Goal: Task Accomplishment & Management: Complete application form

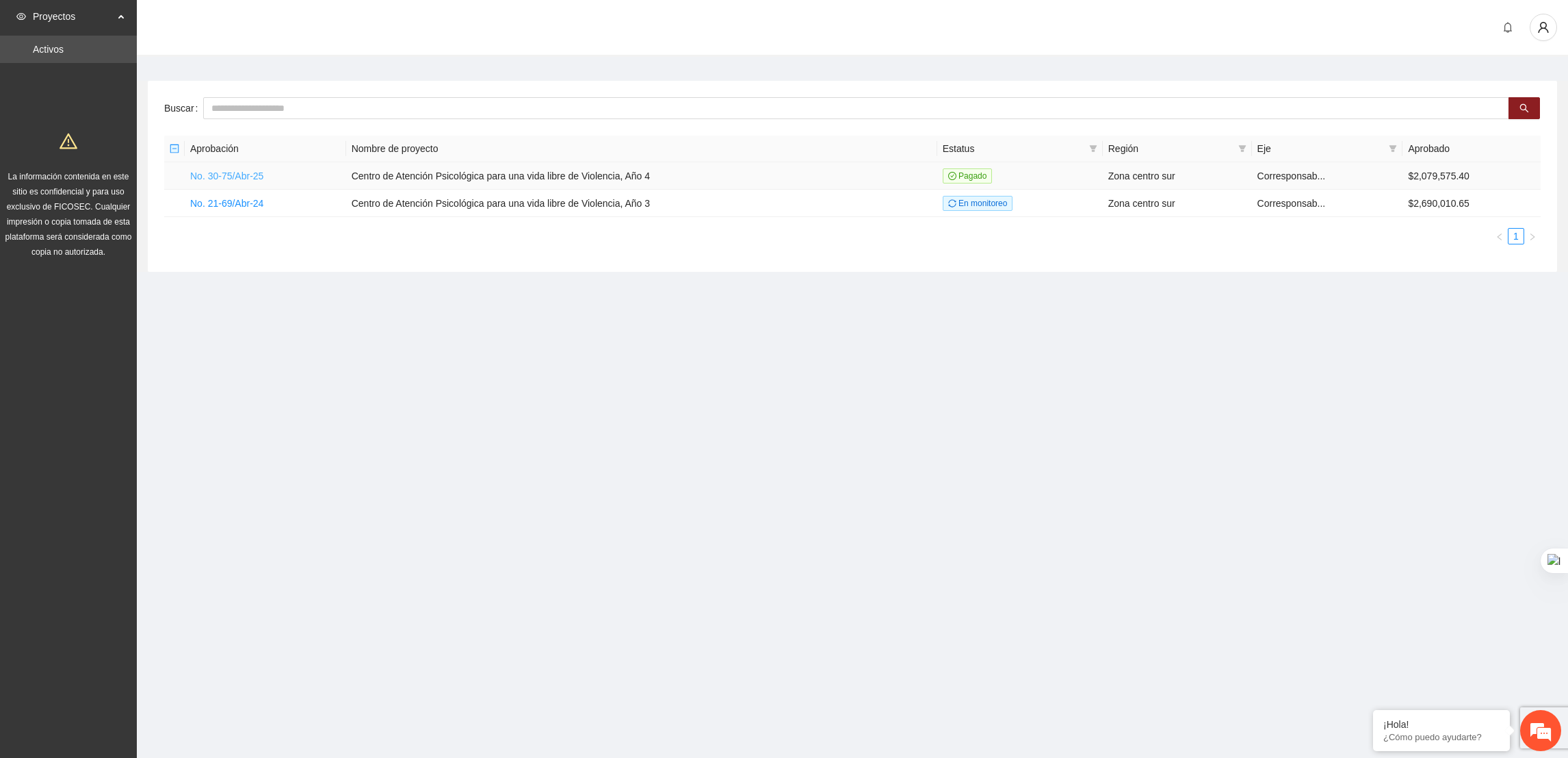
click at [257, 172] on link "No. 30-75/Abr-25" at bounding box center [227, 175] width 73 height 11
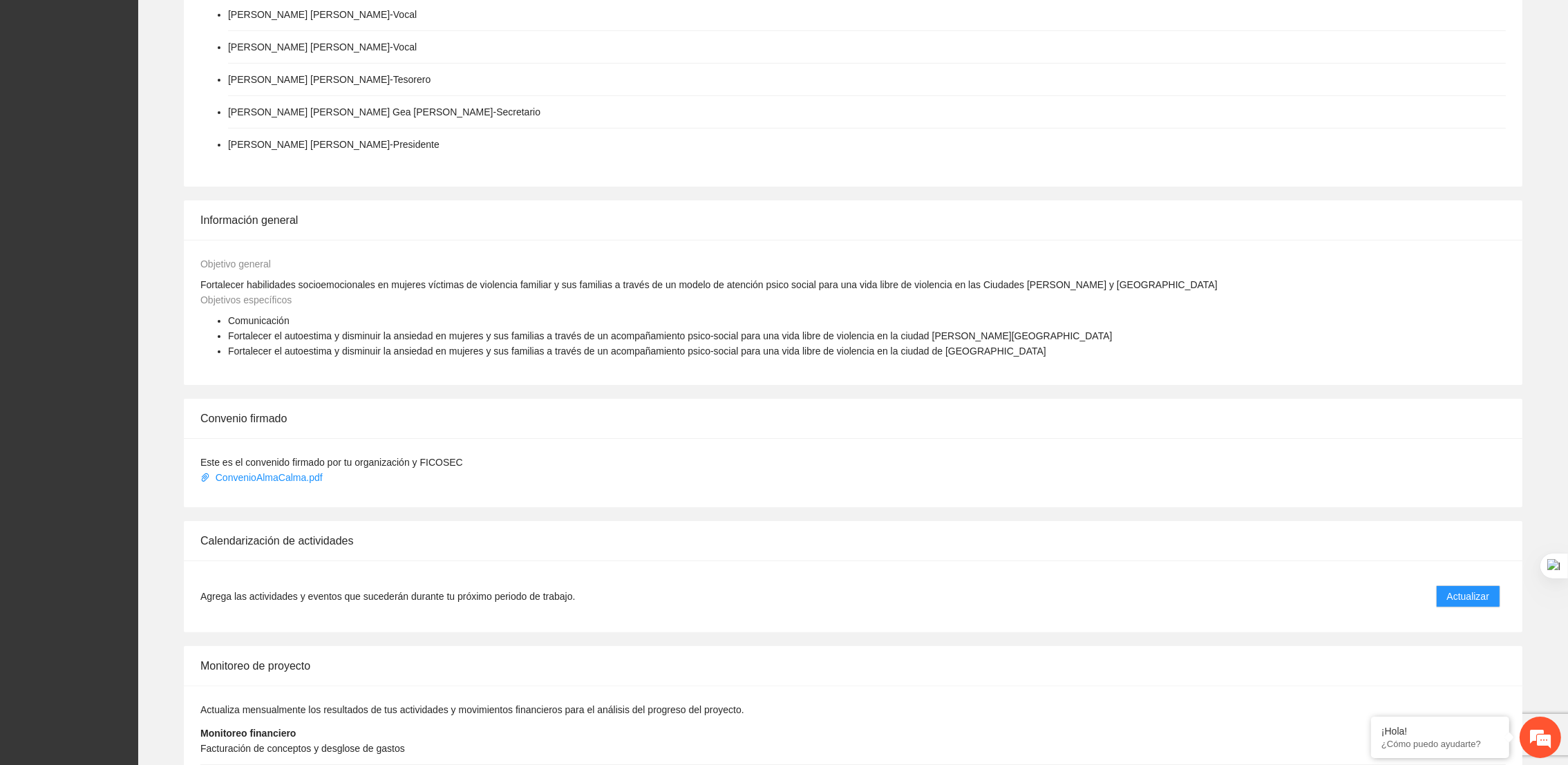
scroll to position [486, 0]
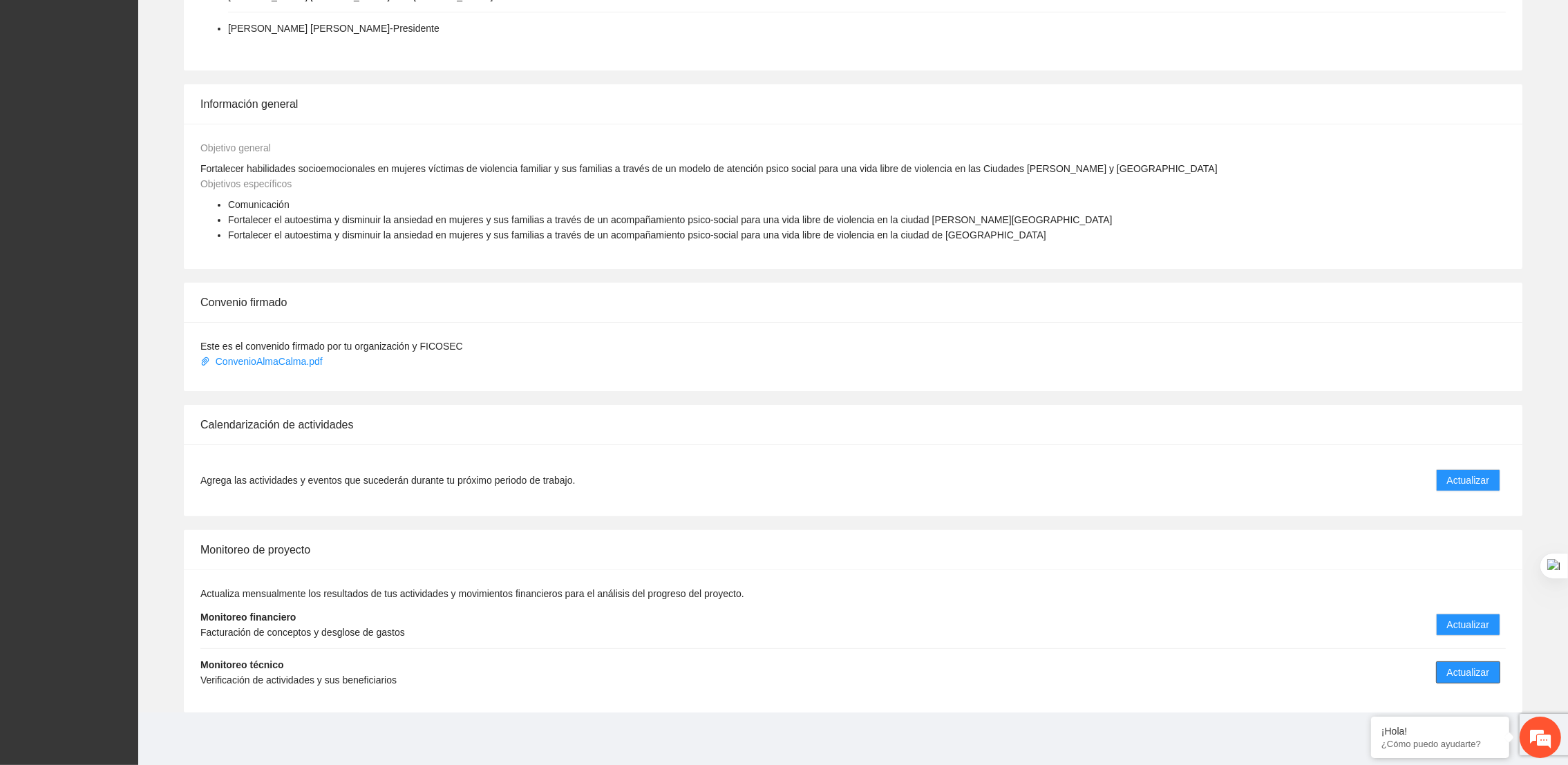
click at [1470, 675] on span "Actualizar" at bounding box center [1468, 671] width 42 height 15
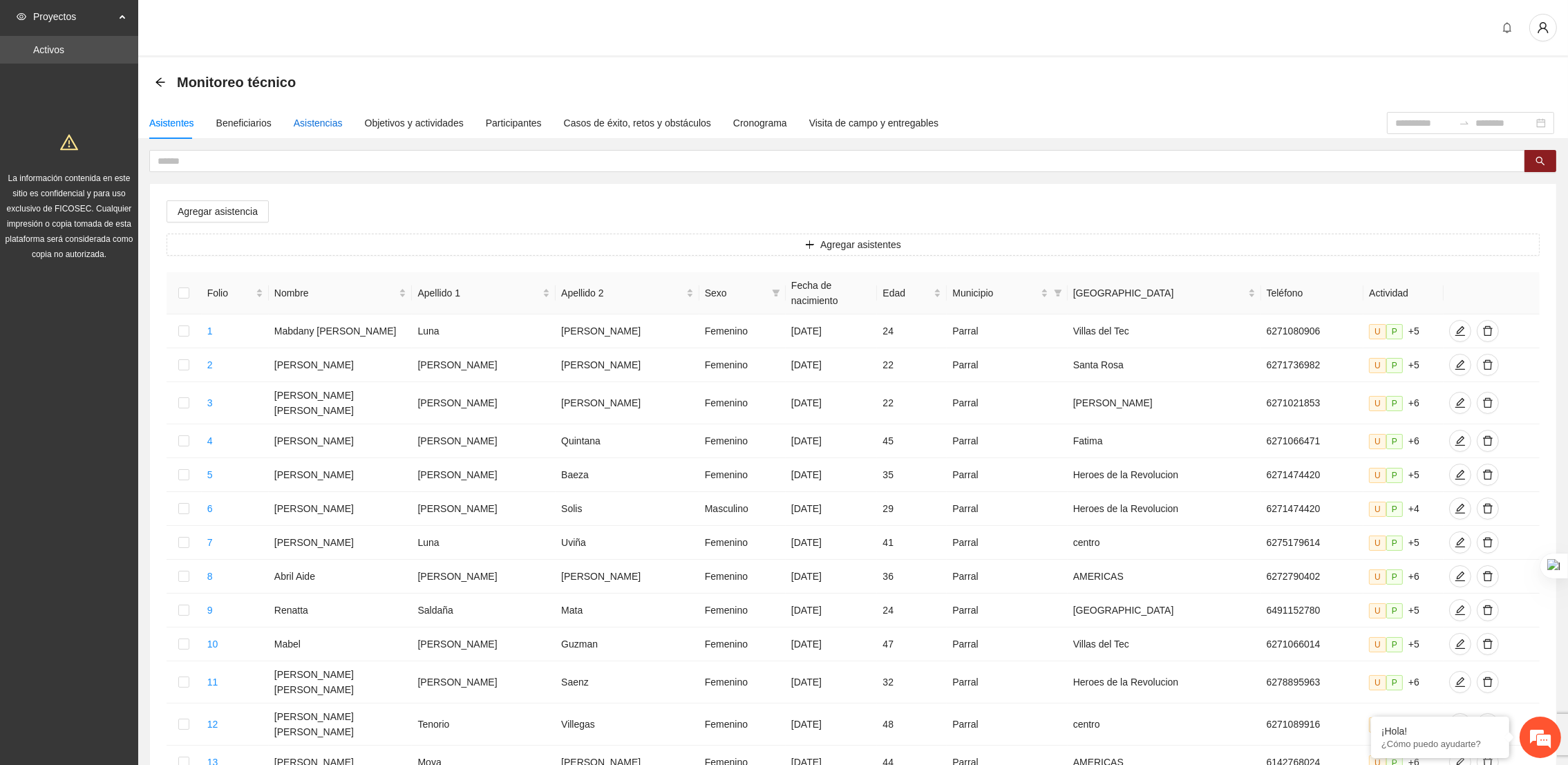
click at [320, 128] on div "Asistencias" at bounding box center [318, 122] width 49 height 15
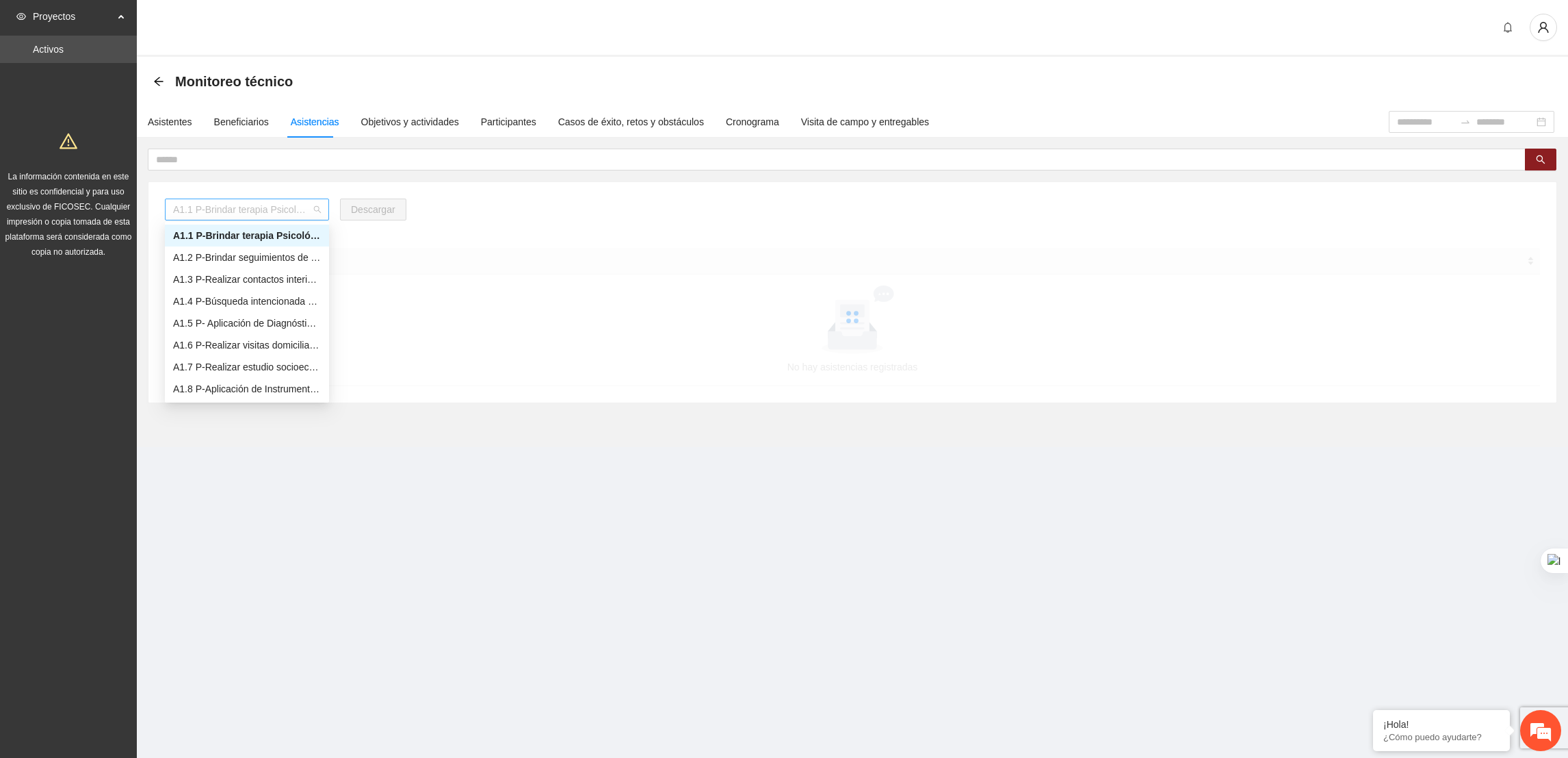
click at [321, 210] on div "A1.1 P-Brindar terapia Psicológica en Parral" at bounding box center [247, 209] width 164 height 22
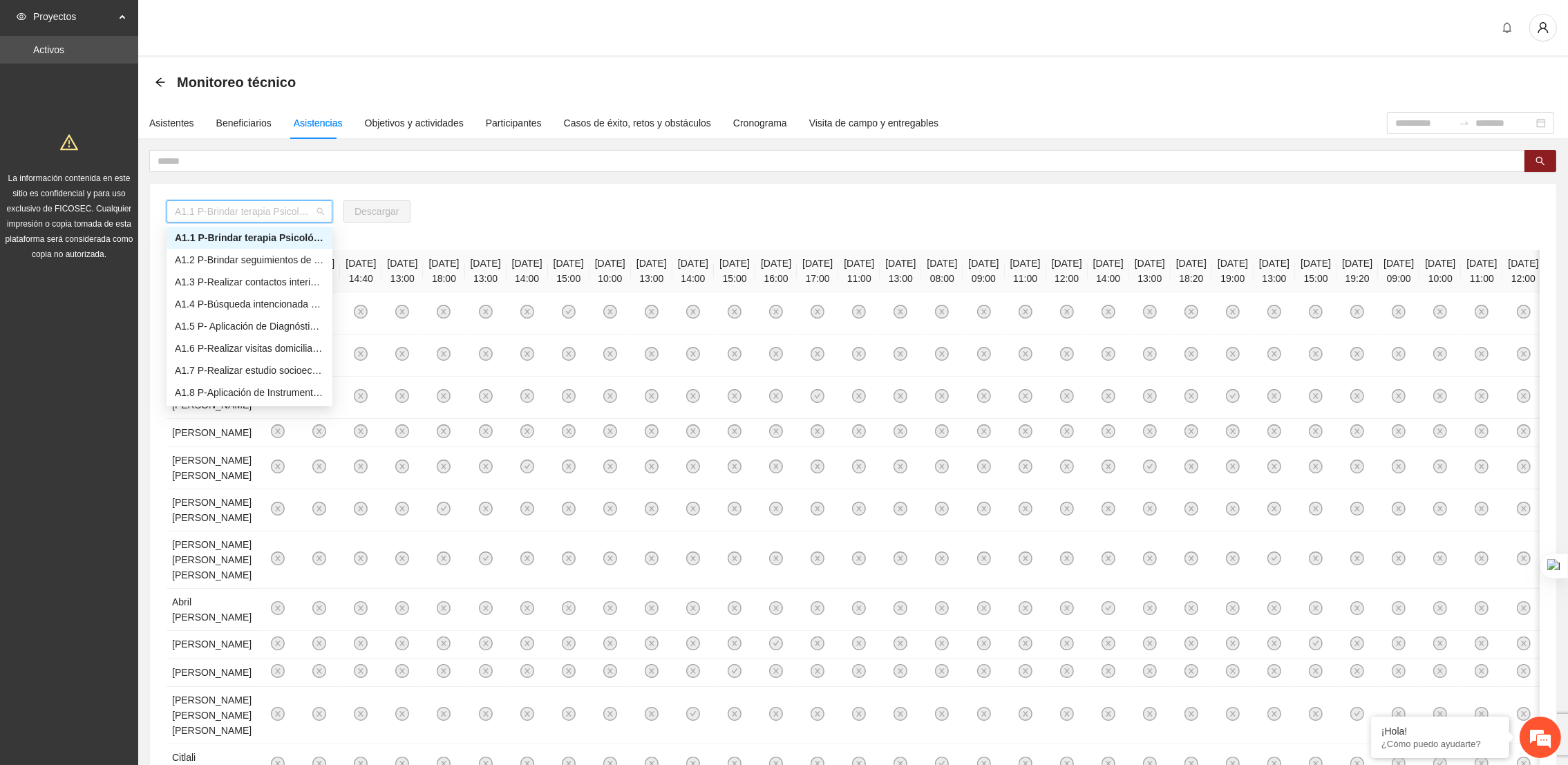
click at [223, 248] on div "A1.1 P-Brindar terapia Psicológica en Parral" at bounding box center [249, 237] width 166 height 22
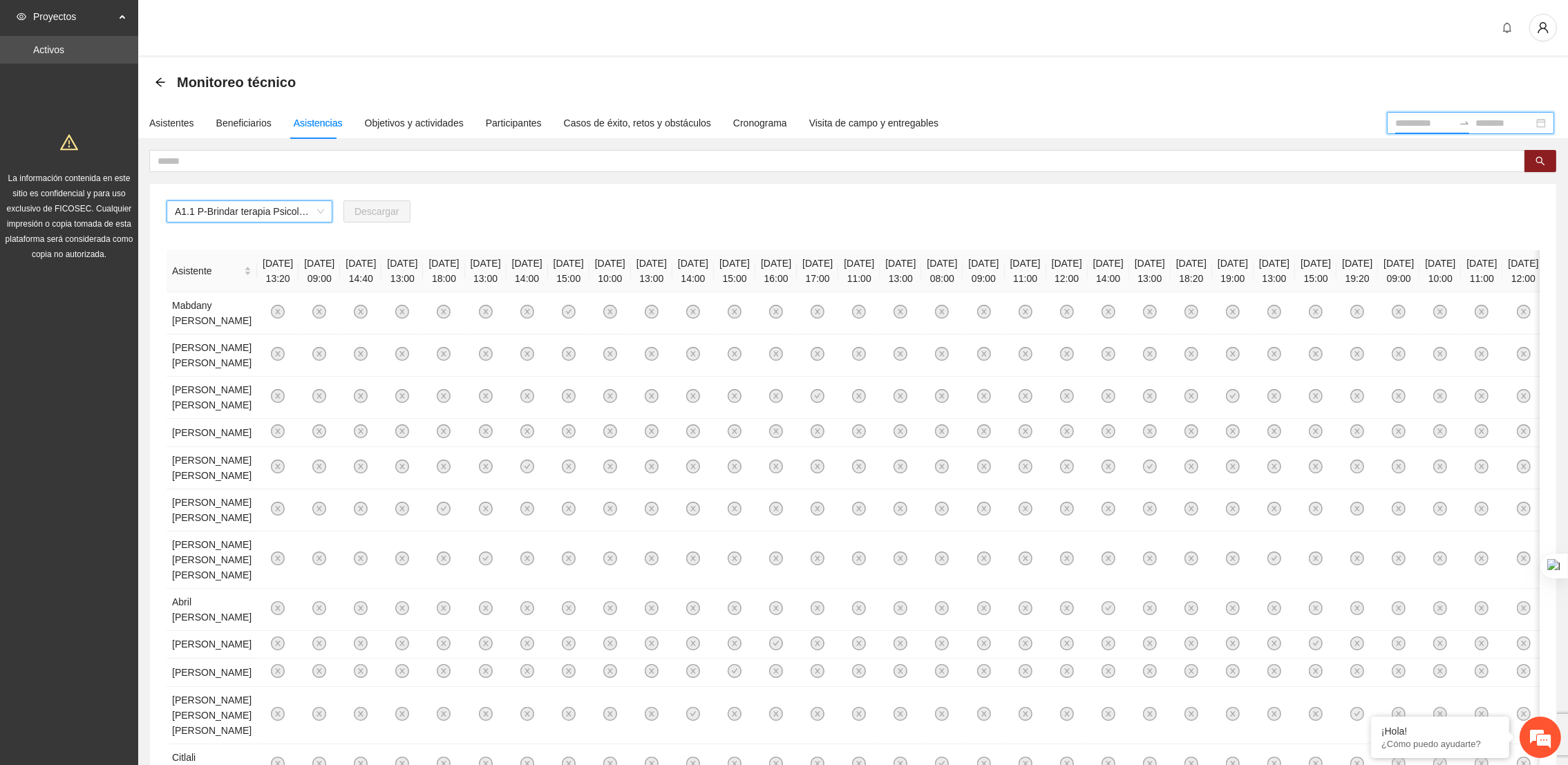
click at [1416, 122] on input at bounding box center [1424, 122] width 58 height 15
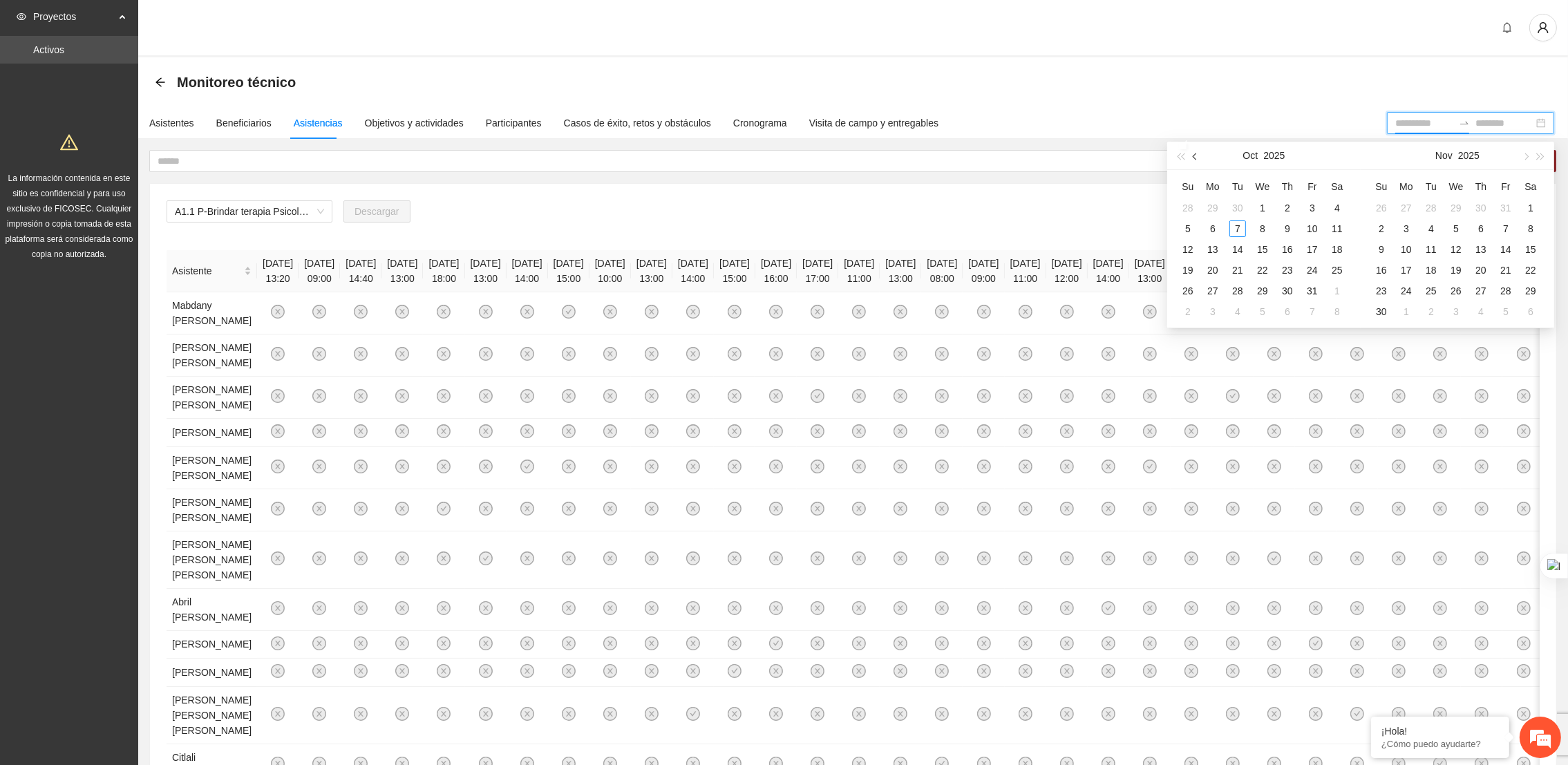
click at [1196, 155] on span "button" at bounding box center [1197, 156] width 7 height 7
type input "**********"
click at [1209, 210] on div "1" at bounding box center [1212, 207] width 17 height 17
type input "**********"
click at [1233, 291] on div "30" at bounding box center [1238, 291] width 17 height 17
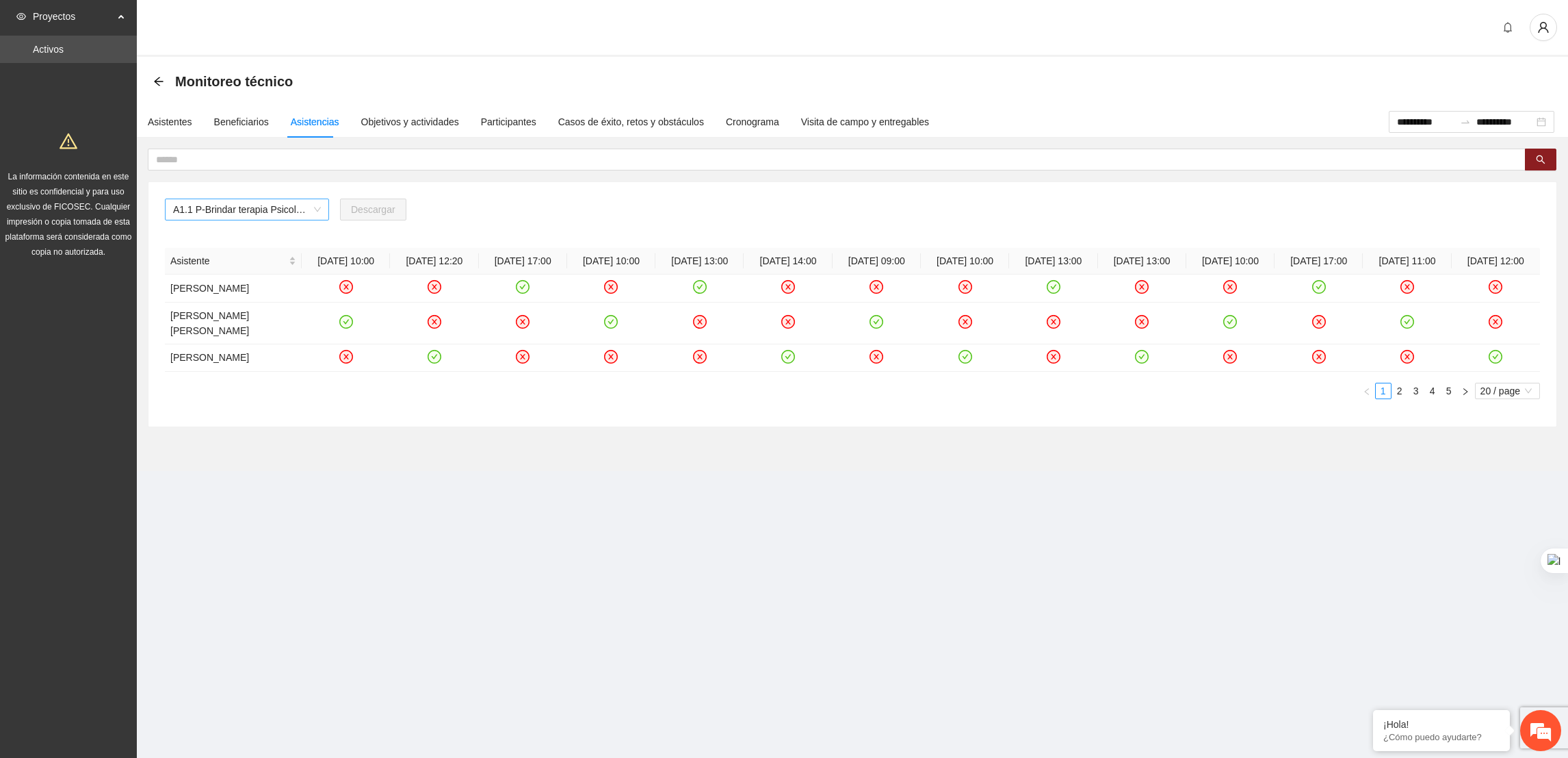
click at [304, 206] on span "A1.1 P-Brindar terapia Psicológica en Parral" at bounding box center [247, 209] width 148 height 21
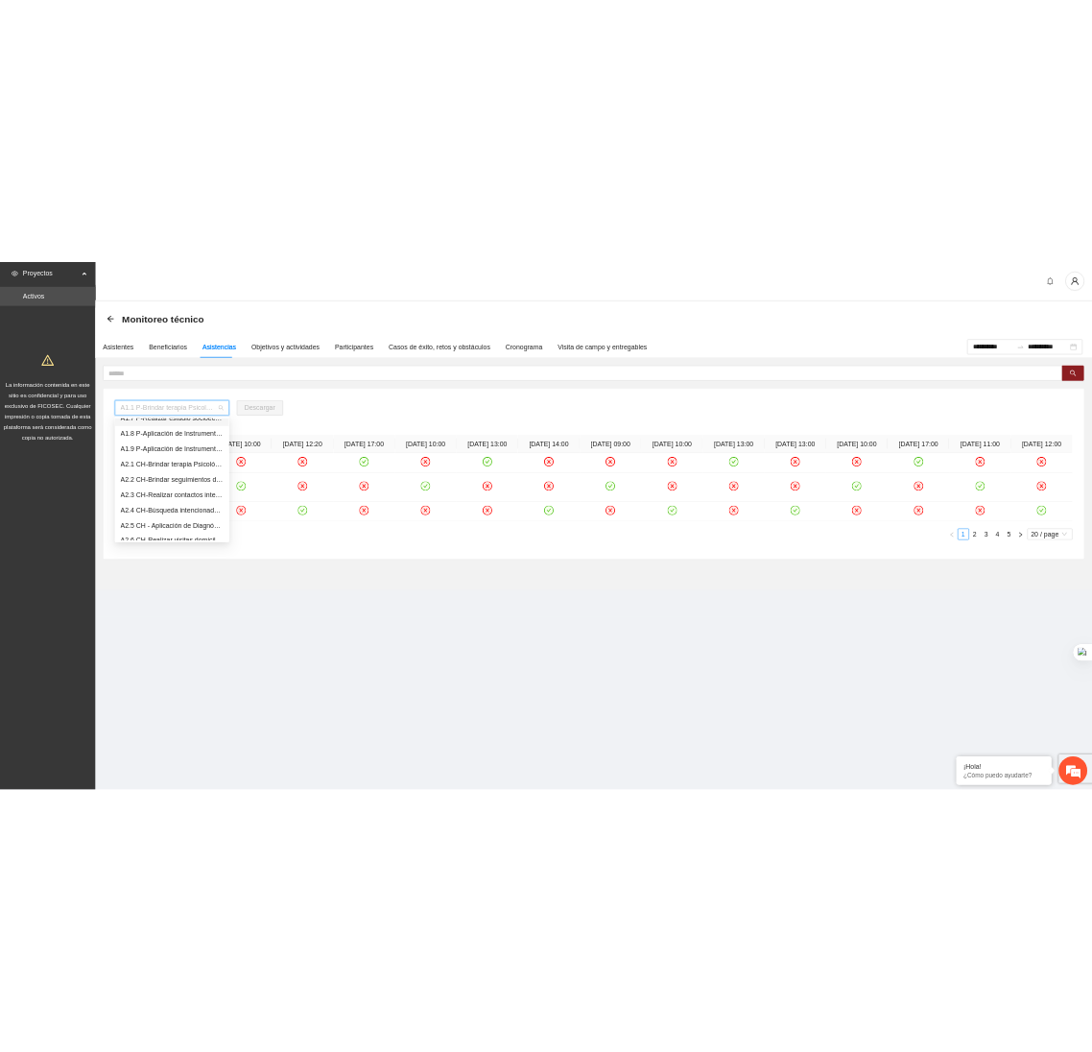
scroll to position [200, 0]
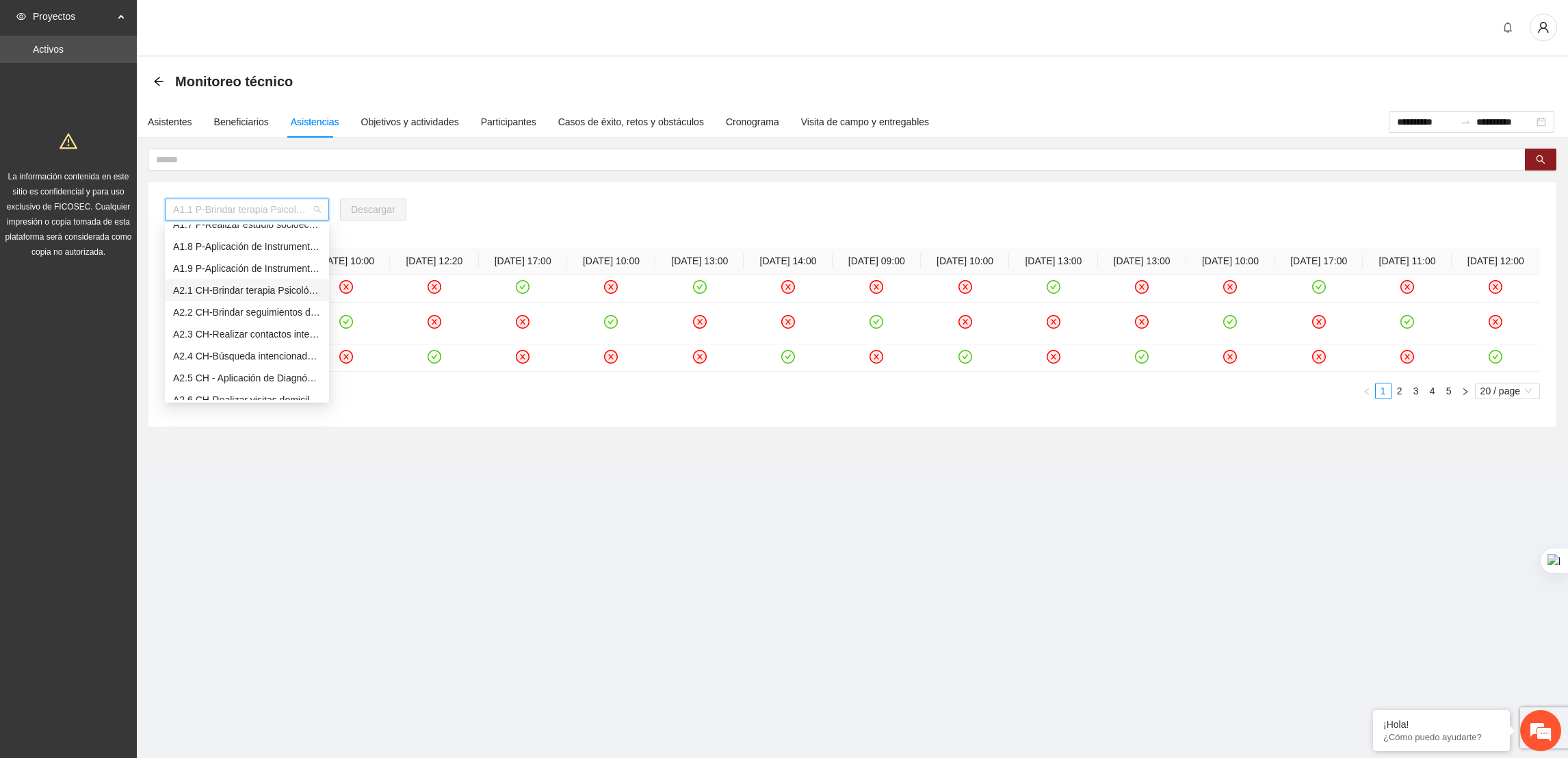
click at [212, 292] on div "A2.1 CH-Brindar terapia Psicológica en [GEOGRAPHIC_DATA]" at bounding box center [247, 290] width 148 height 15
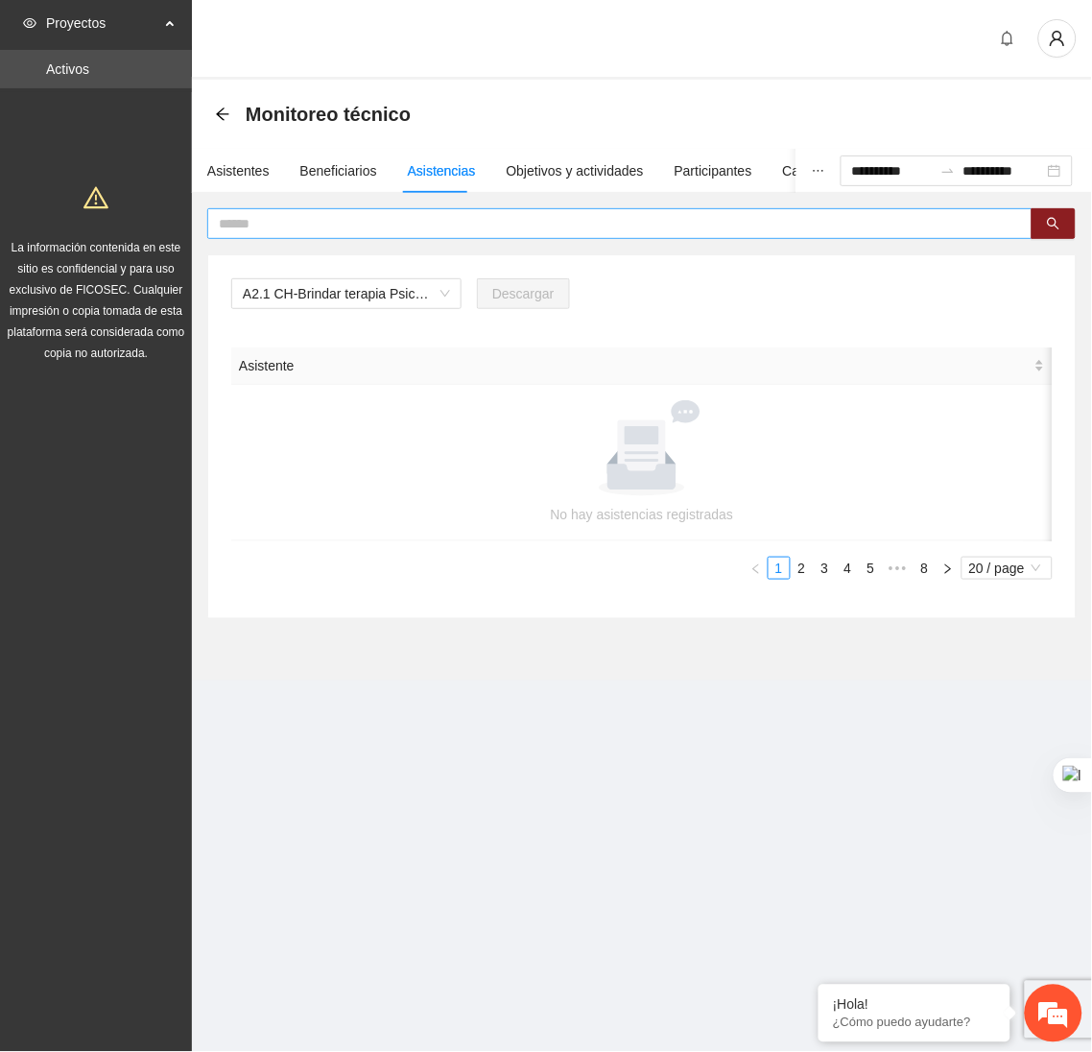
click at [987, 215] on input "text" at bounding box center [612, 223] width 787 height 21
type input "*"
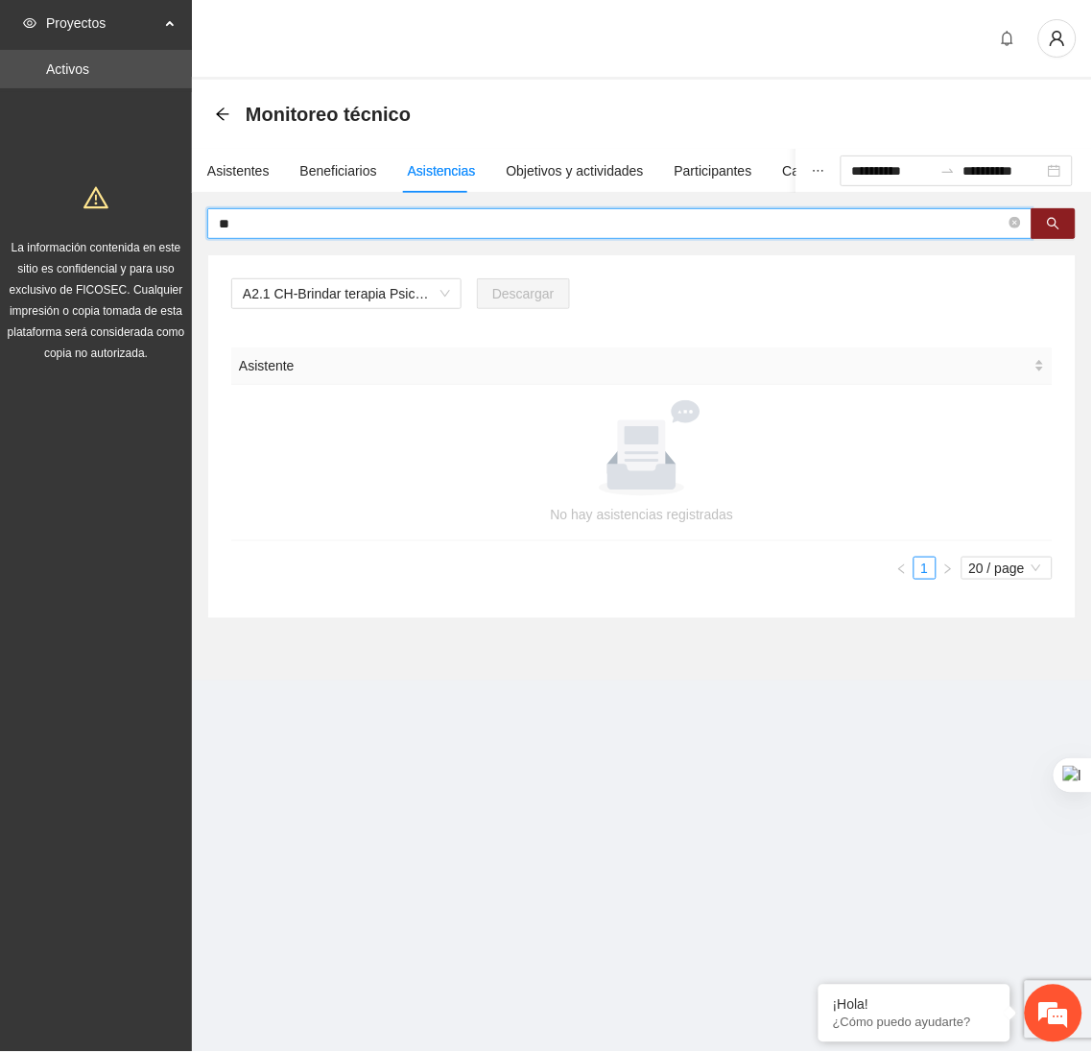
type input "*"
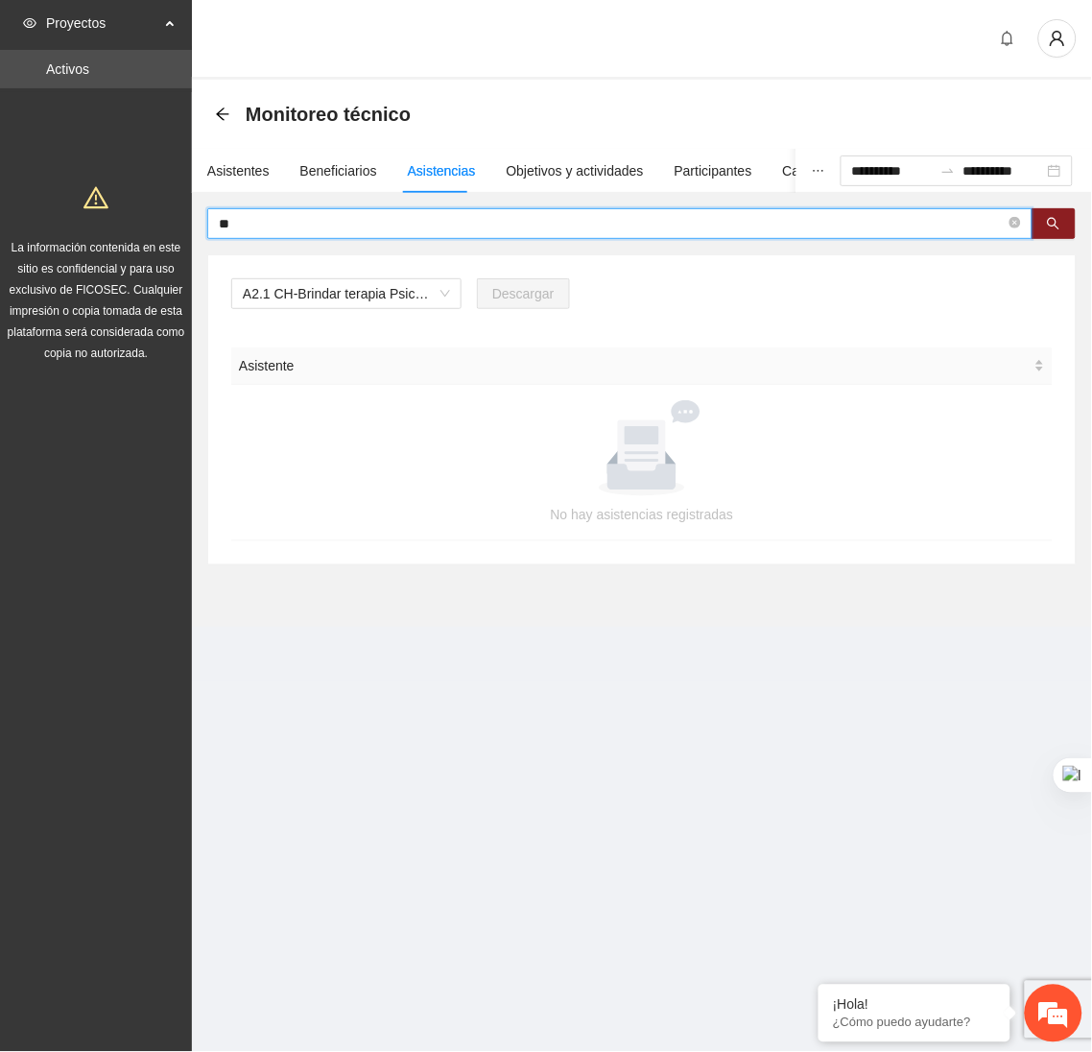
type input "*"
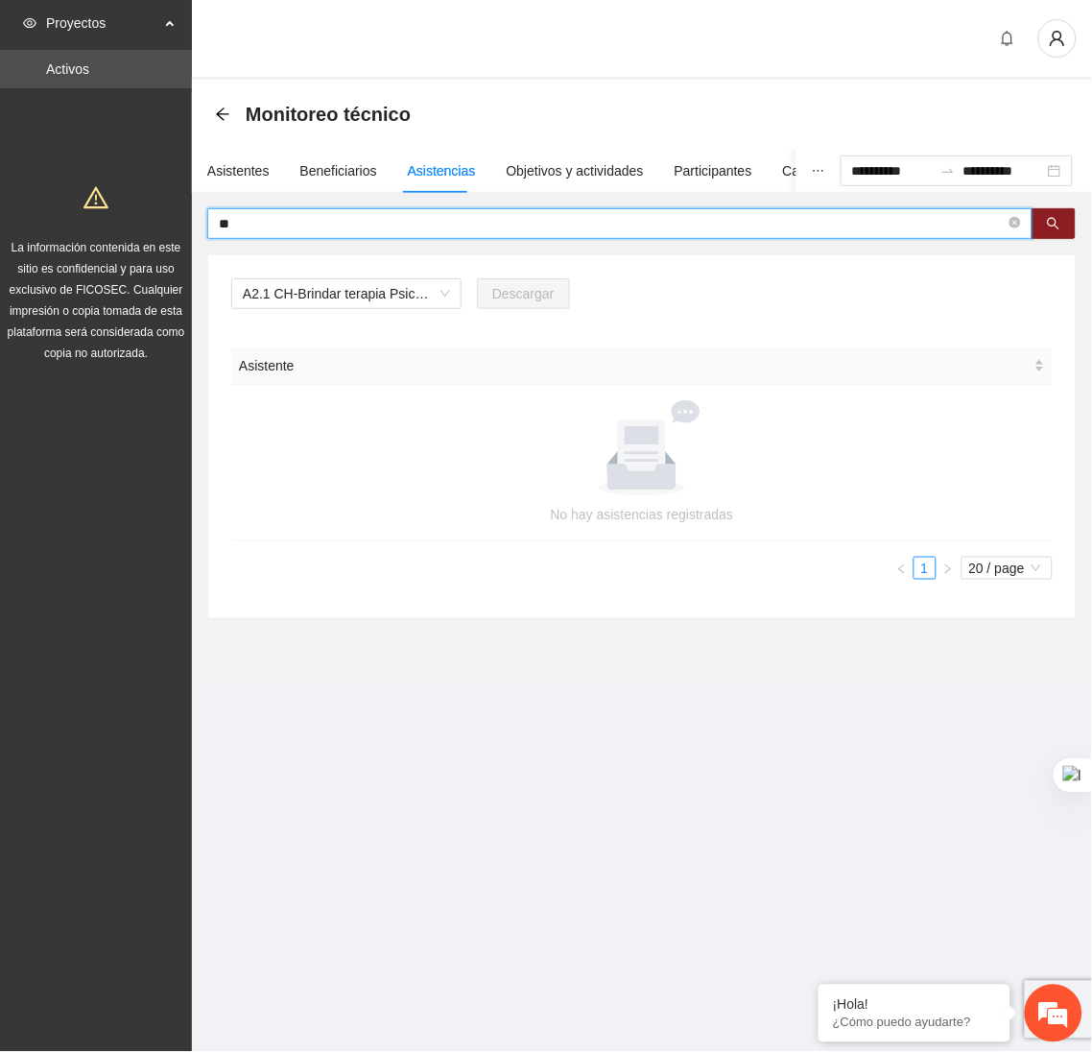
type input "*"
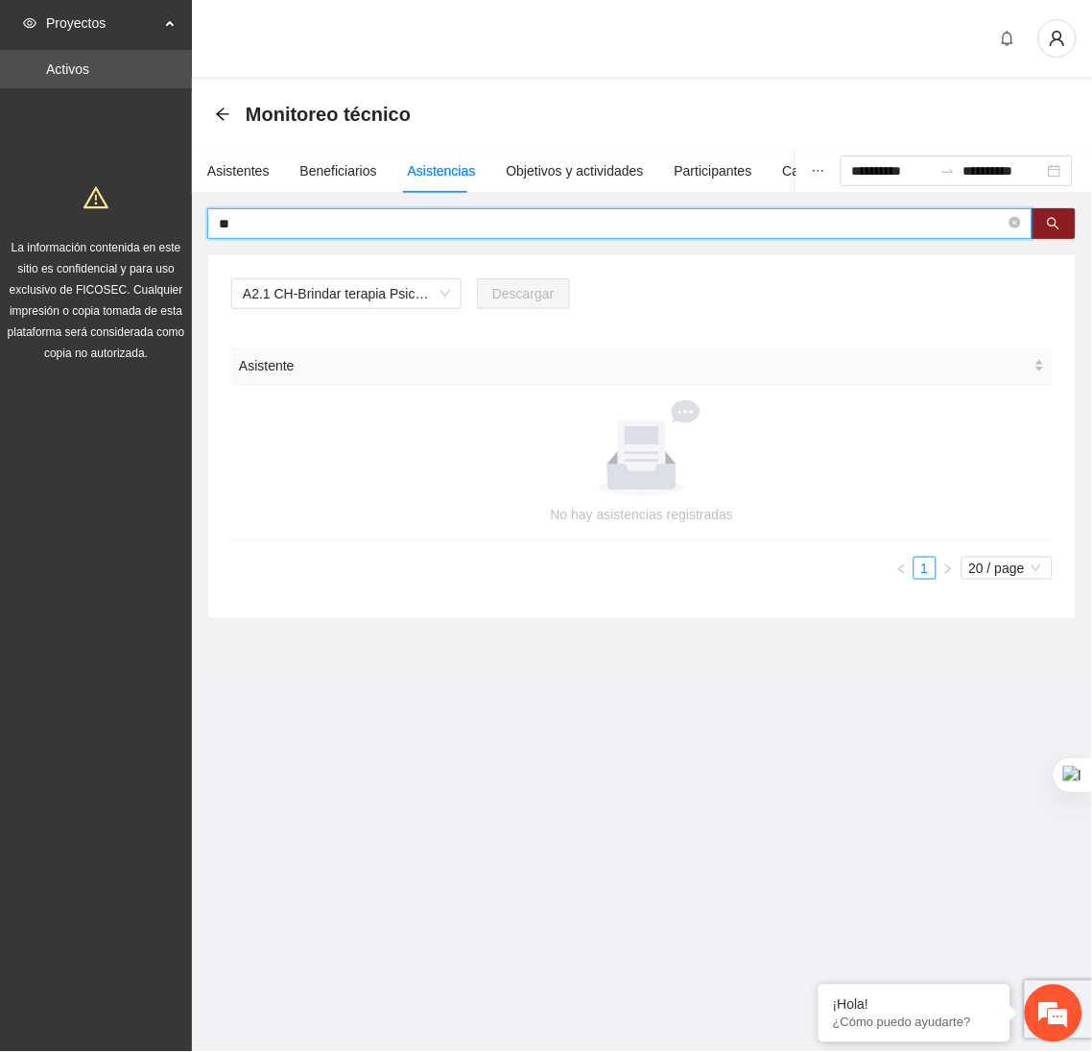
type input "*"
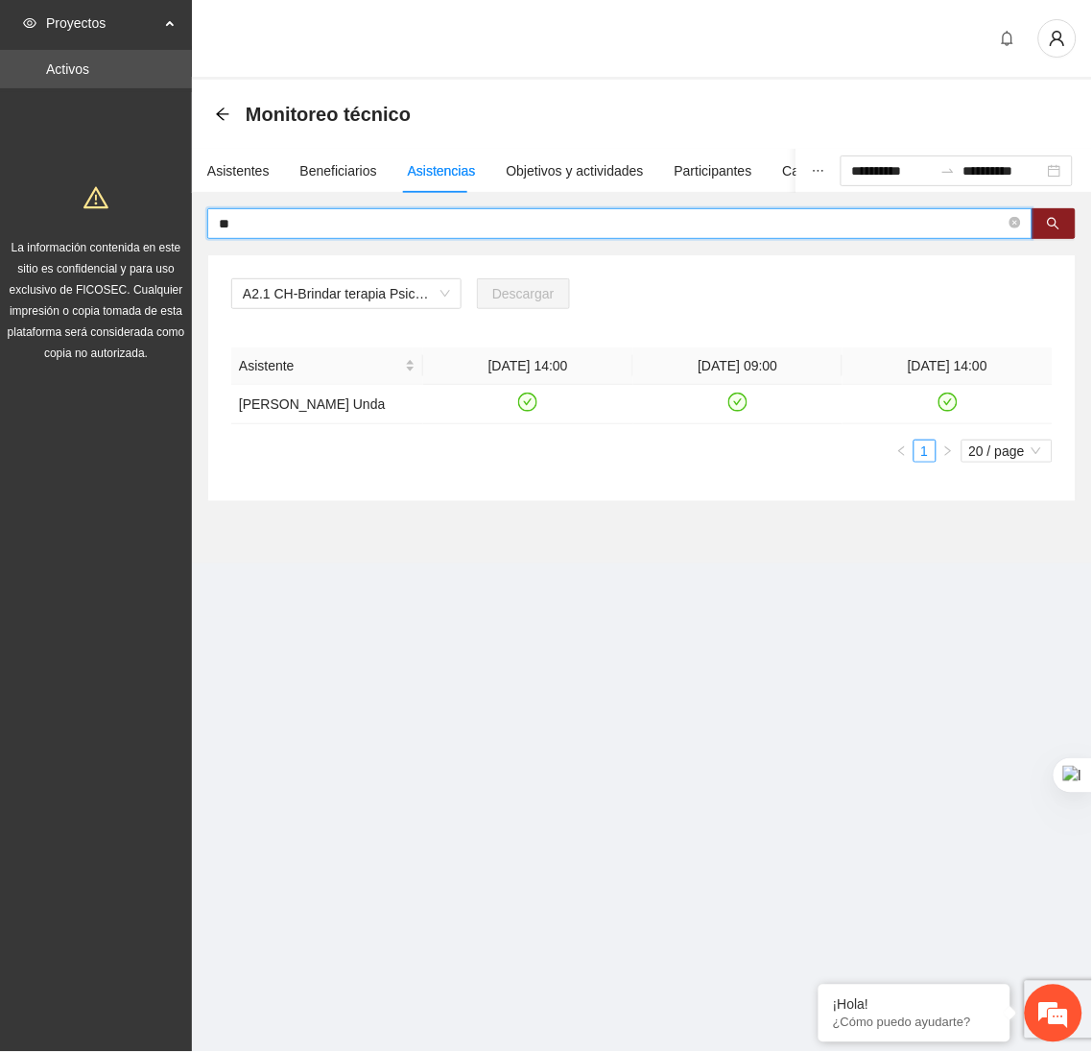
type input "*"
type input "********"
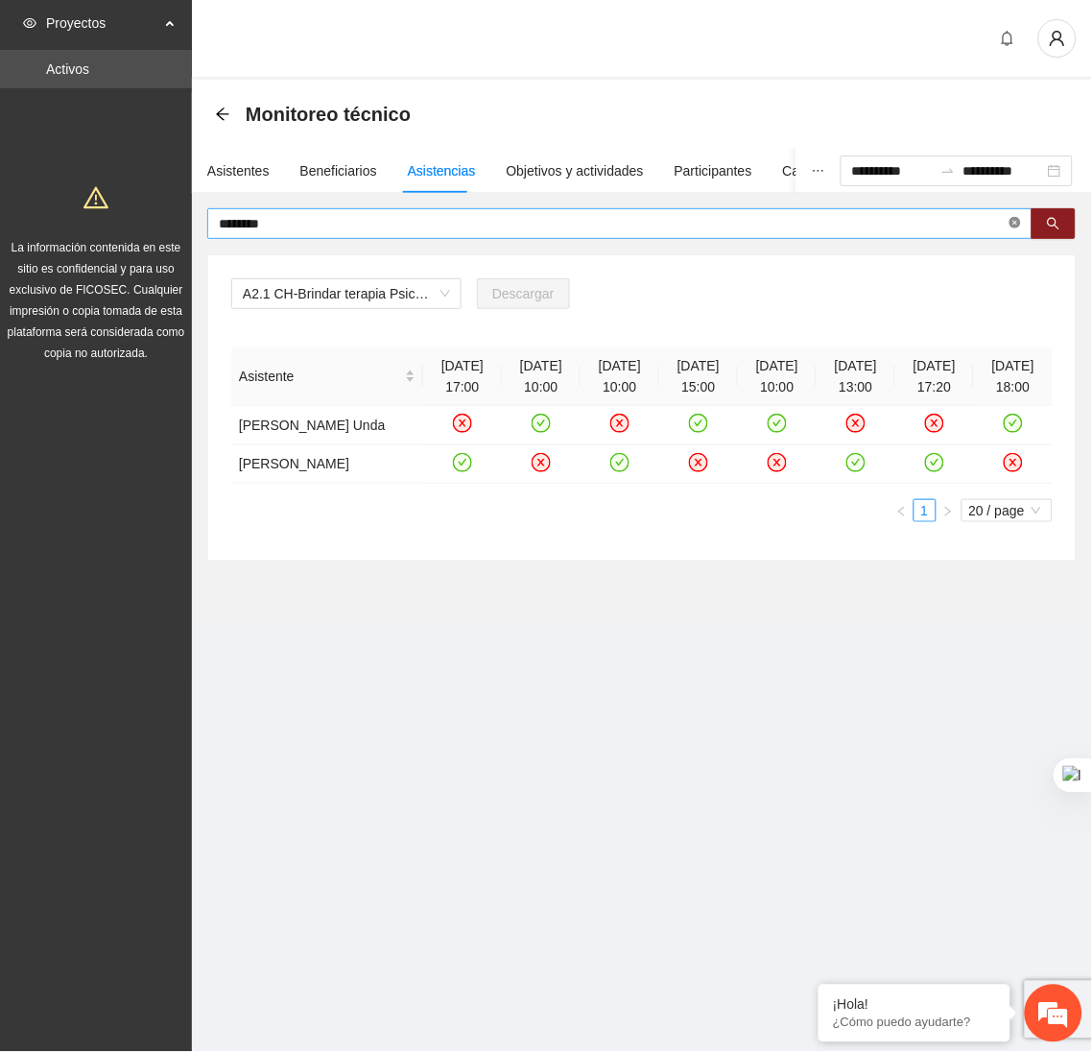
click at [1015, 227] on icon "close-circle" at bounding box center [1016, 223] width 12 height 12
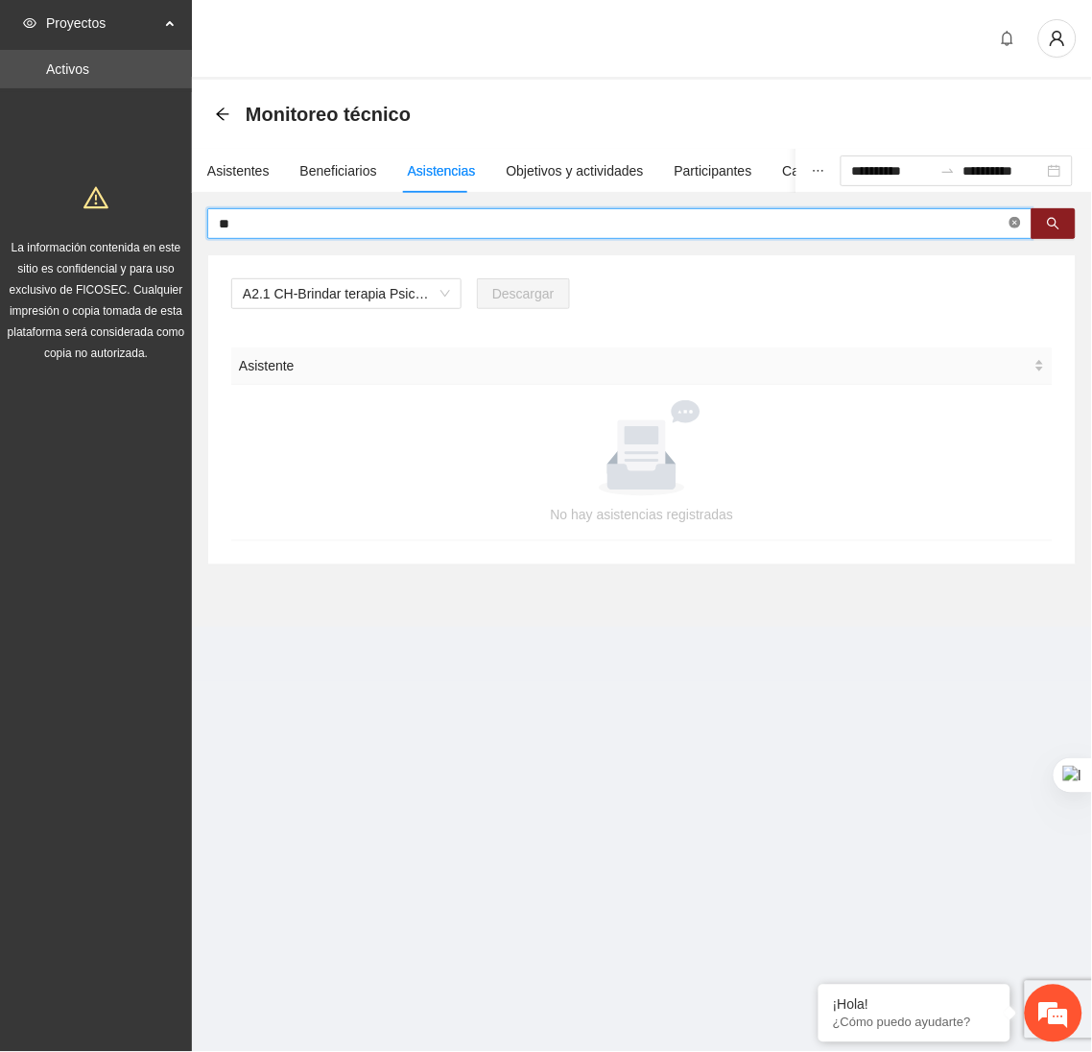
type input "*"
type input "*****"
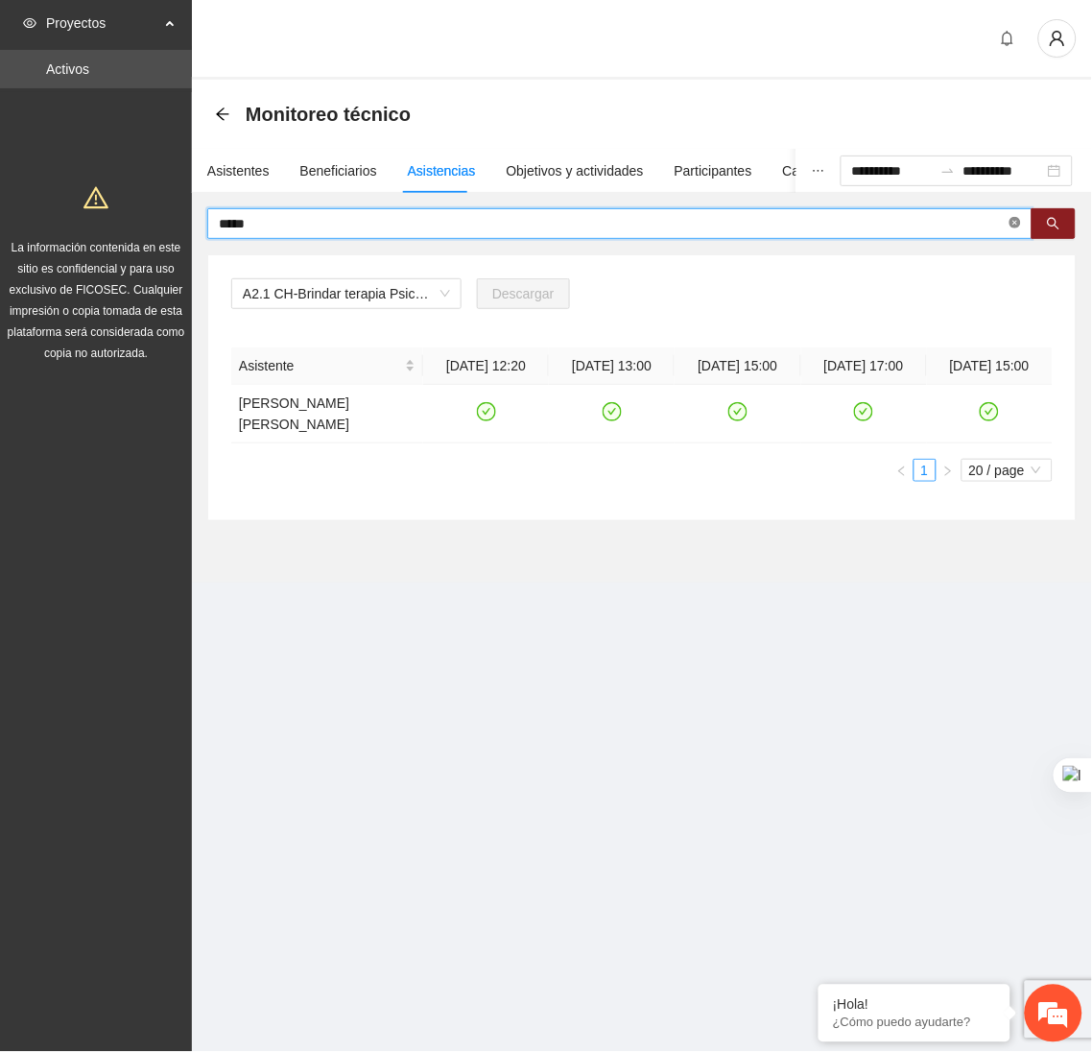
click at [1011, 224] on icon "close-circle" at bounding box center [1016, 223] width 12 height 12
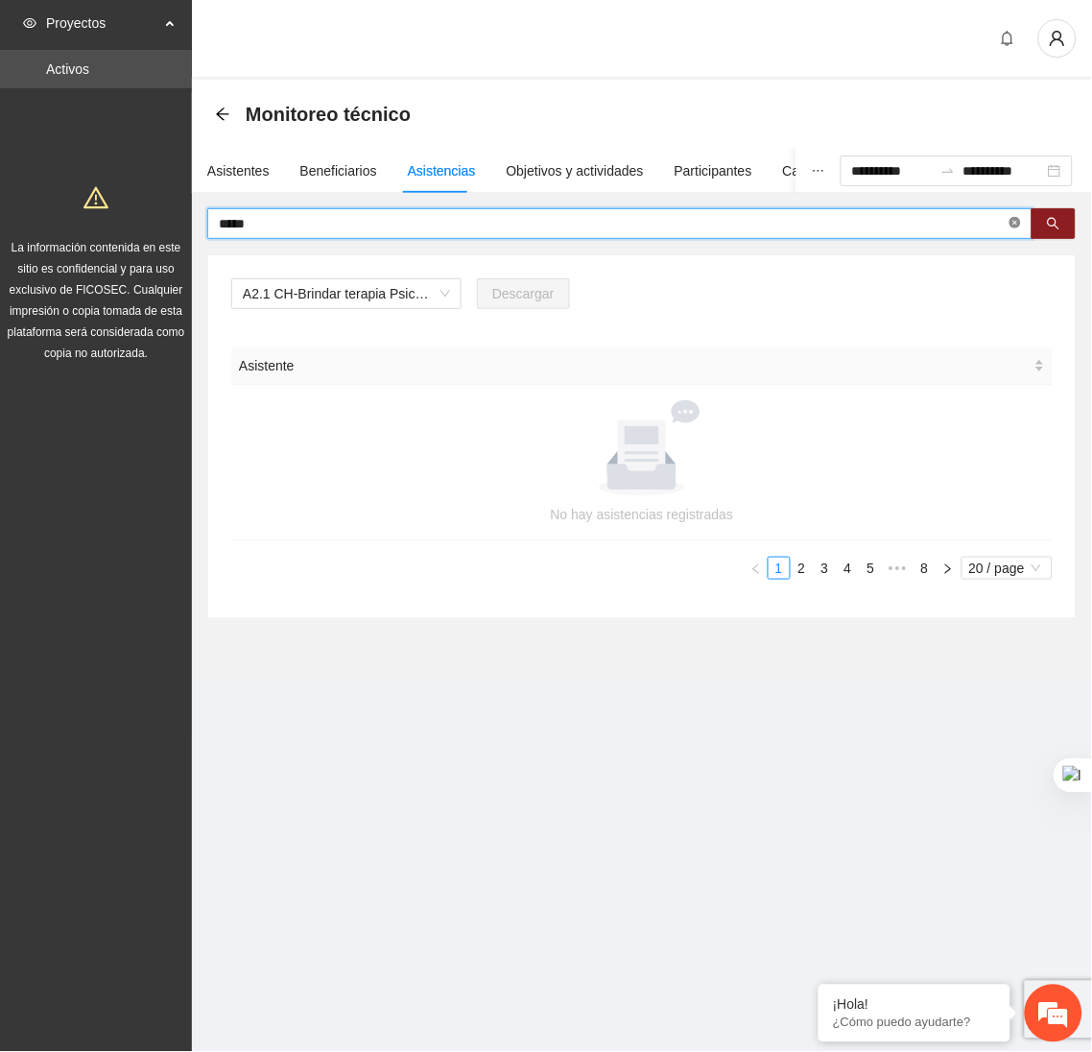
type input "*****"
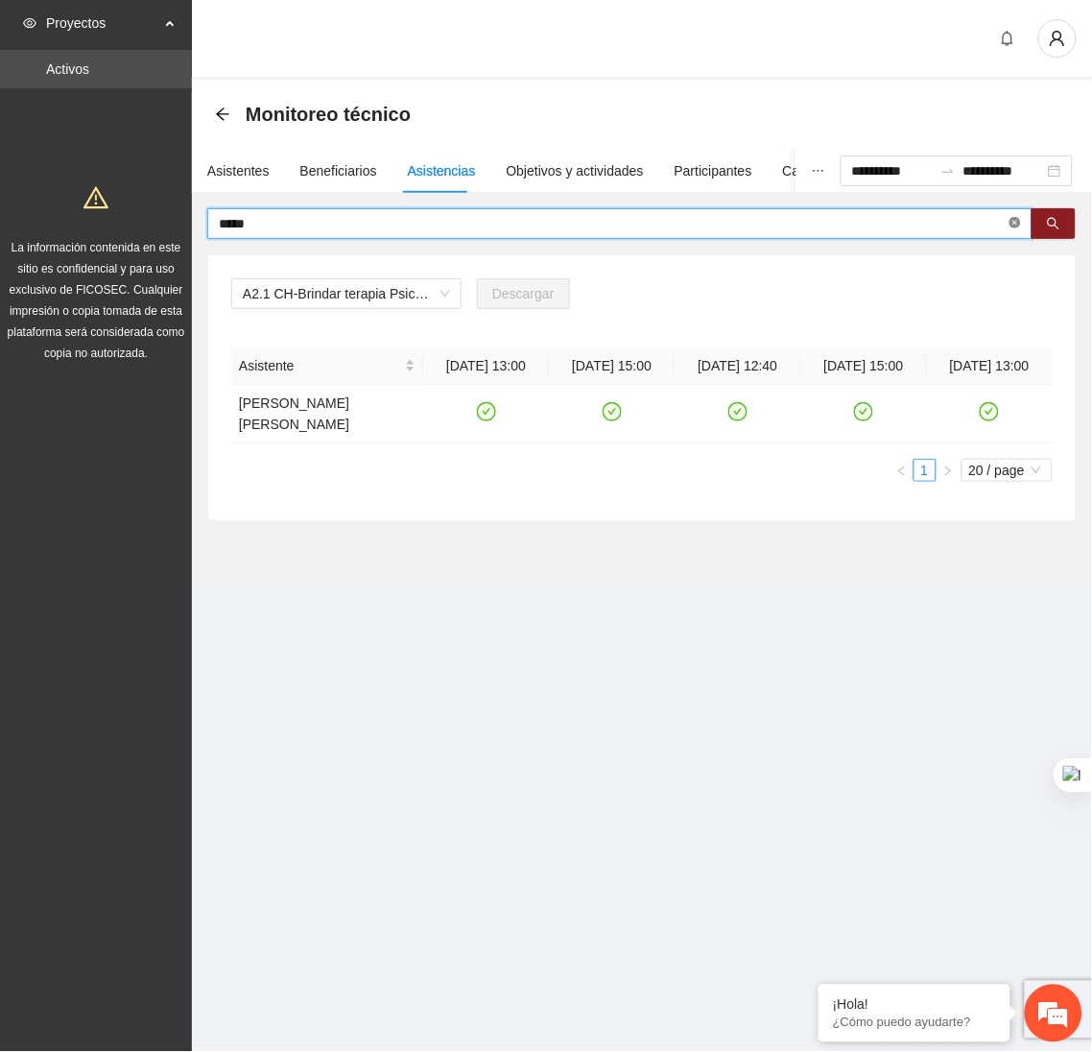
click at [1015, 225] on icon "close-circle" at bounding box center [1016, 223] width 12 height 12
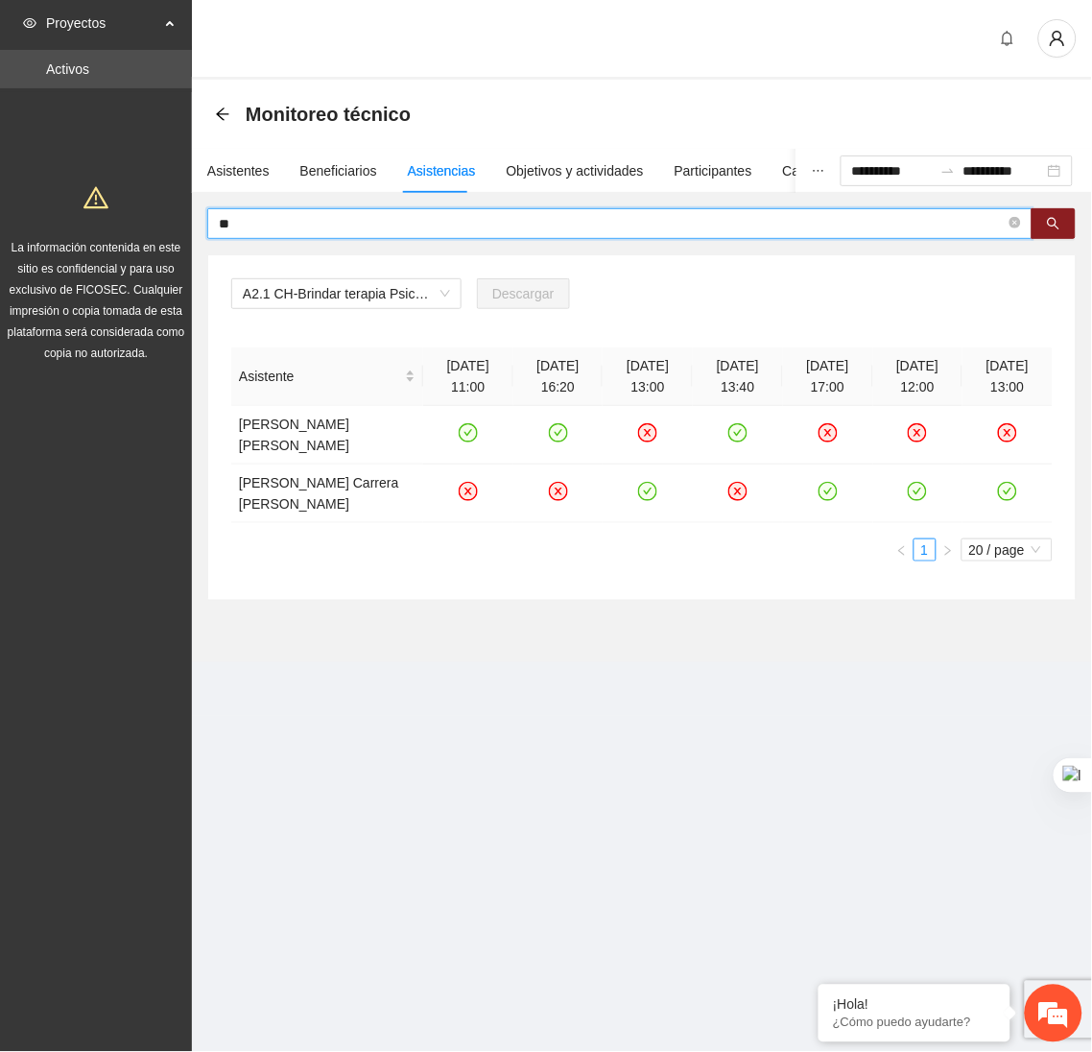
type input "*"
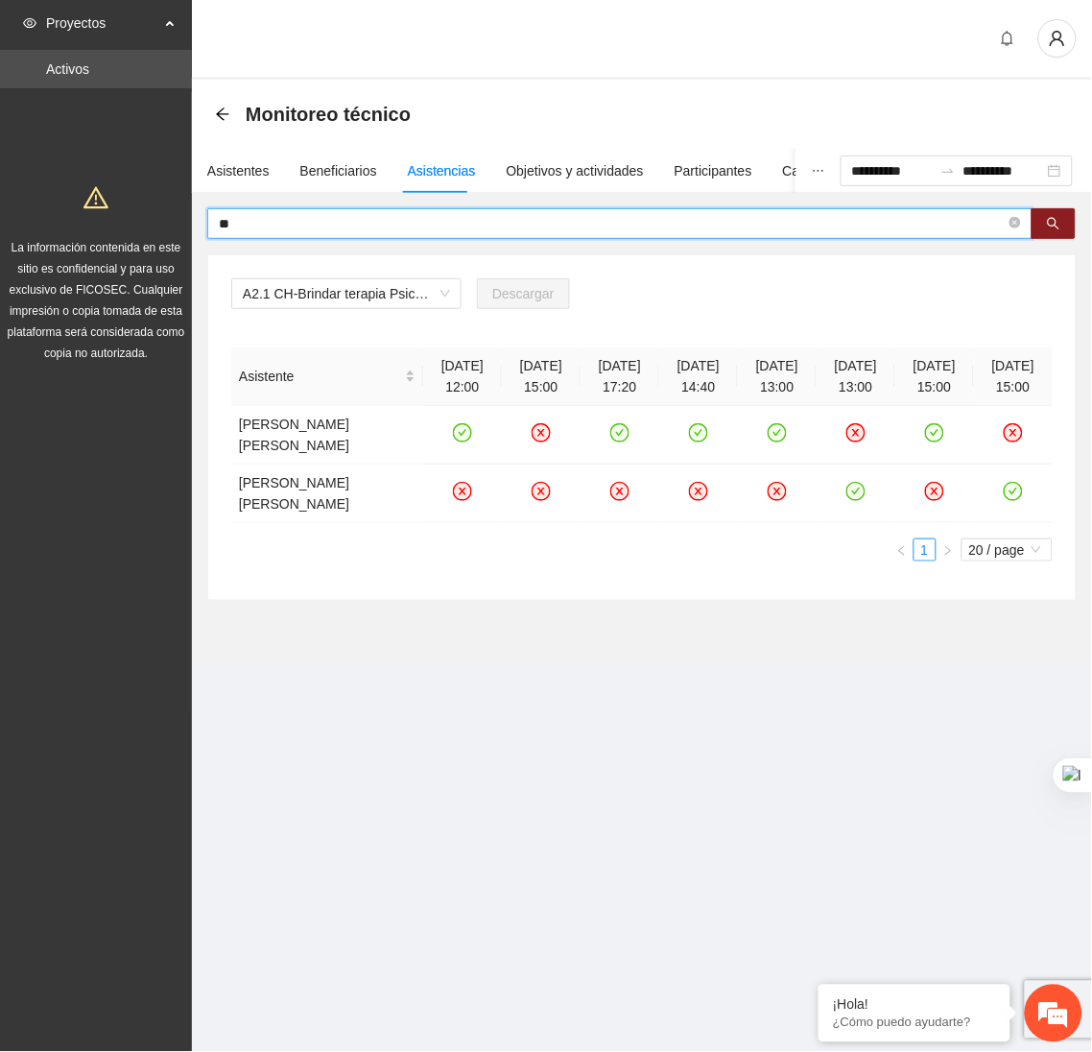
type input "*"
type input "******"
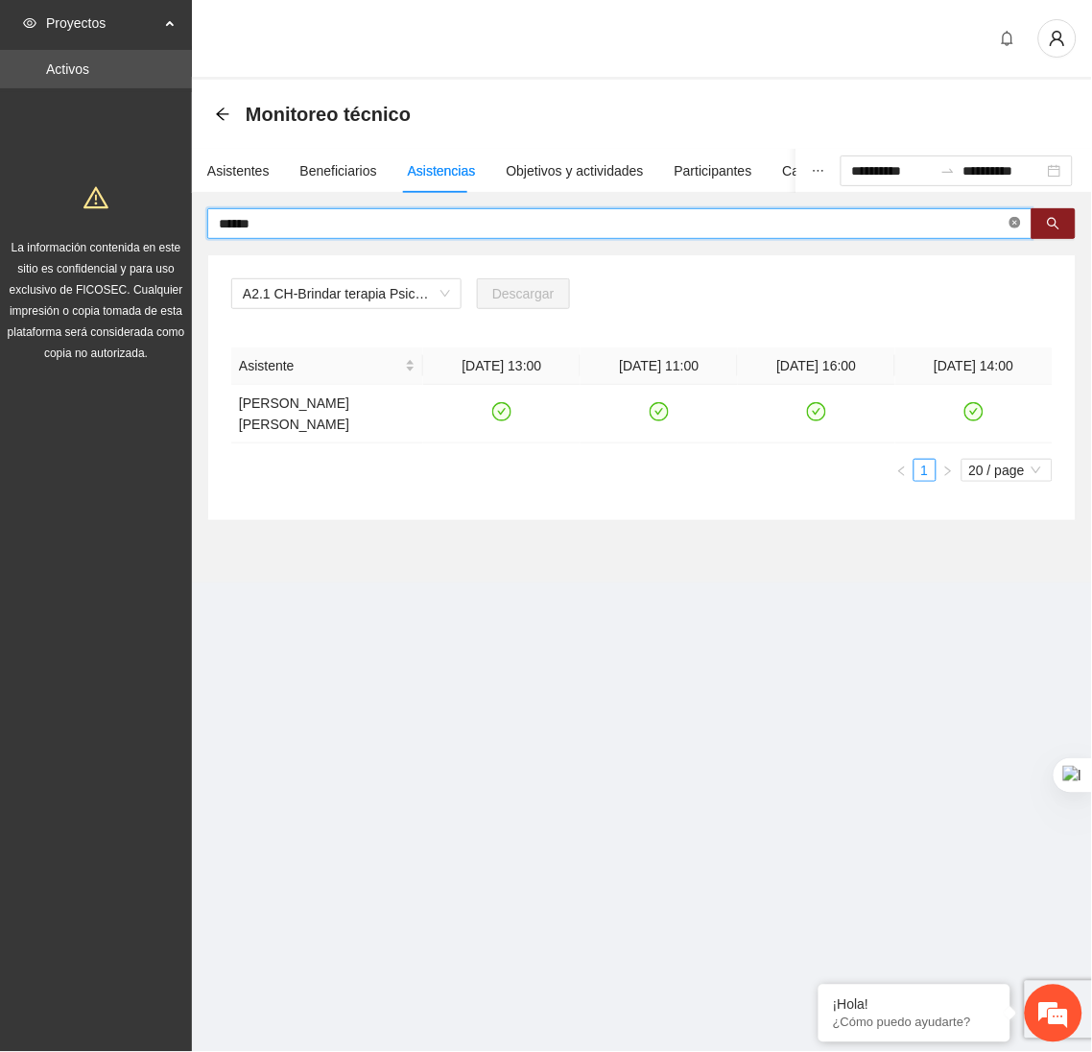
click at [1011, 225] on icon "close-circle" at bounding box center [1016, 223] width 12 height 12
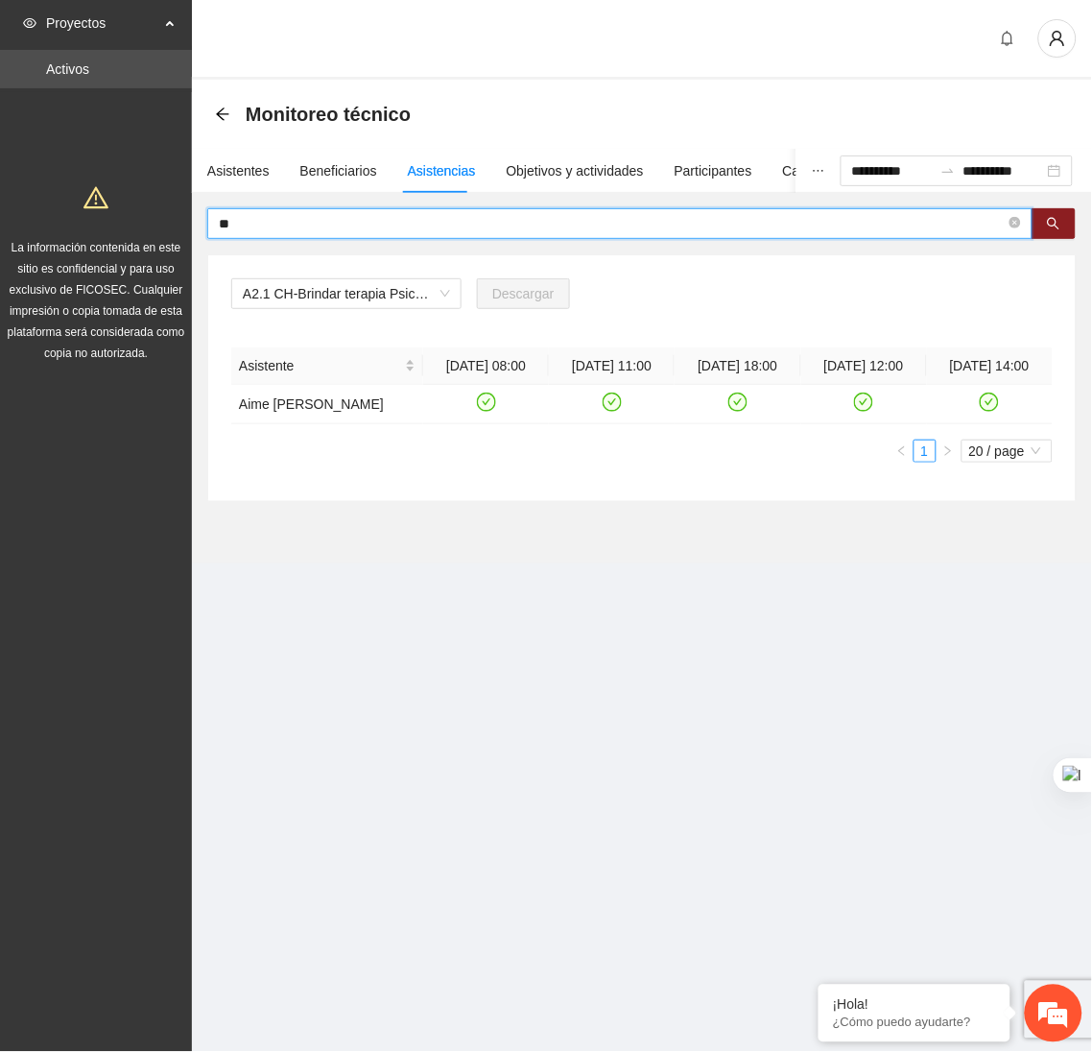
type input "*"
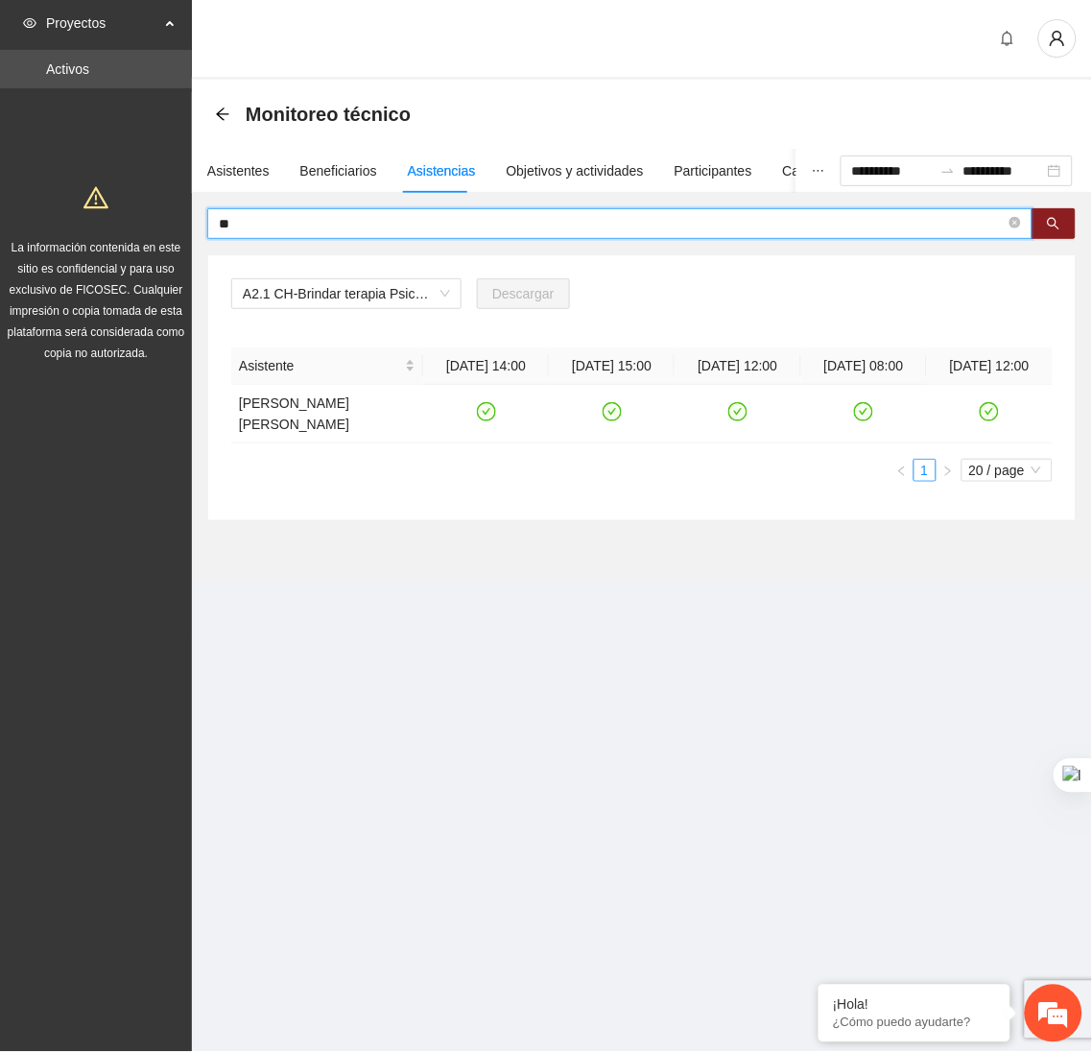
type input "*"
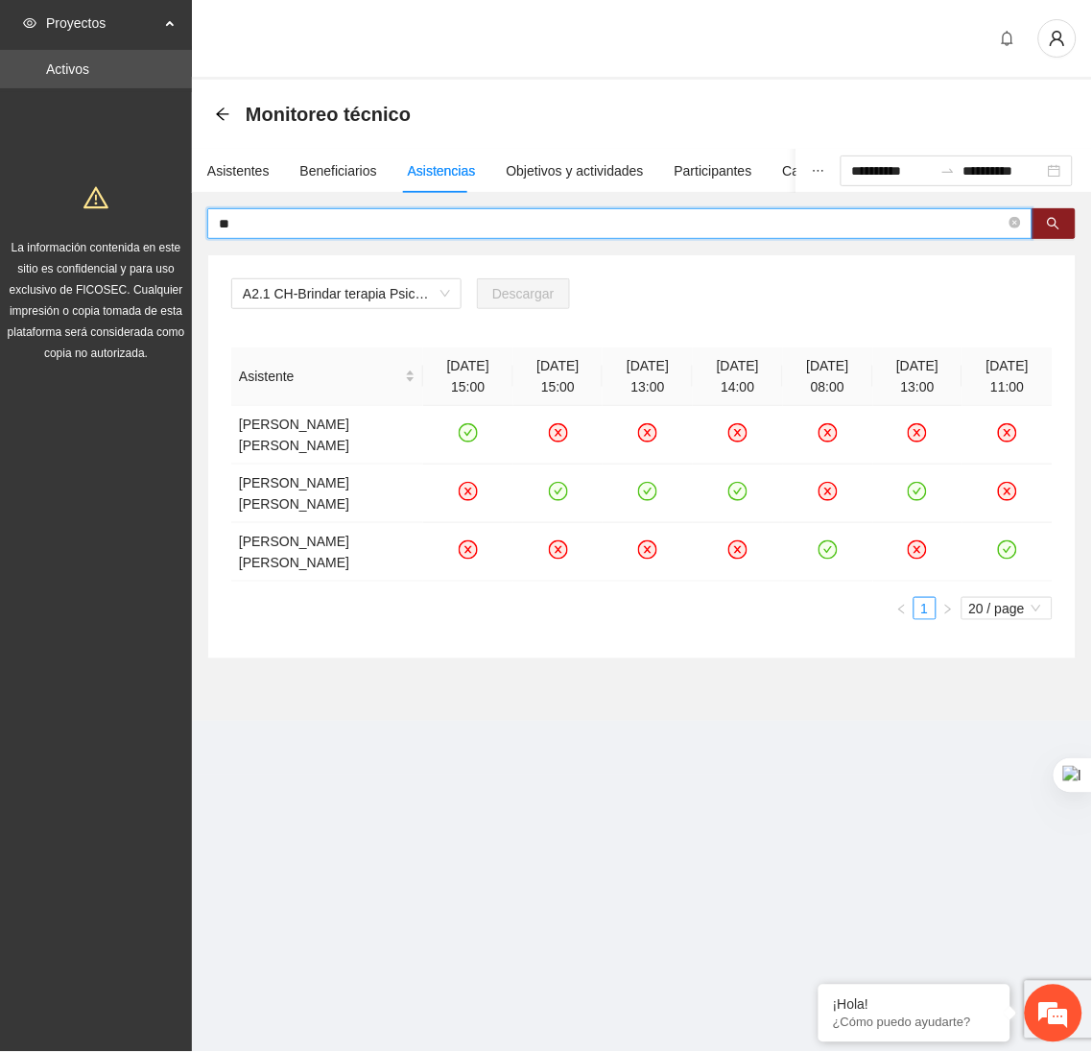
type input "*"
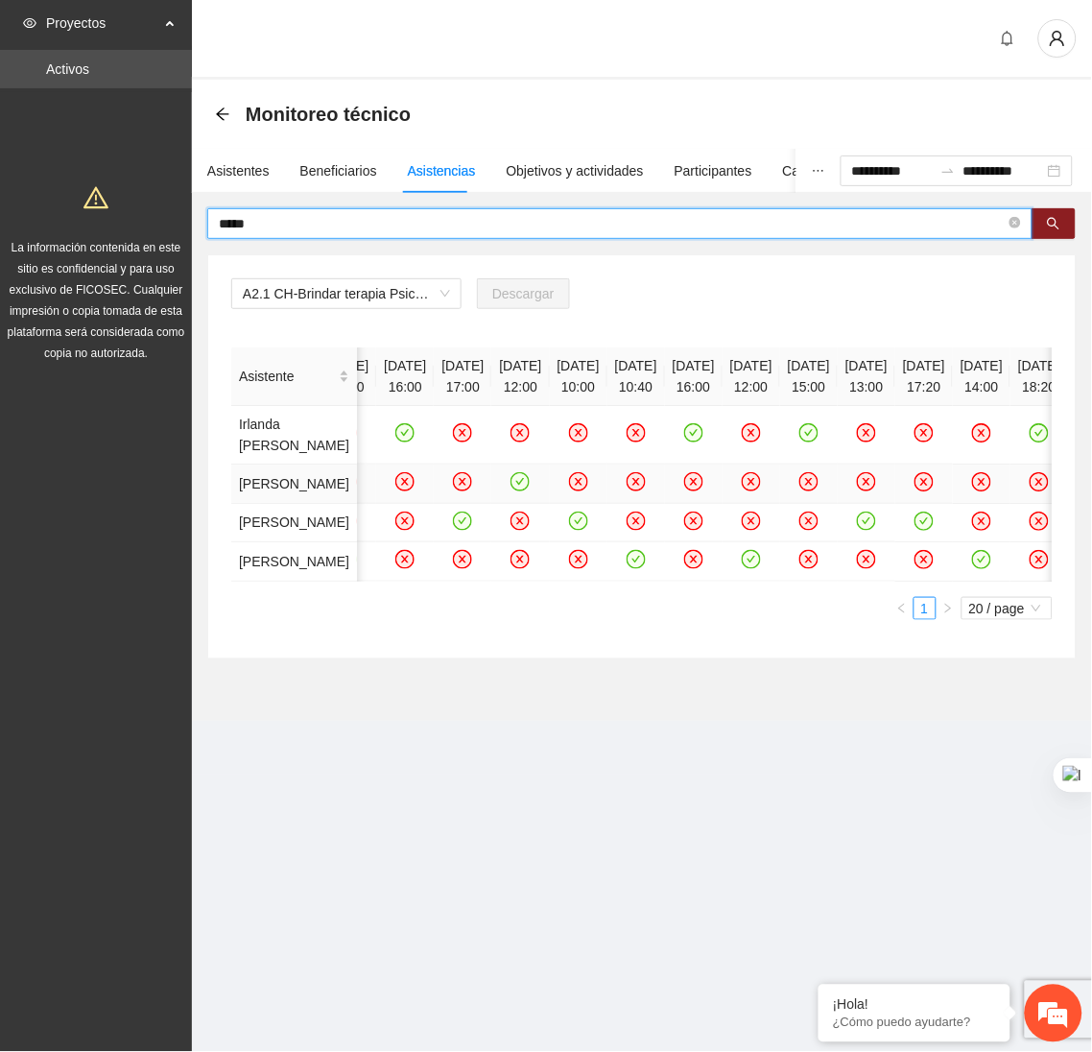
scroll to position [0, 0]
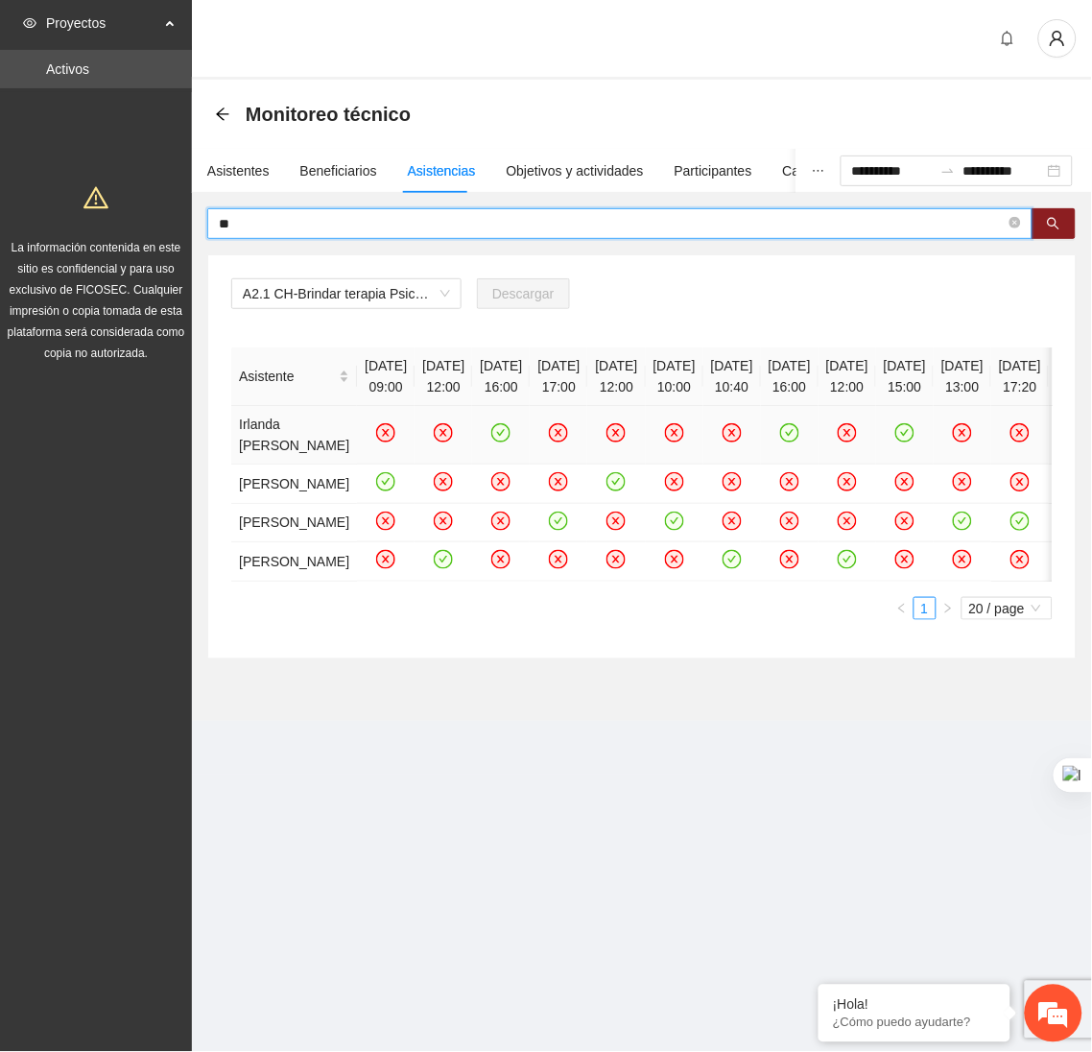
type input "*"
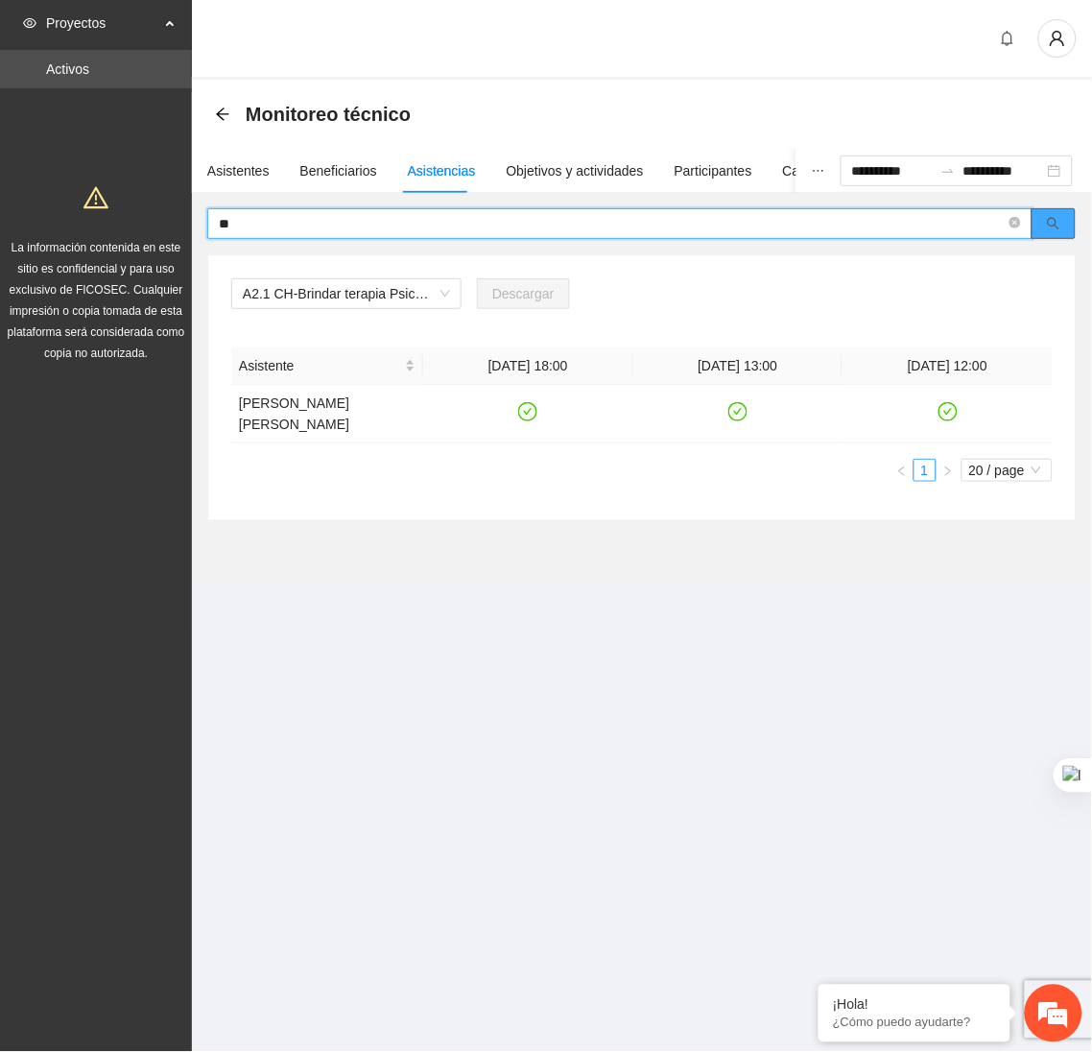
type input "*"
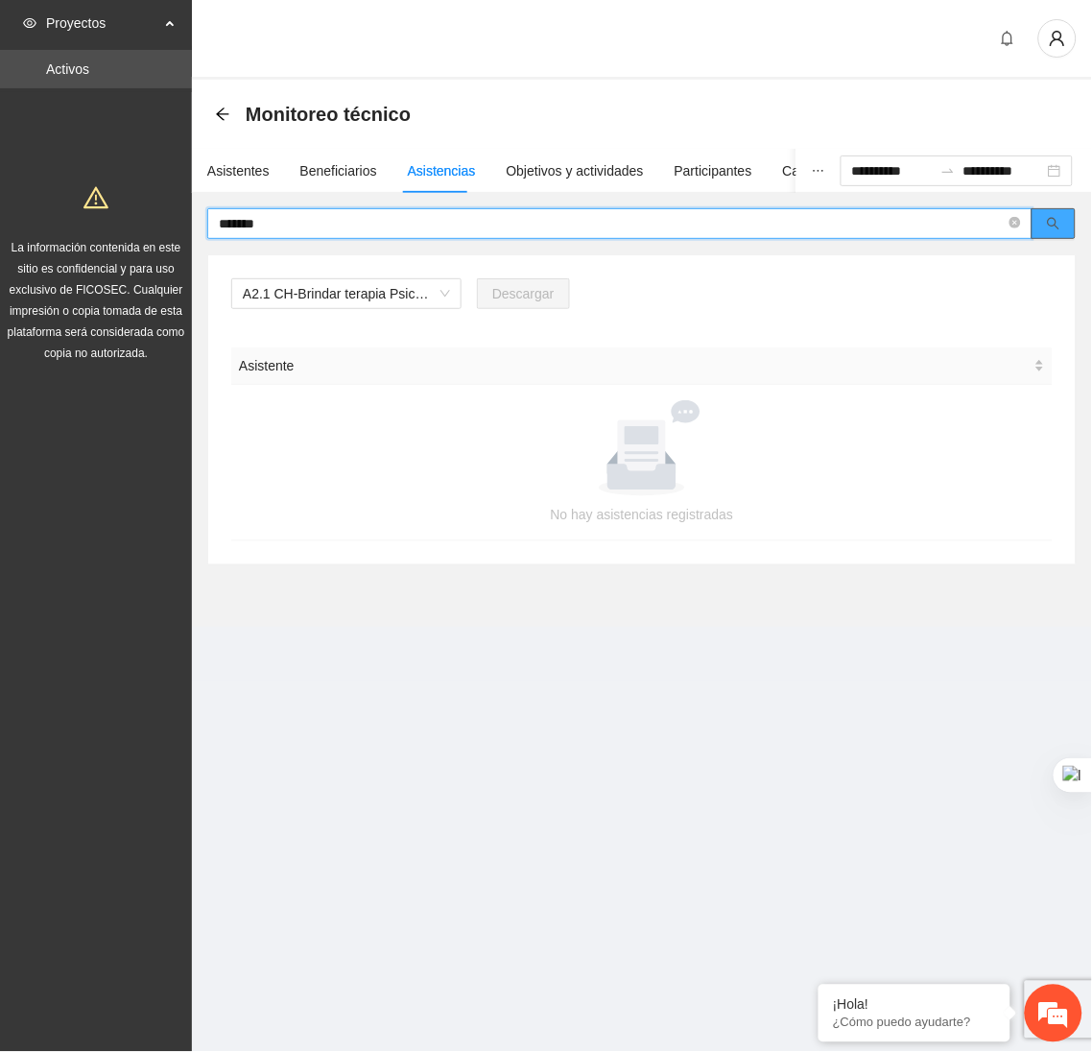
type input "*******"
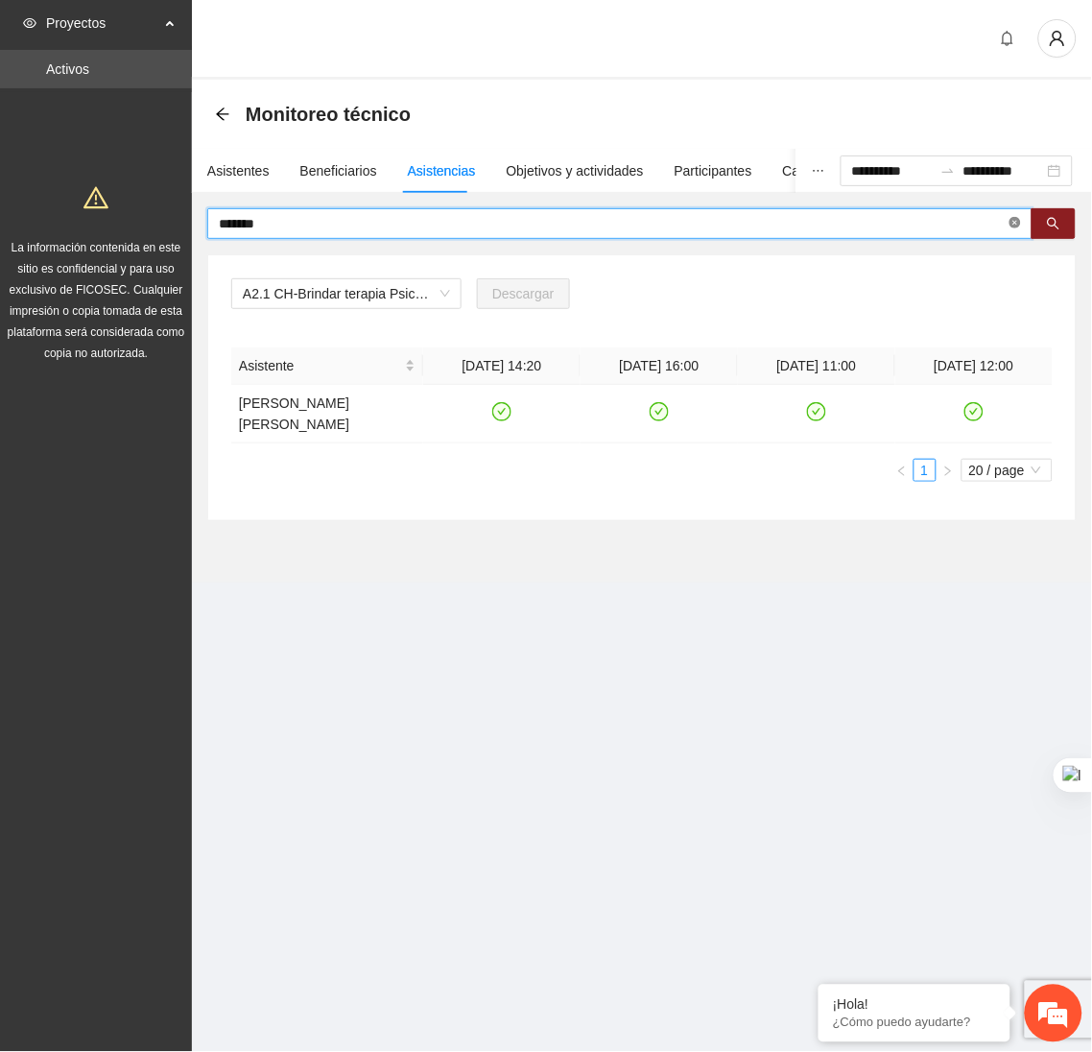
click at [1015, 219] on icon "close-circle" at bounding box center [1016, 223] width 12 height 12
type input "*"
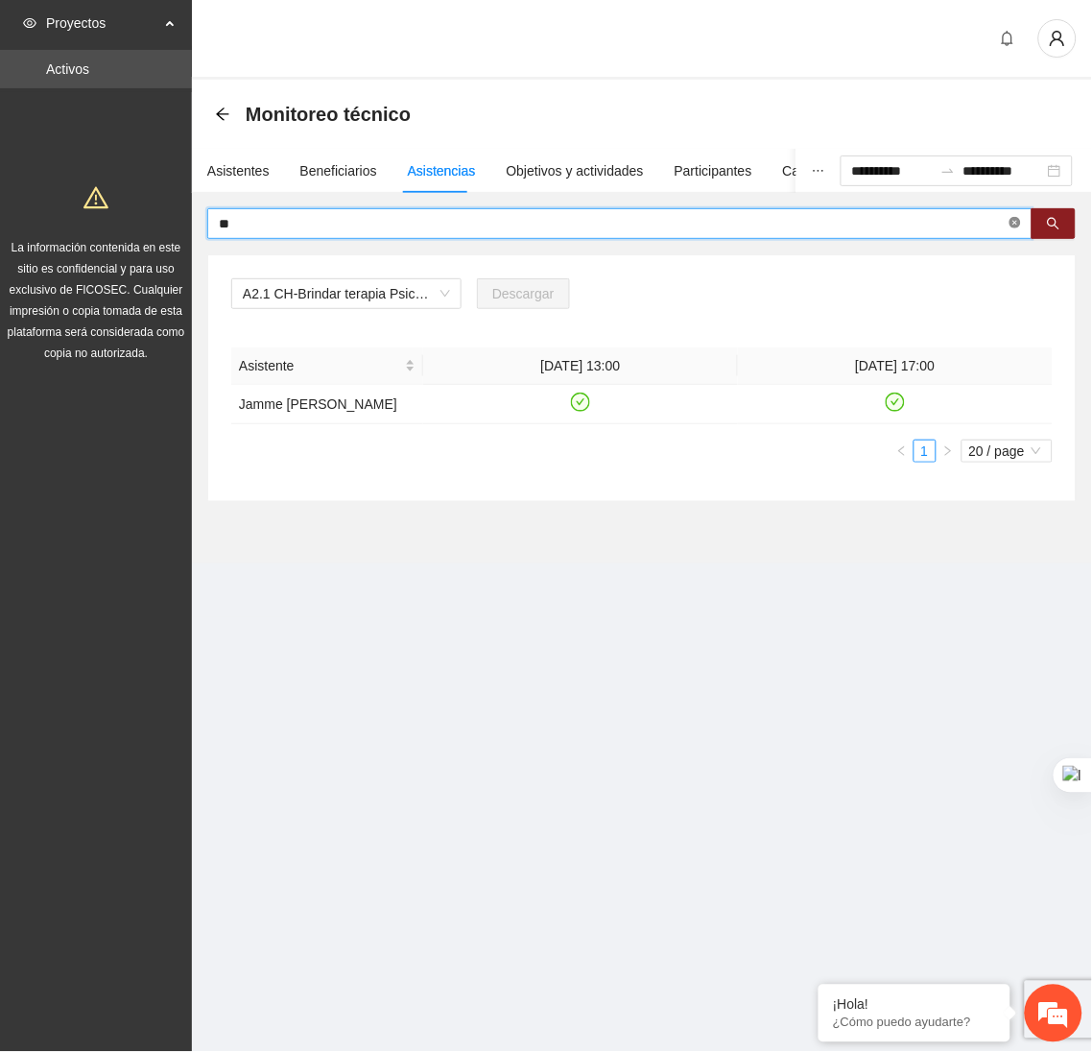
type input "*"
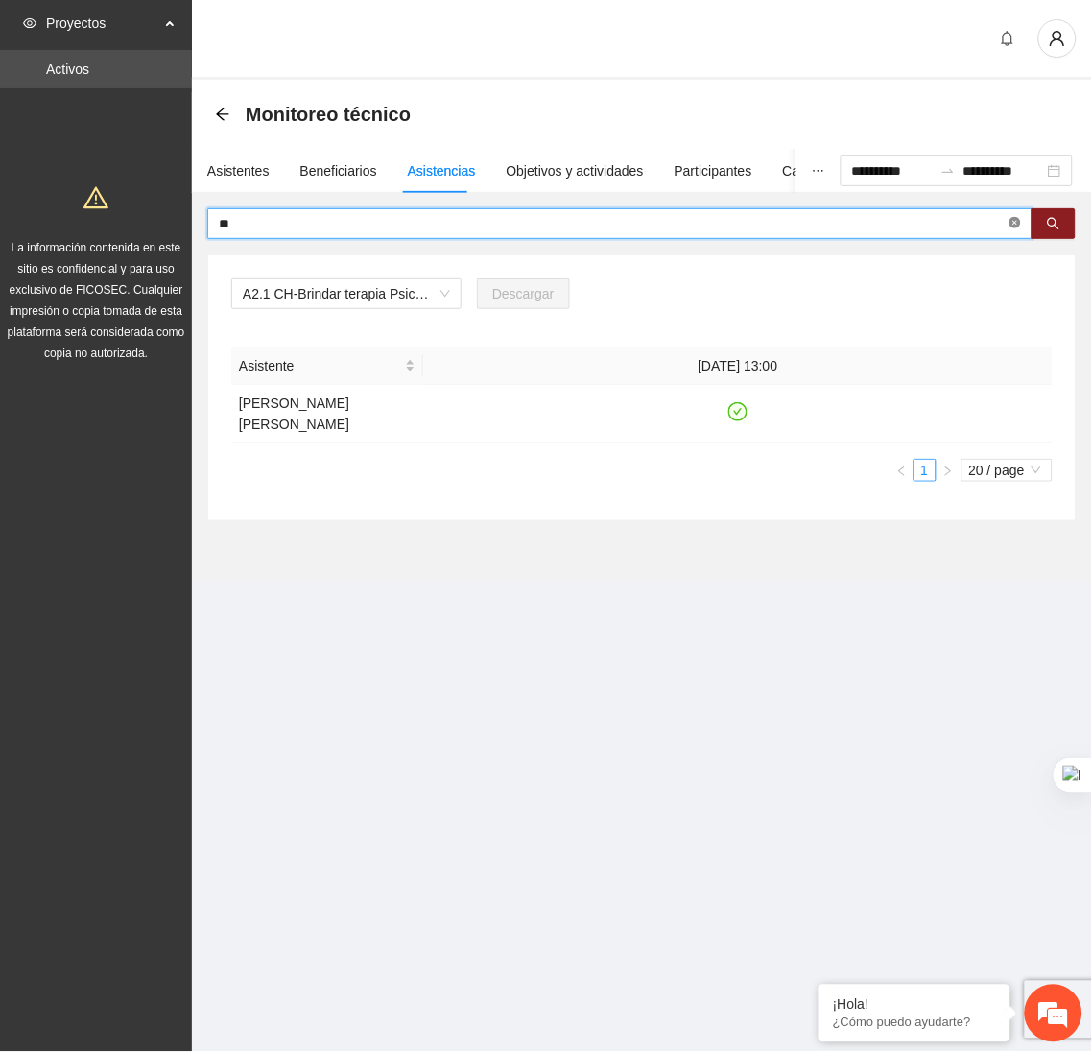
type input "*"
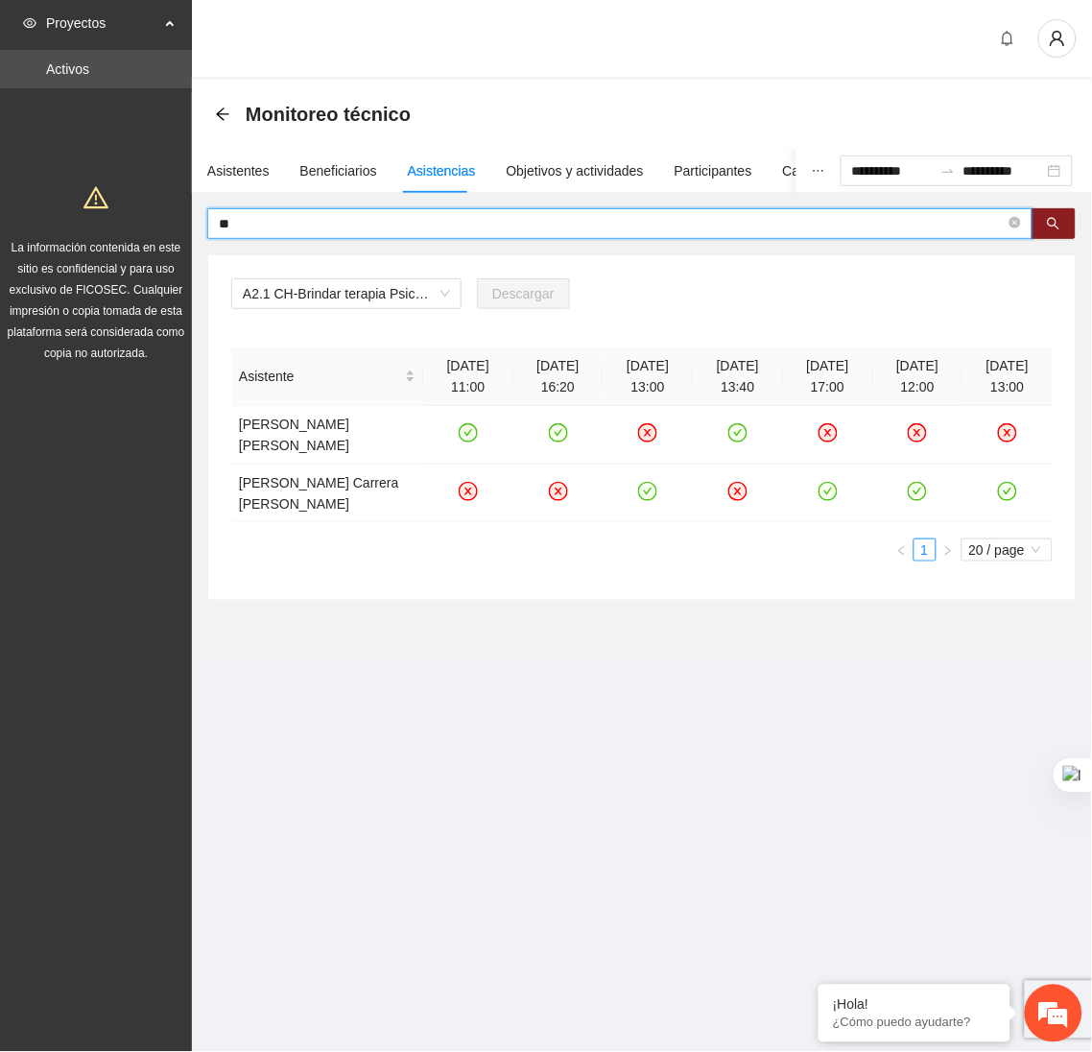
type input "*"
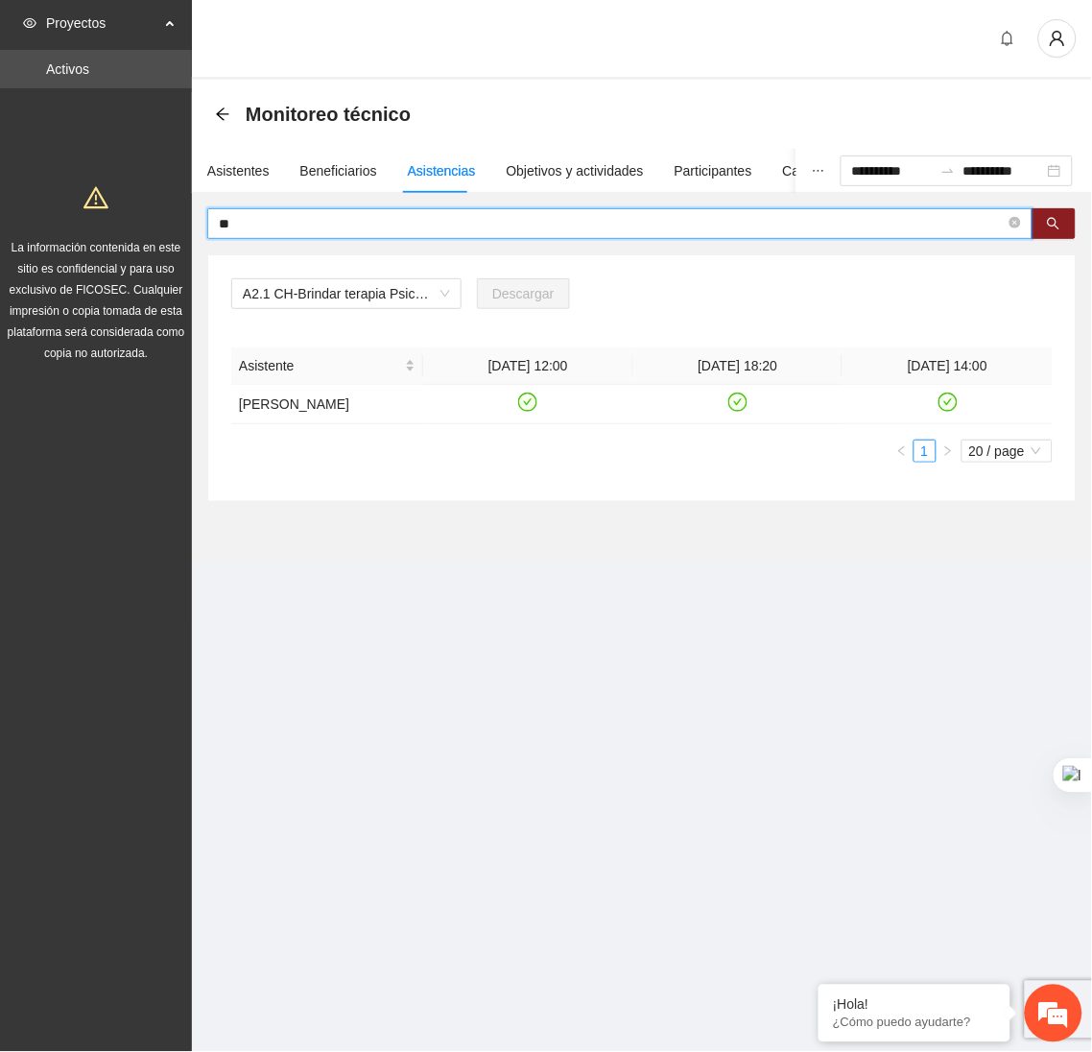
type input "*"
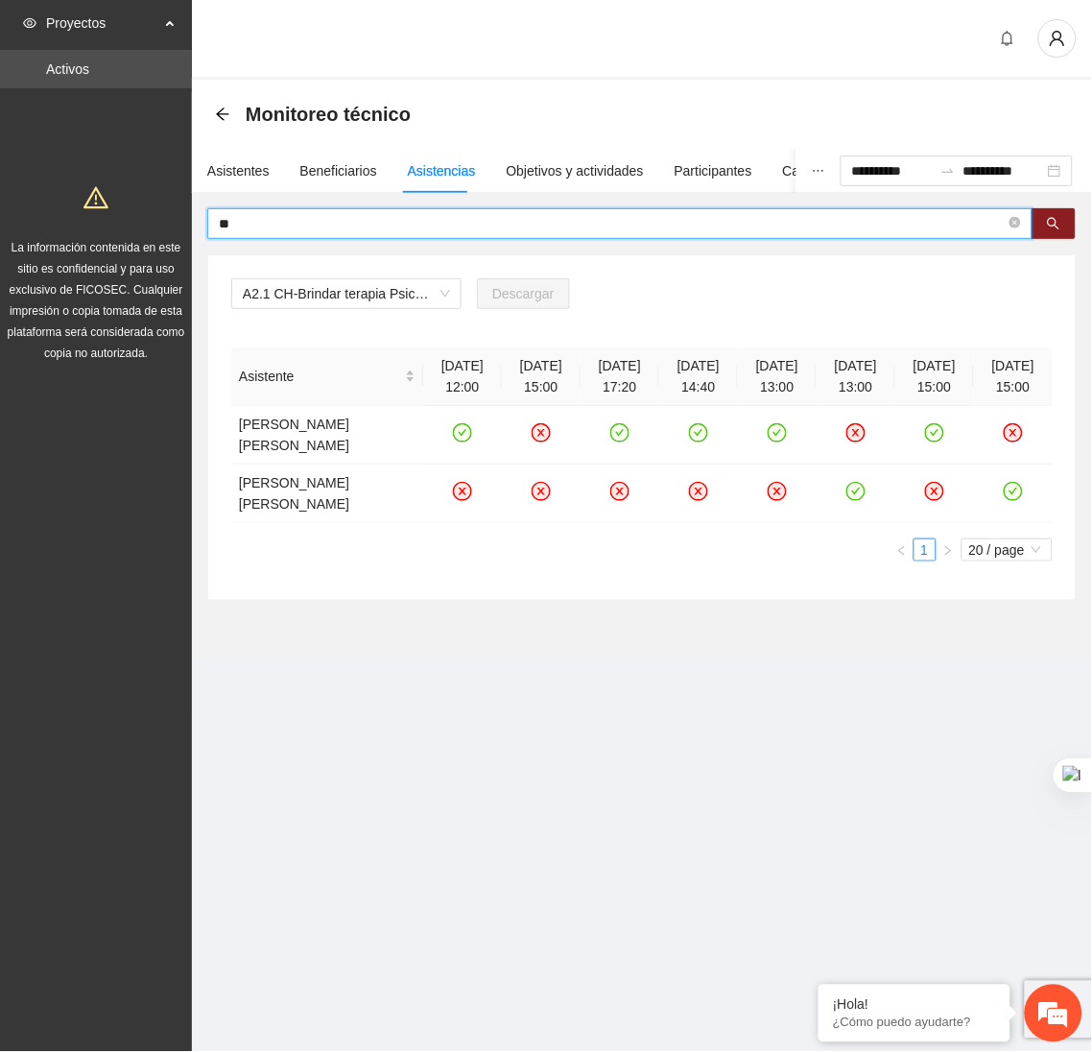
type input "*"
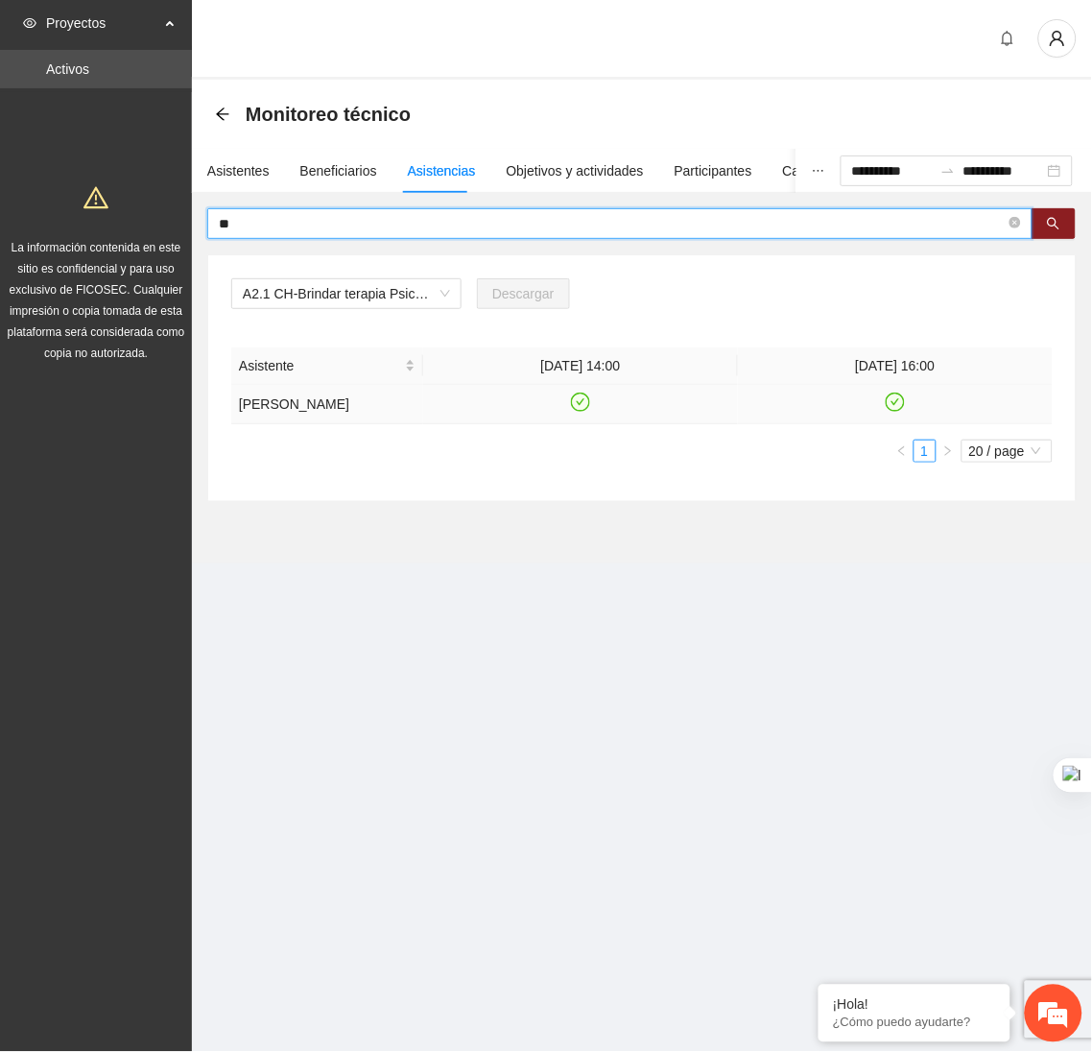
type input "*"
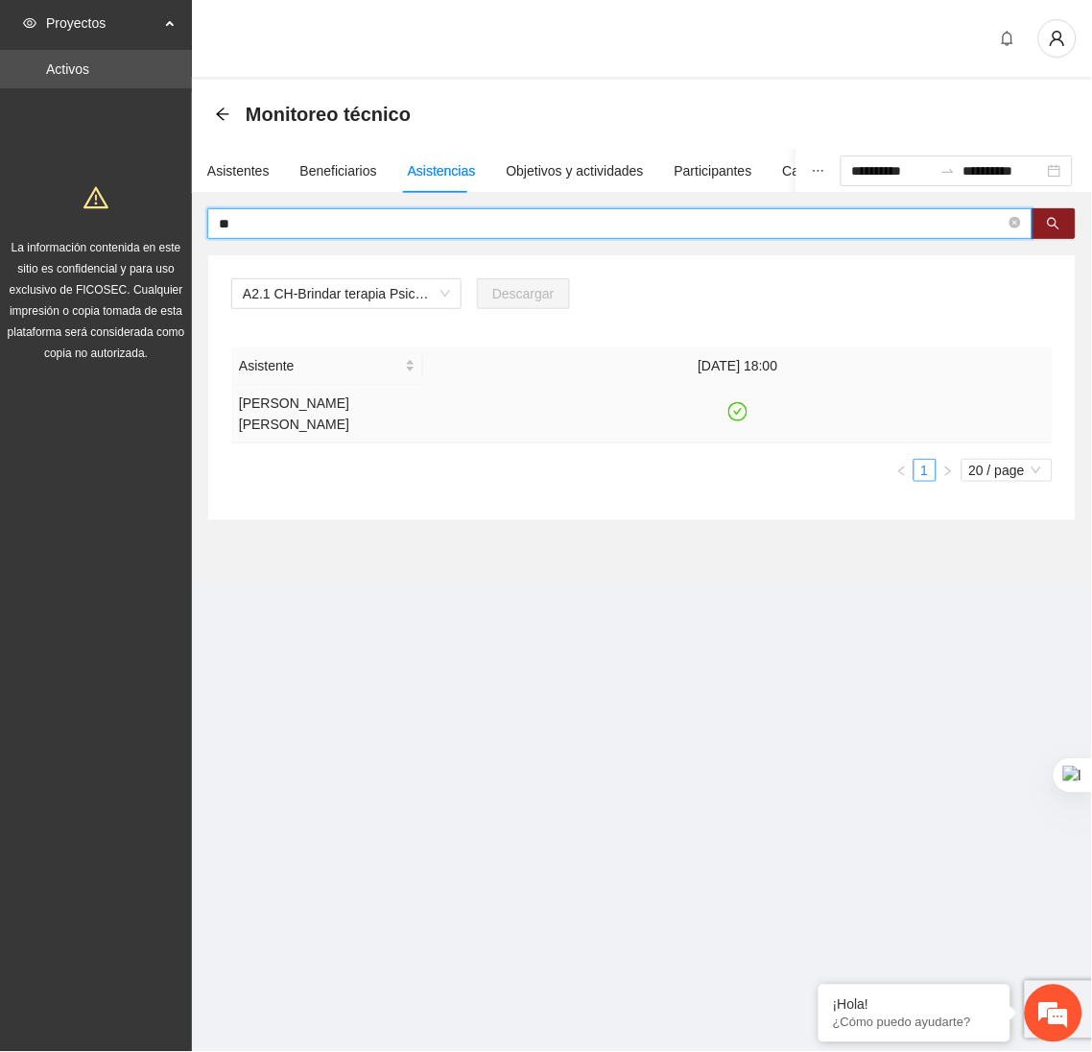
type input "*"
type input "*****"
click at [1016, 224] on icon "close-circle" at bounding box center [1016, 223] width 12 height 12
type input "*"
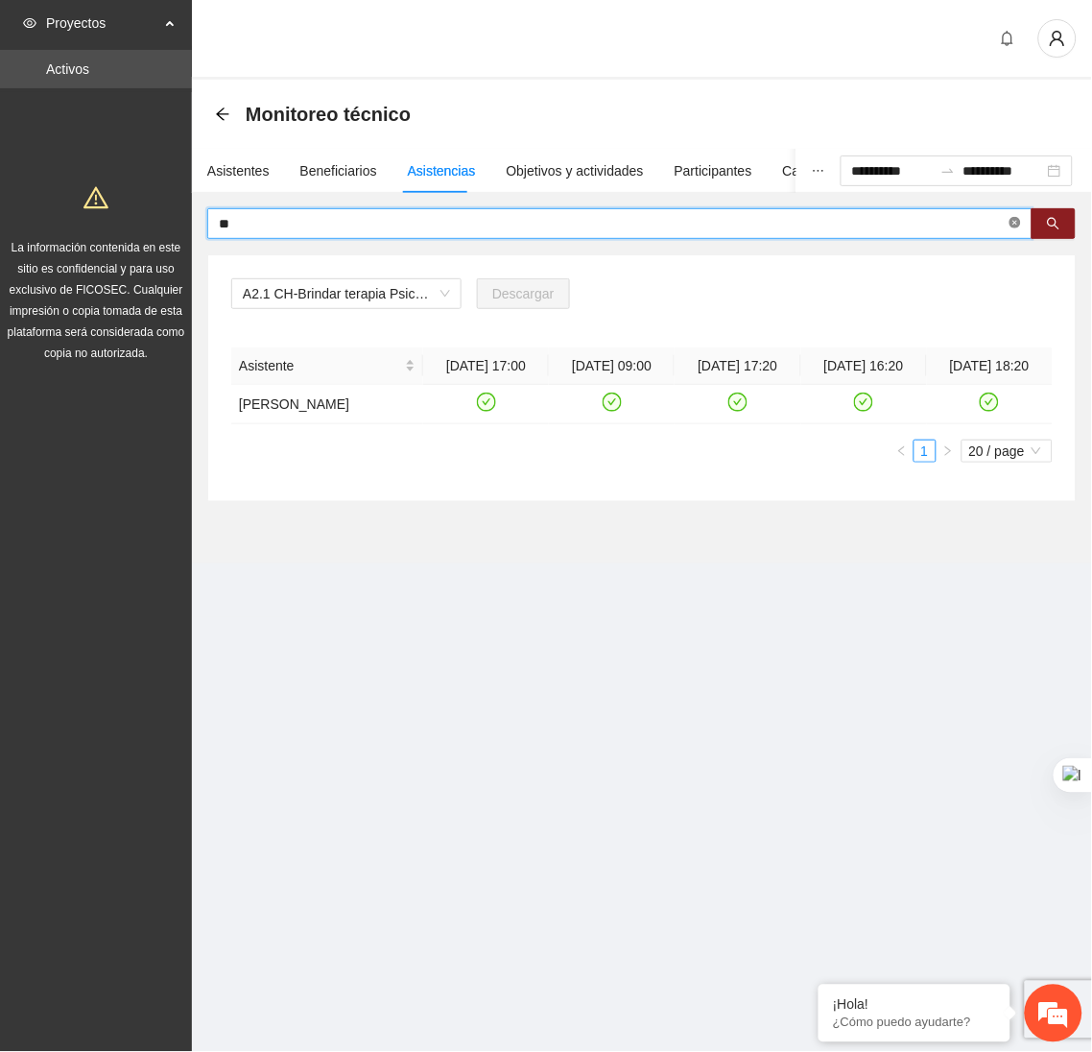
type input "*"
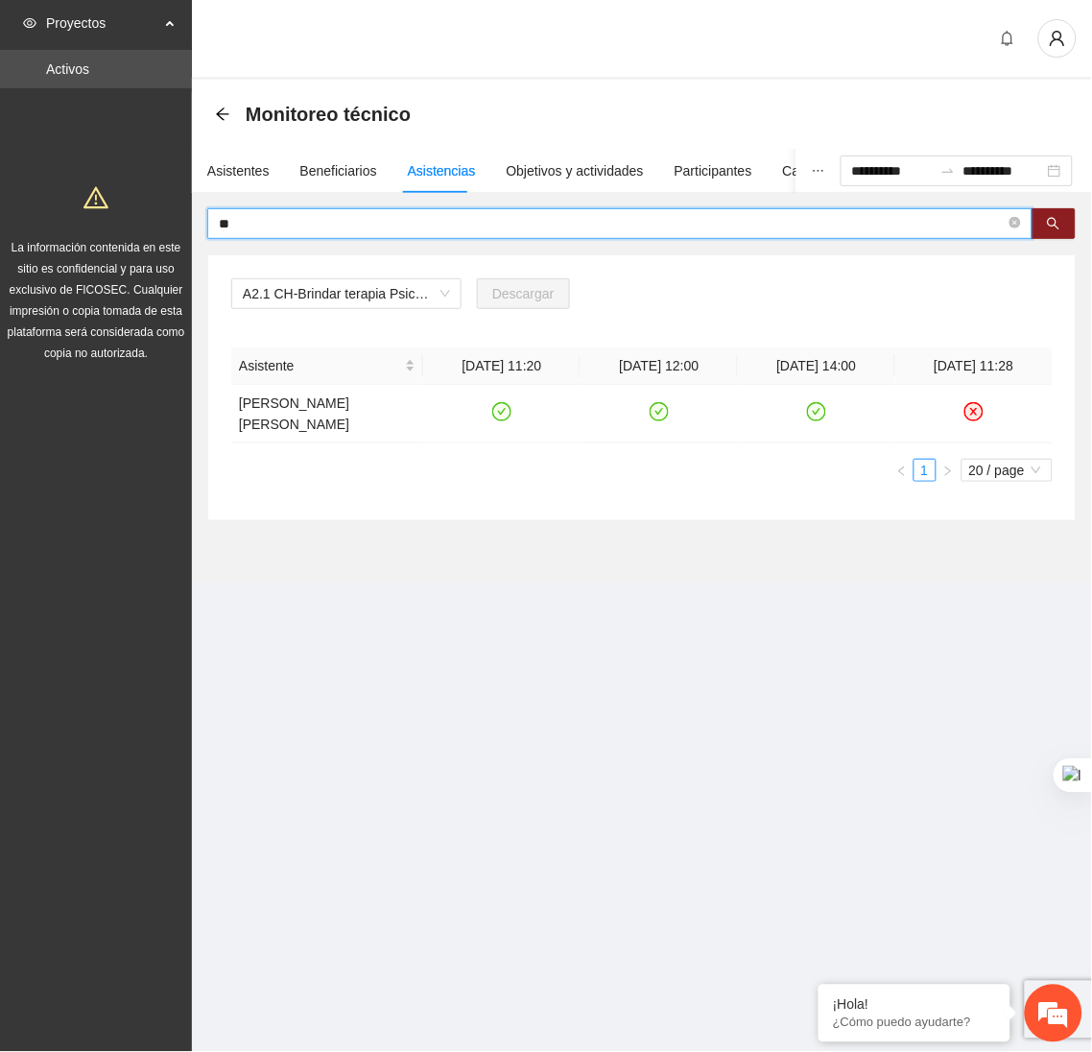
type input "*"
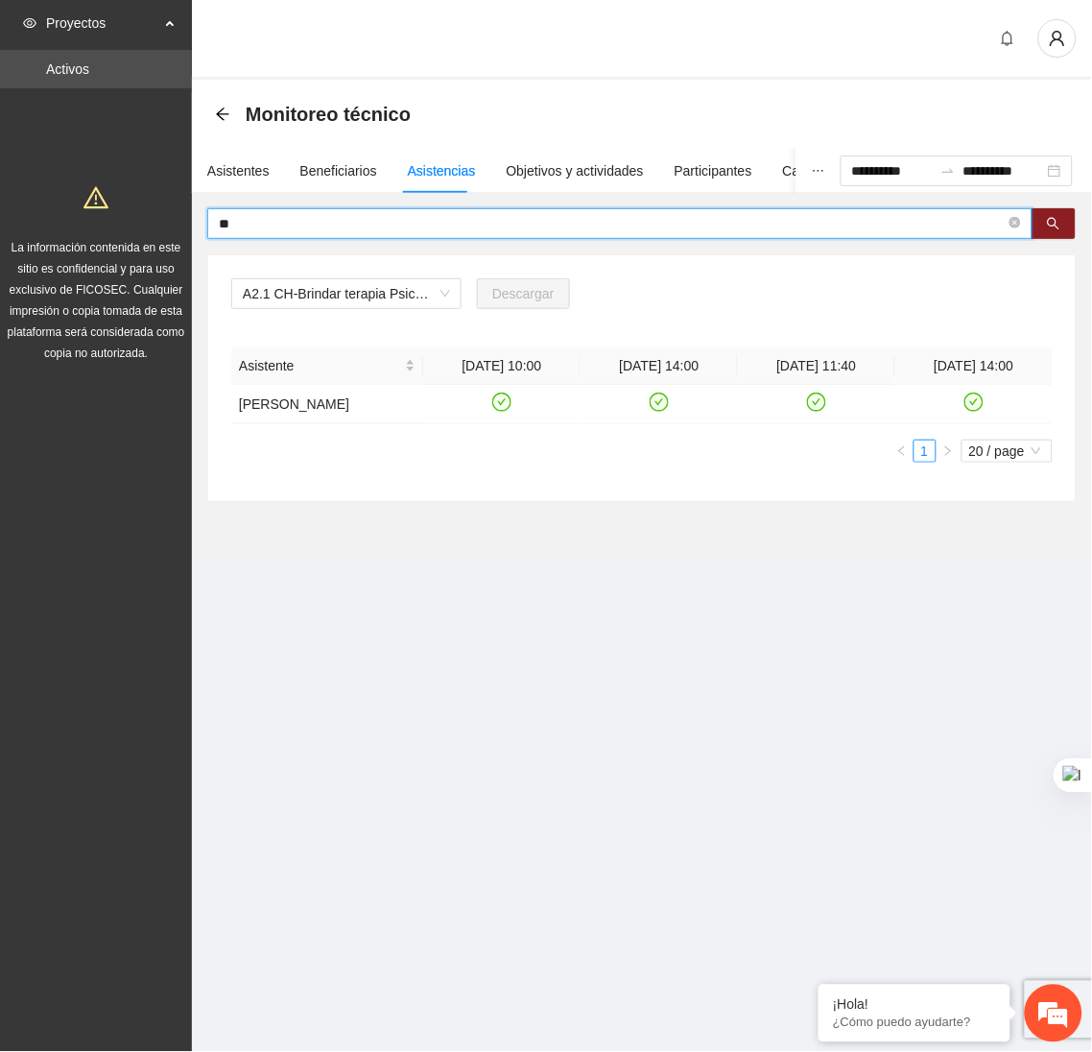
type input "*"
type input "*******"
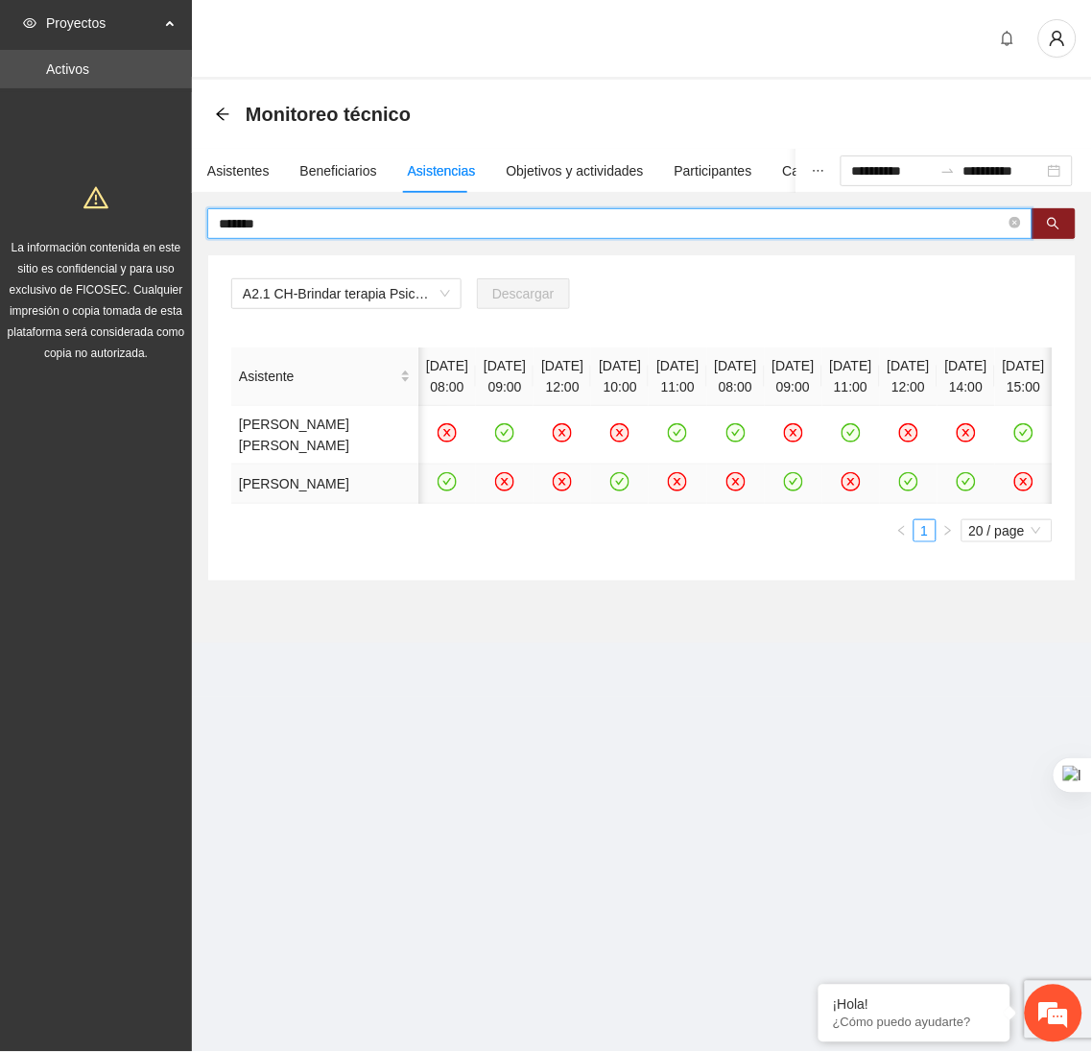
scroll to position [0, 209]
click at [1015, 219] on icon "close-circle" at bounding box center [1016, 223] width 12 height 12
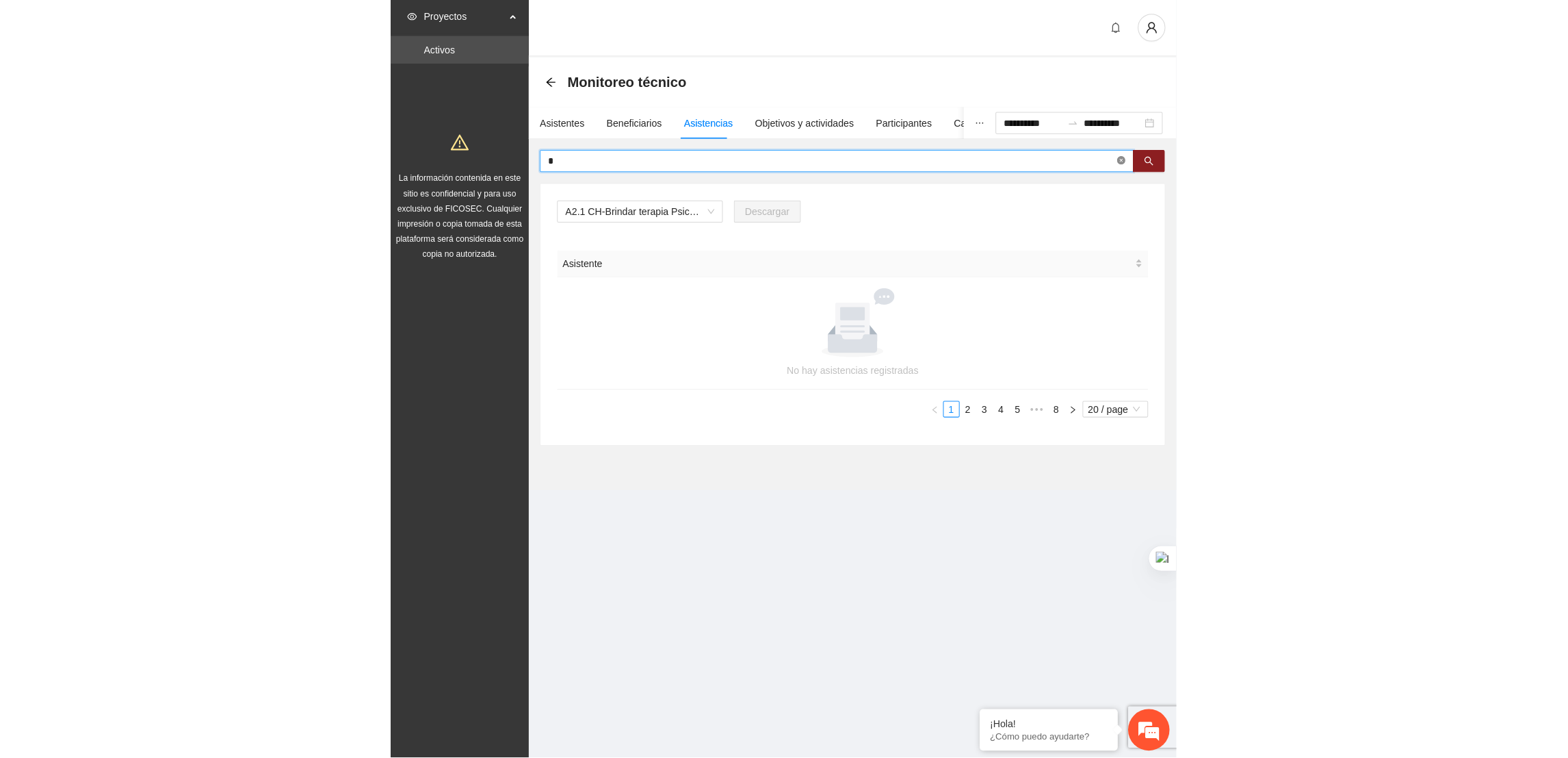
scroll to position [0, 0]
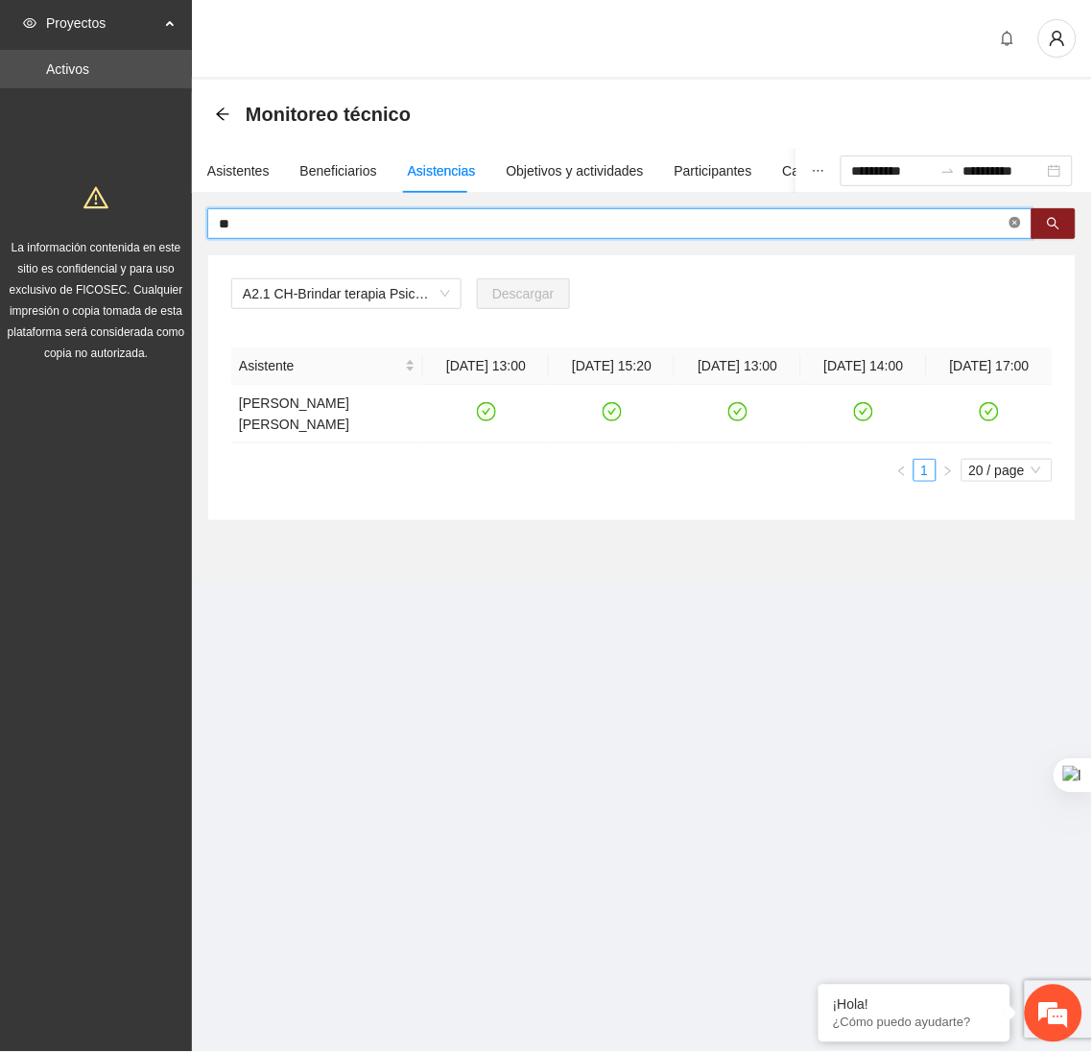
type input "*"
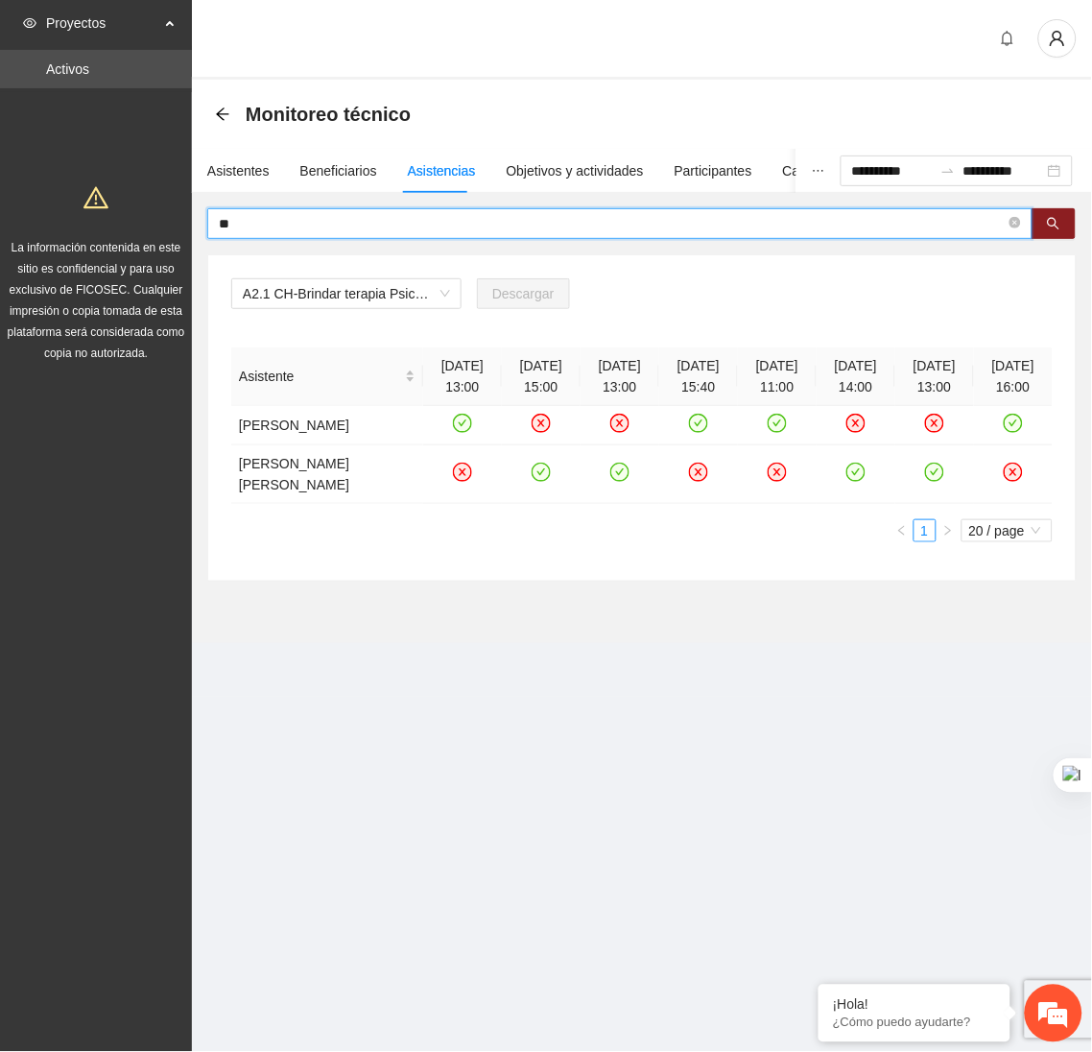
type input "*"
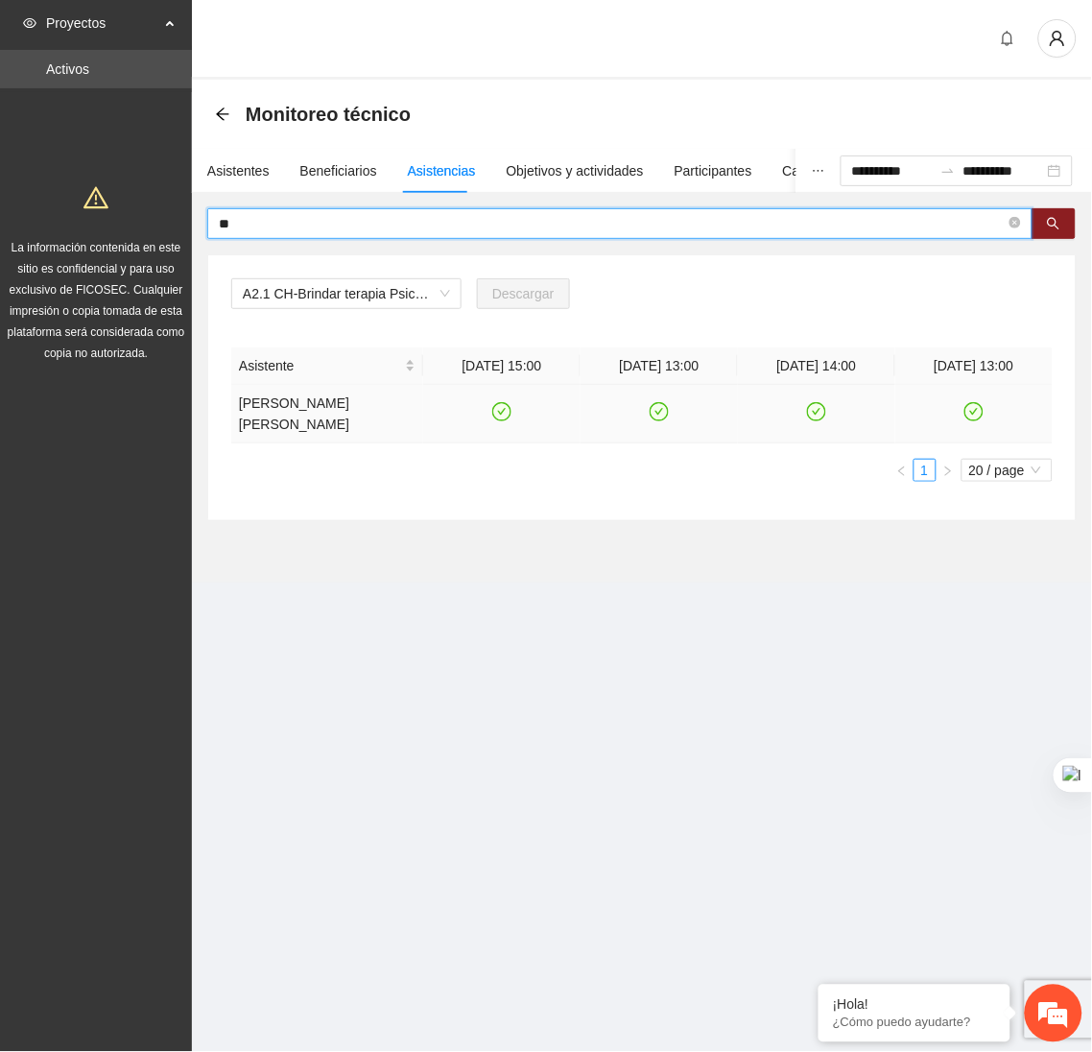
type input "*"
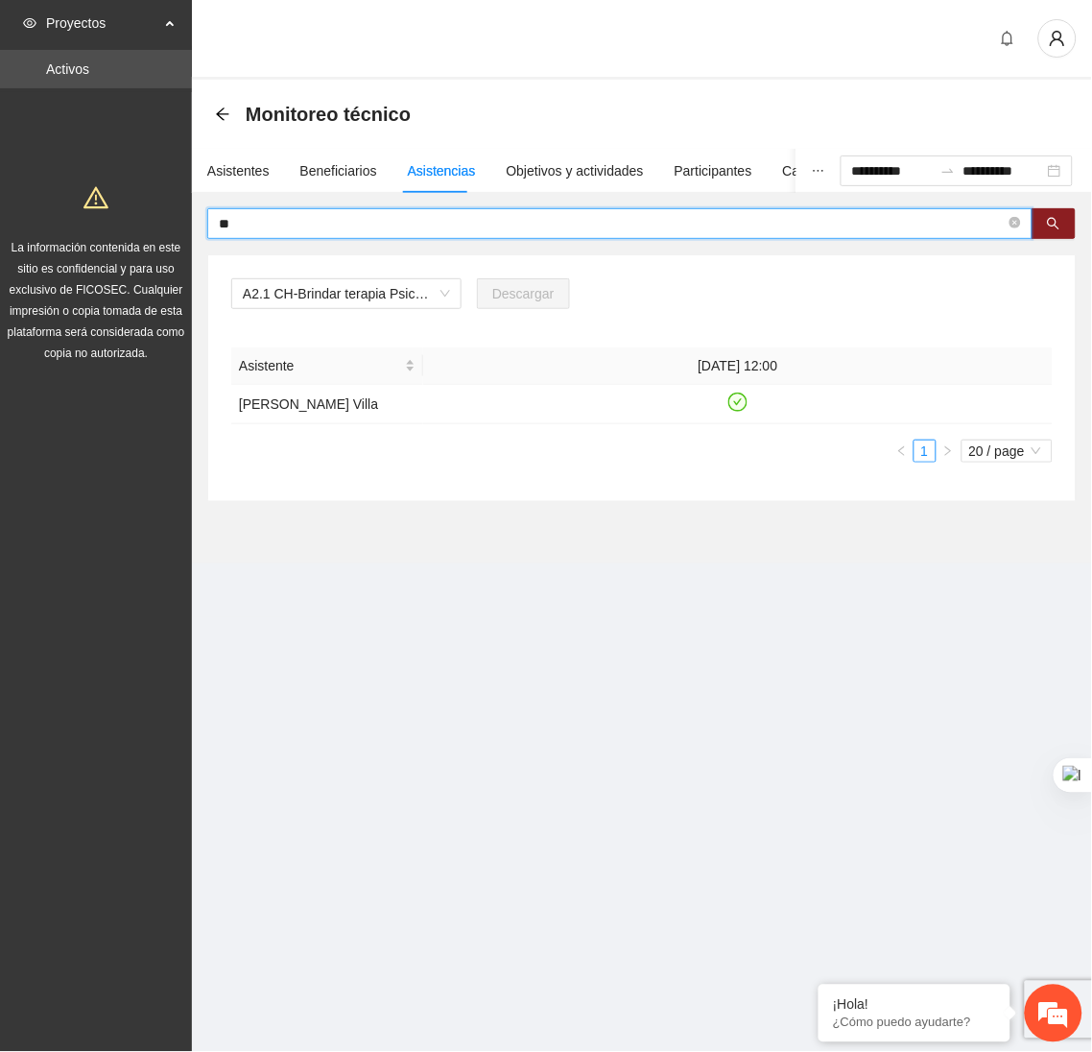
type input "*"
type input "*****"
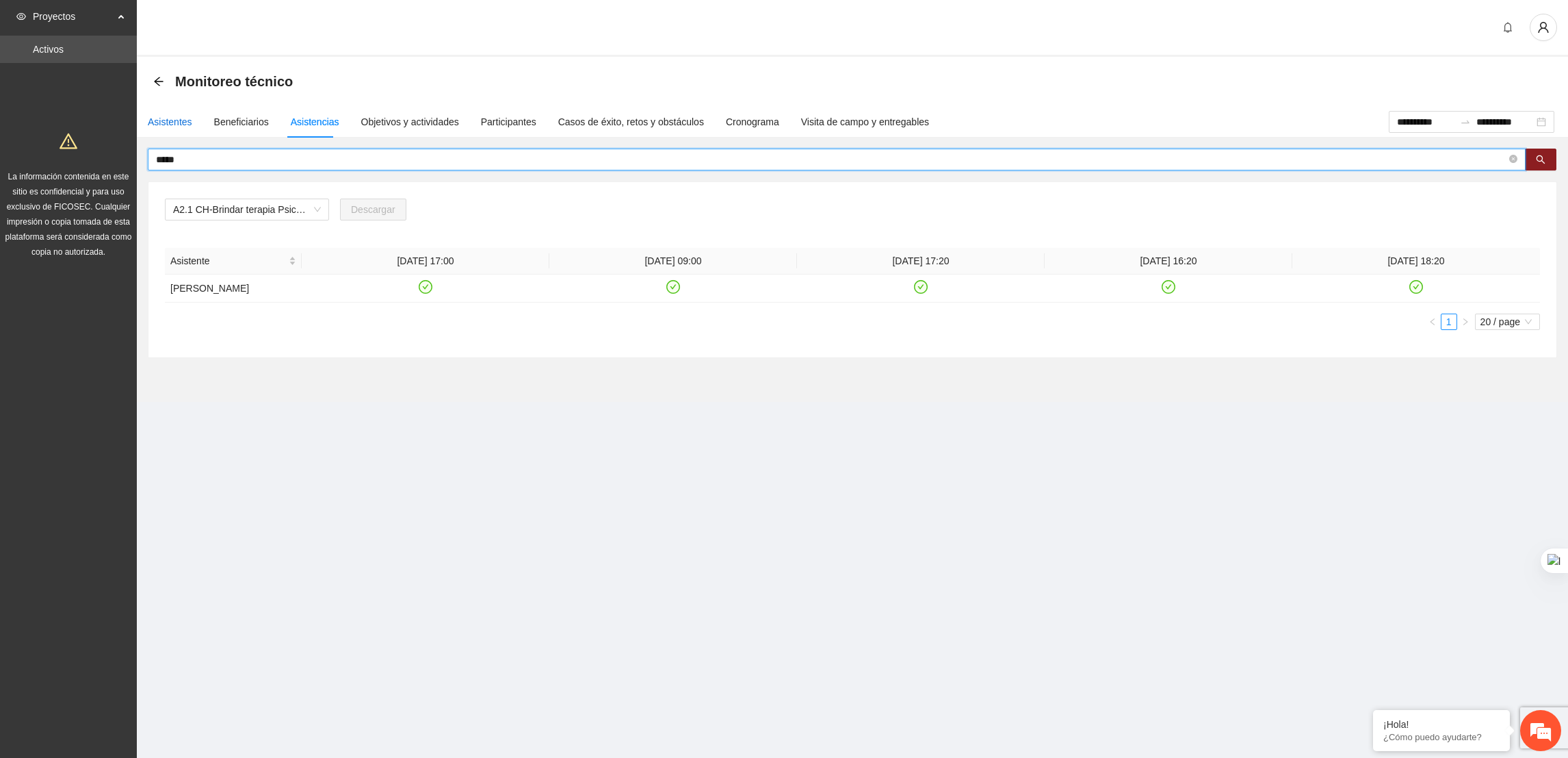
click at [167, 118] on div "Asistentes" at bounding box center [170, 121] width 44 height 15
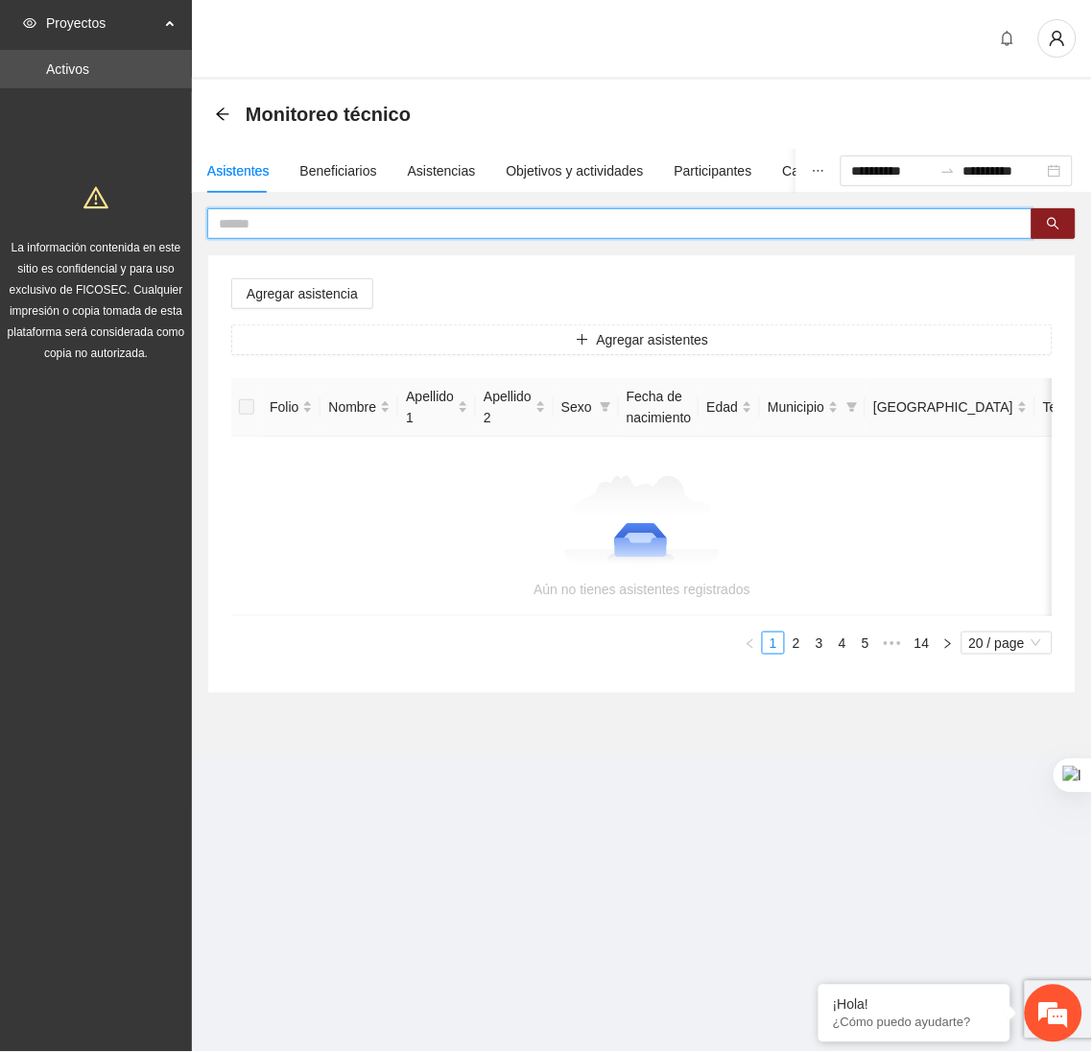
click at [686, 227] on input "text" at bounding box center [612, 223] width 787 height 21
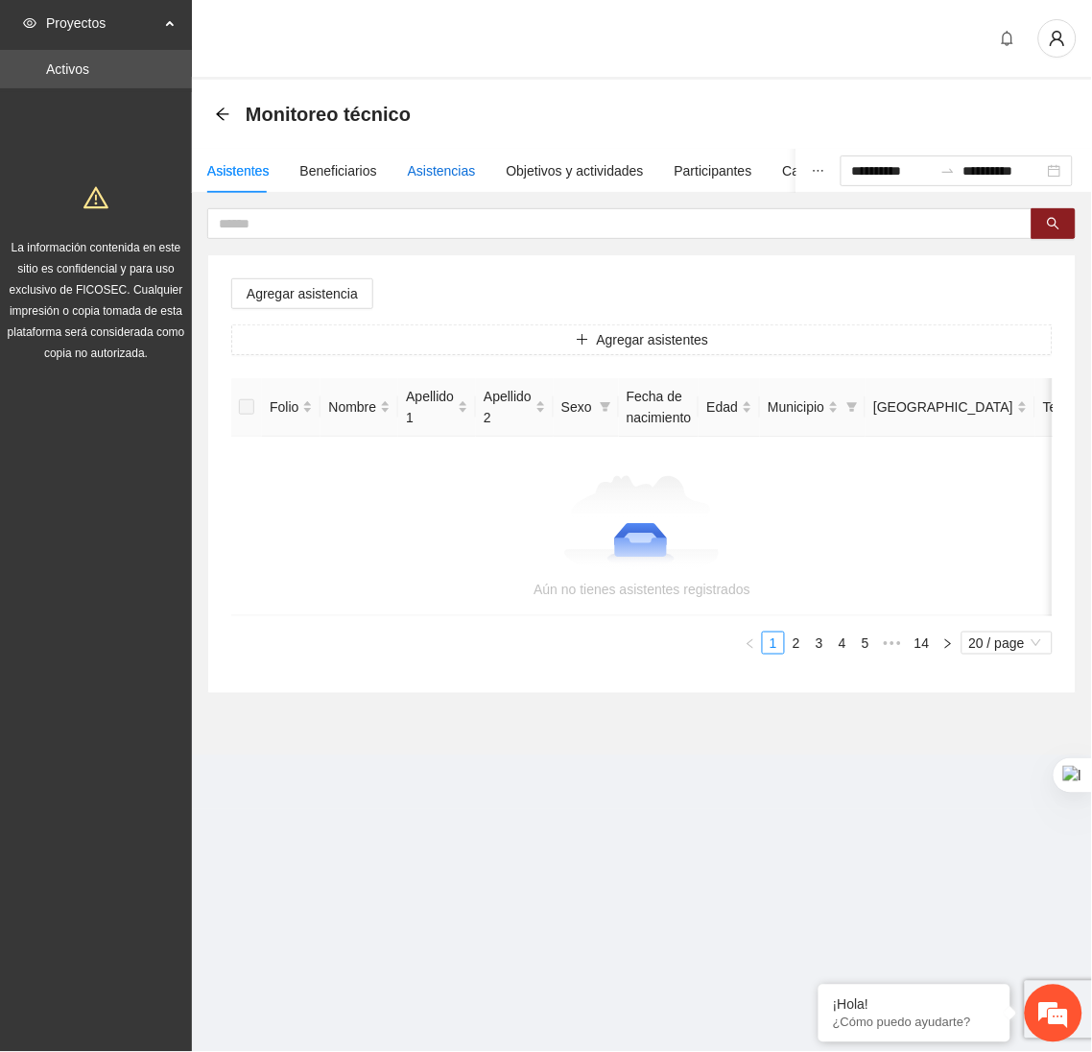
click at [418, 165] on div "Asistencias" at bounding box center [442, 170] width 68 height 21
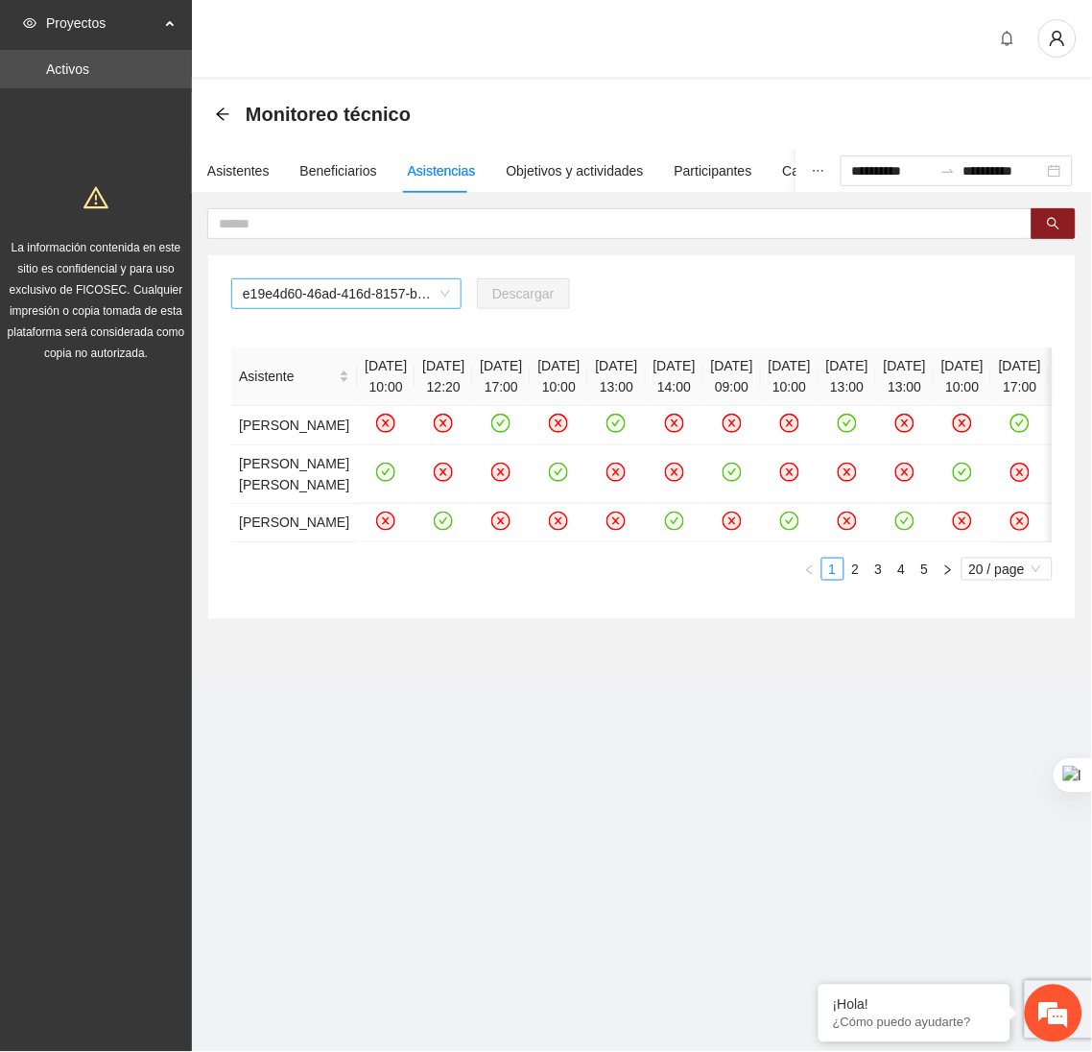
click at [439, 294] on span "e19e4d60-46ad-416d-8157-b1d80b8172e2" at bounding box center [346, 293] width 207 height 29
click at [577, 250] on div "e19e4d60-46ad-416d-8157-b1d80b8172e2 Descargar Asistente 01/09/2025 10:00 01/09…" at bounding box center [642, 414] width 870 height 412
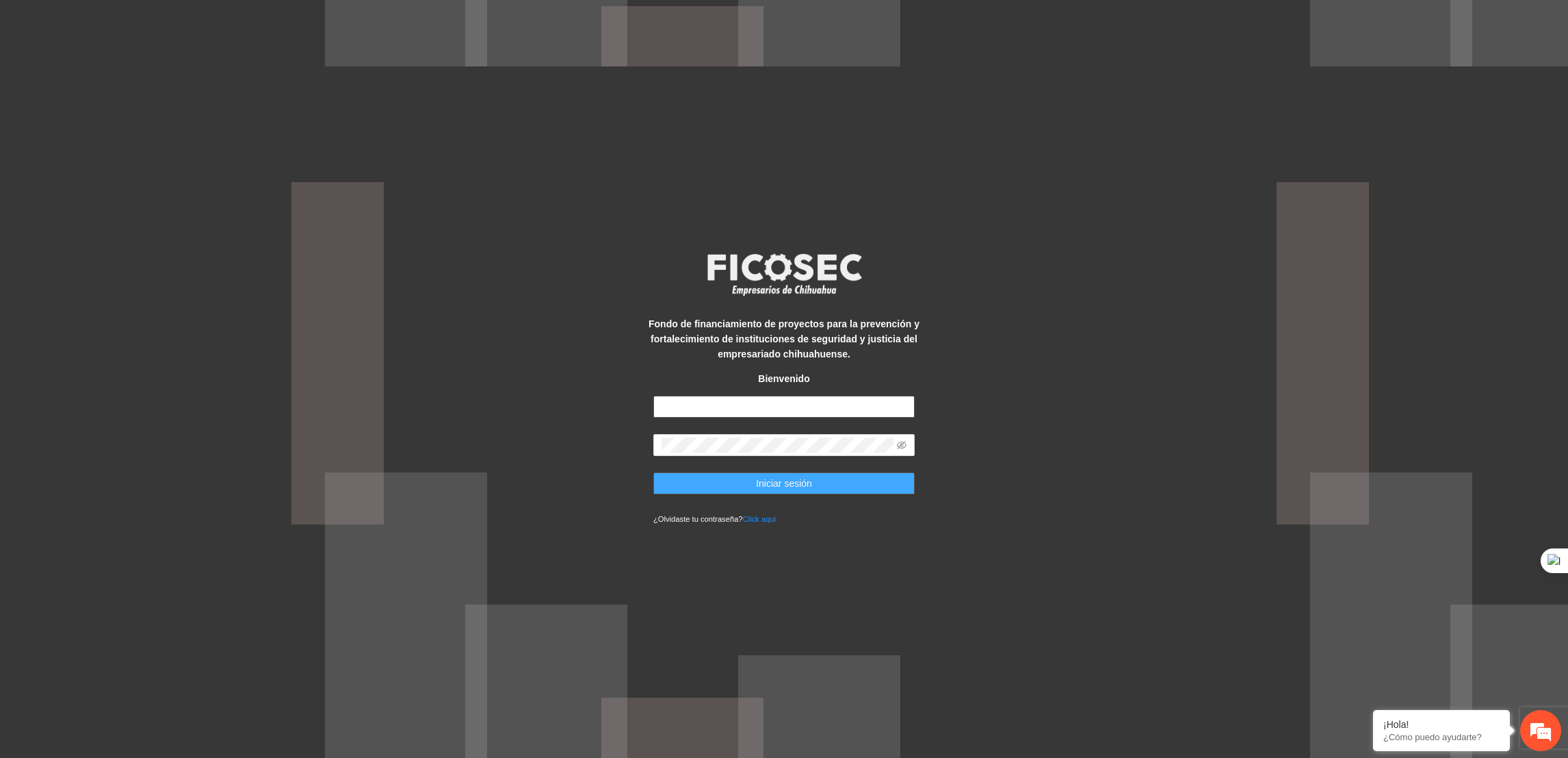
type input "**********"
click at [768, 481] on span "Iniciar sesión" at bounding box center [784, 483] width 56 height 15
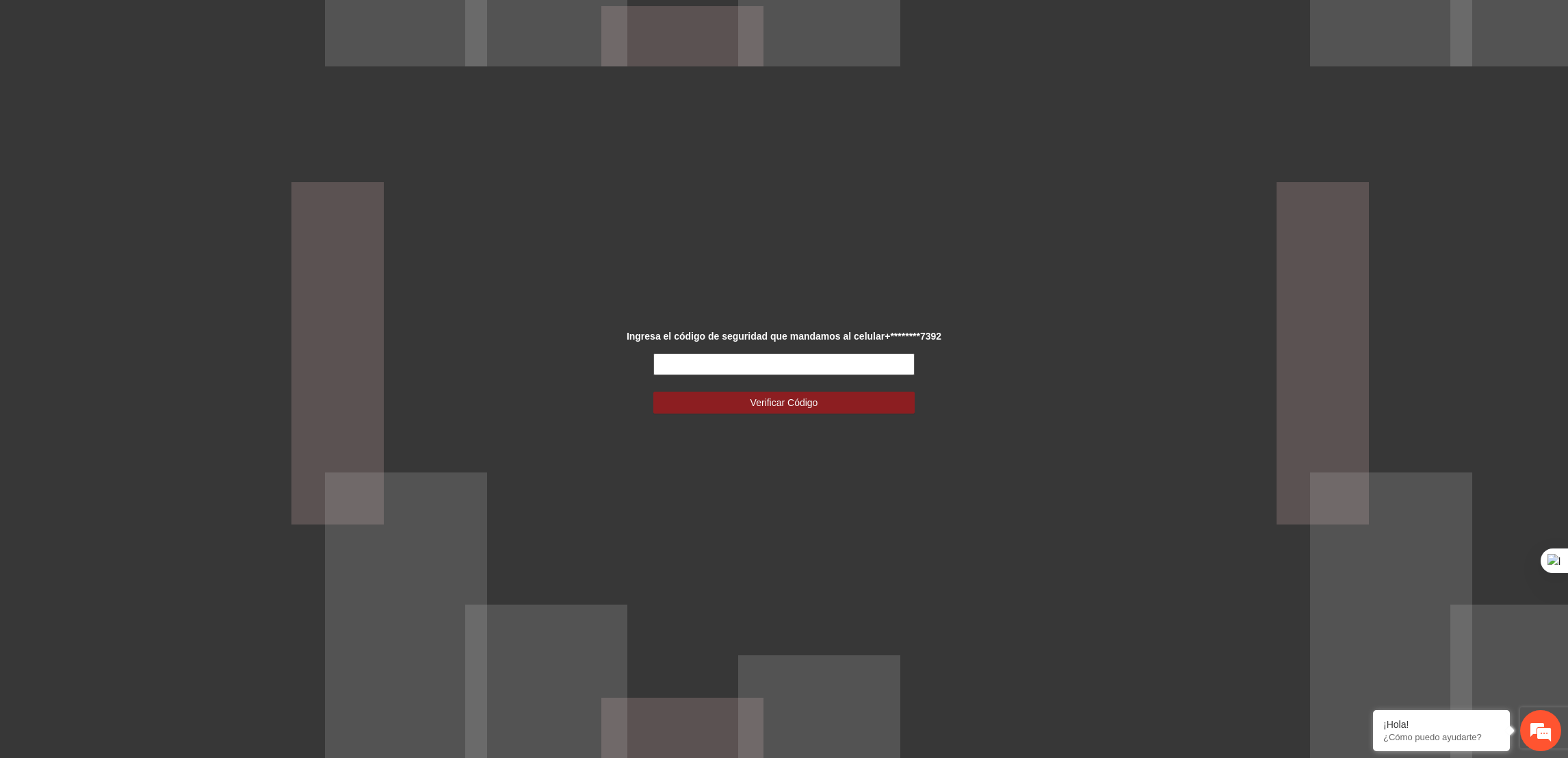
click at [840, 354] on input "text" at bounding box center [784, 364] width 262 height 22
type input "******"
click at [839, 405] on button "Verificar Código" at bounding box center [784, 402] width 262 height 22
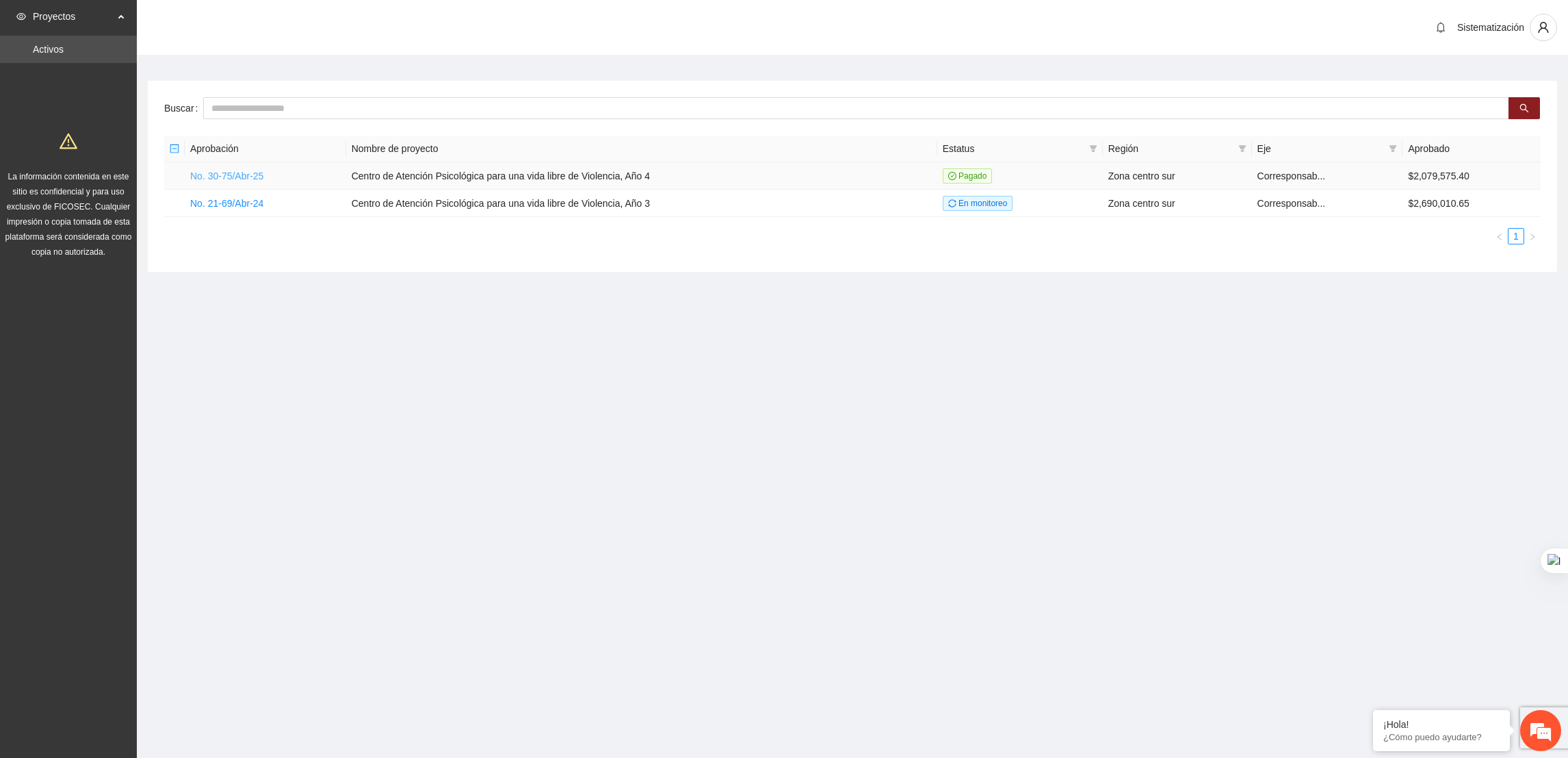
click at [253, 174] on link "No. 30-75/Abr-25" at bounding box center [227, 175] width 73 height 11
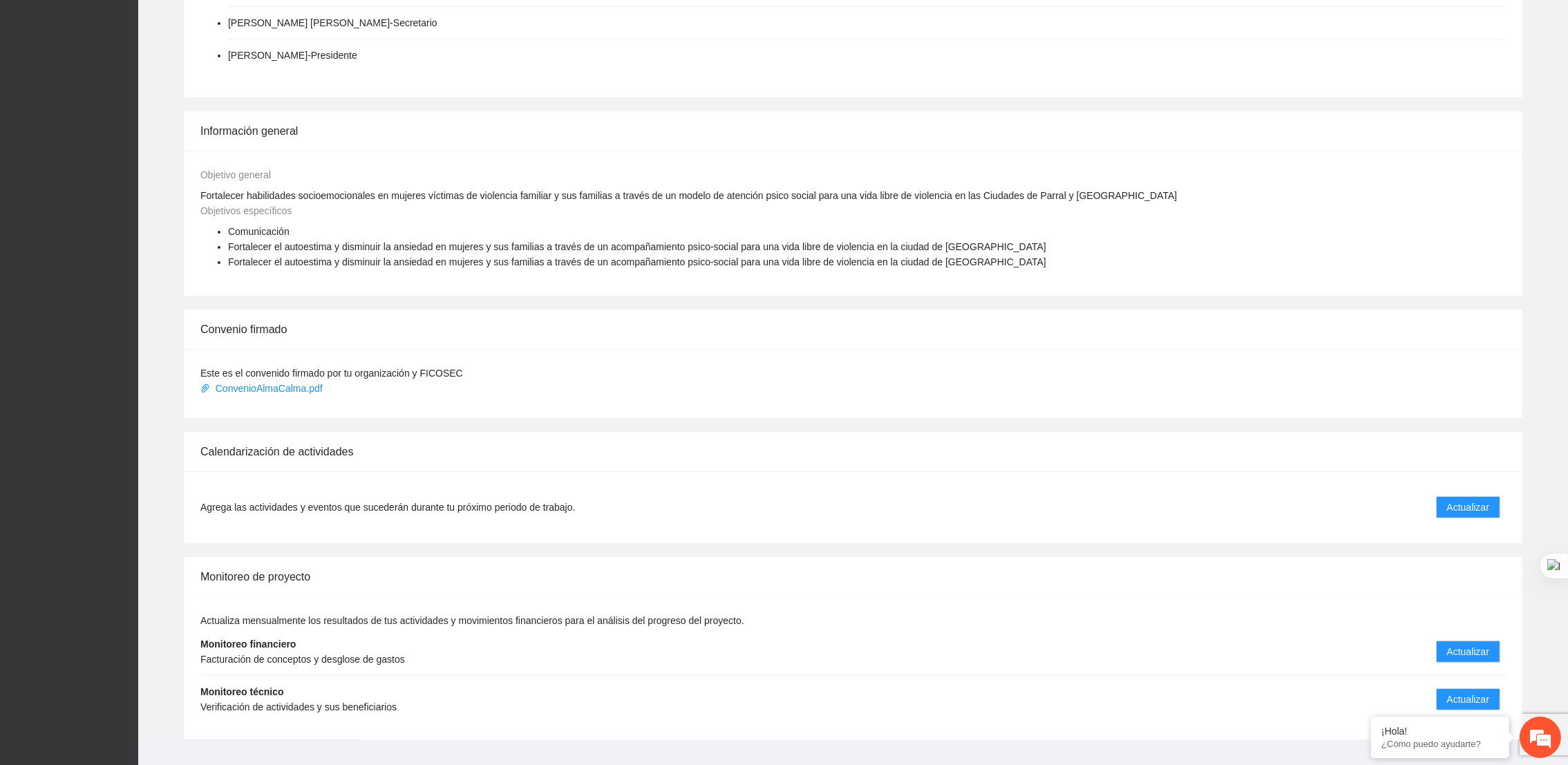
scroll to position [486, 0]
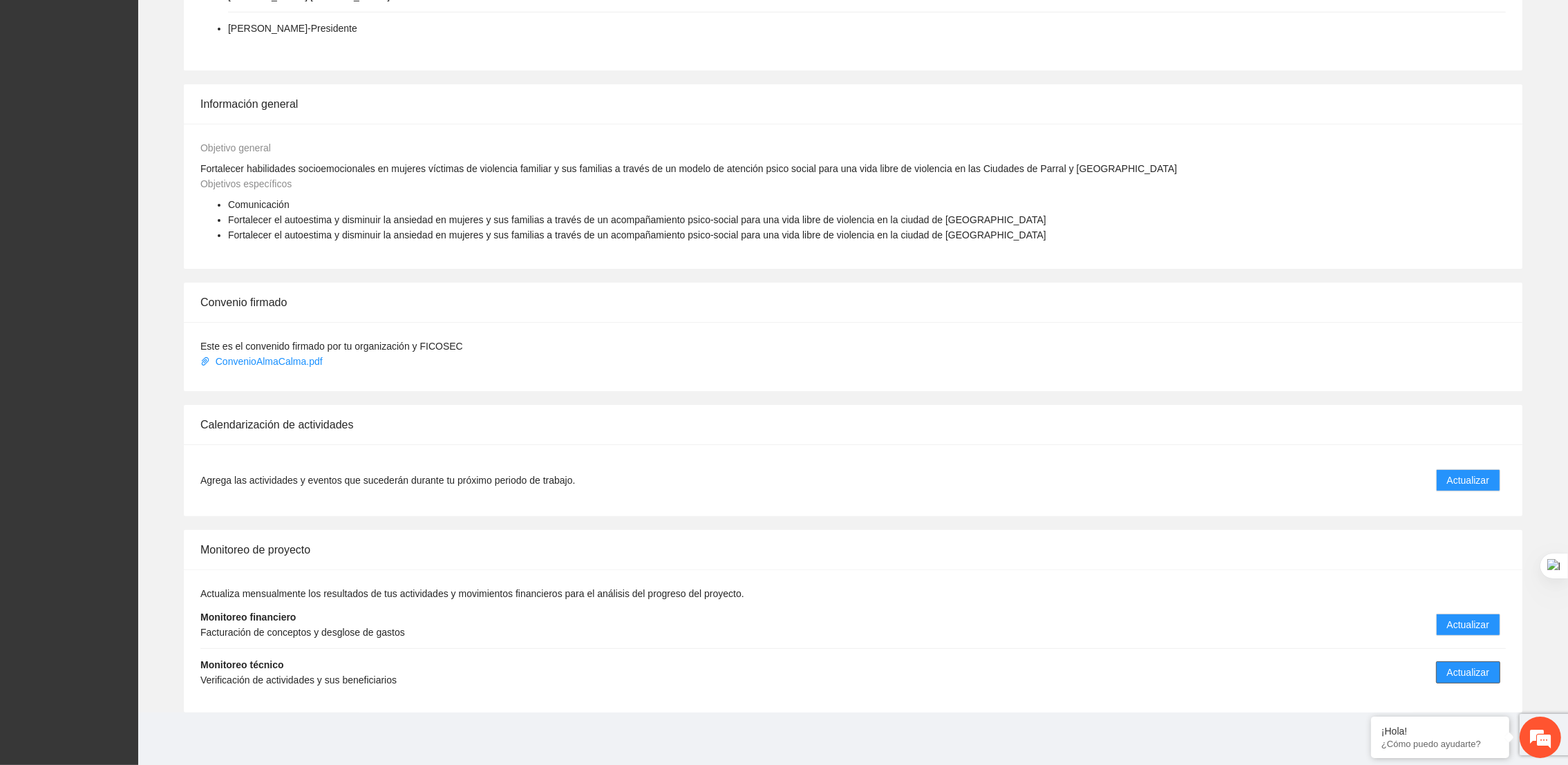
click at [1484, 675] on span "Actualizar" at bounding box center [1468, 671] width 42 height 15
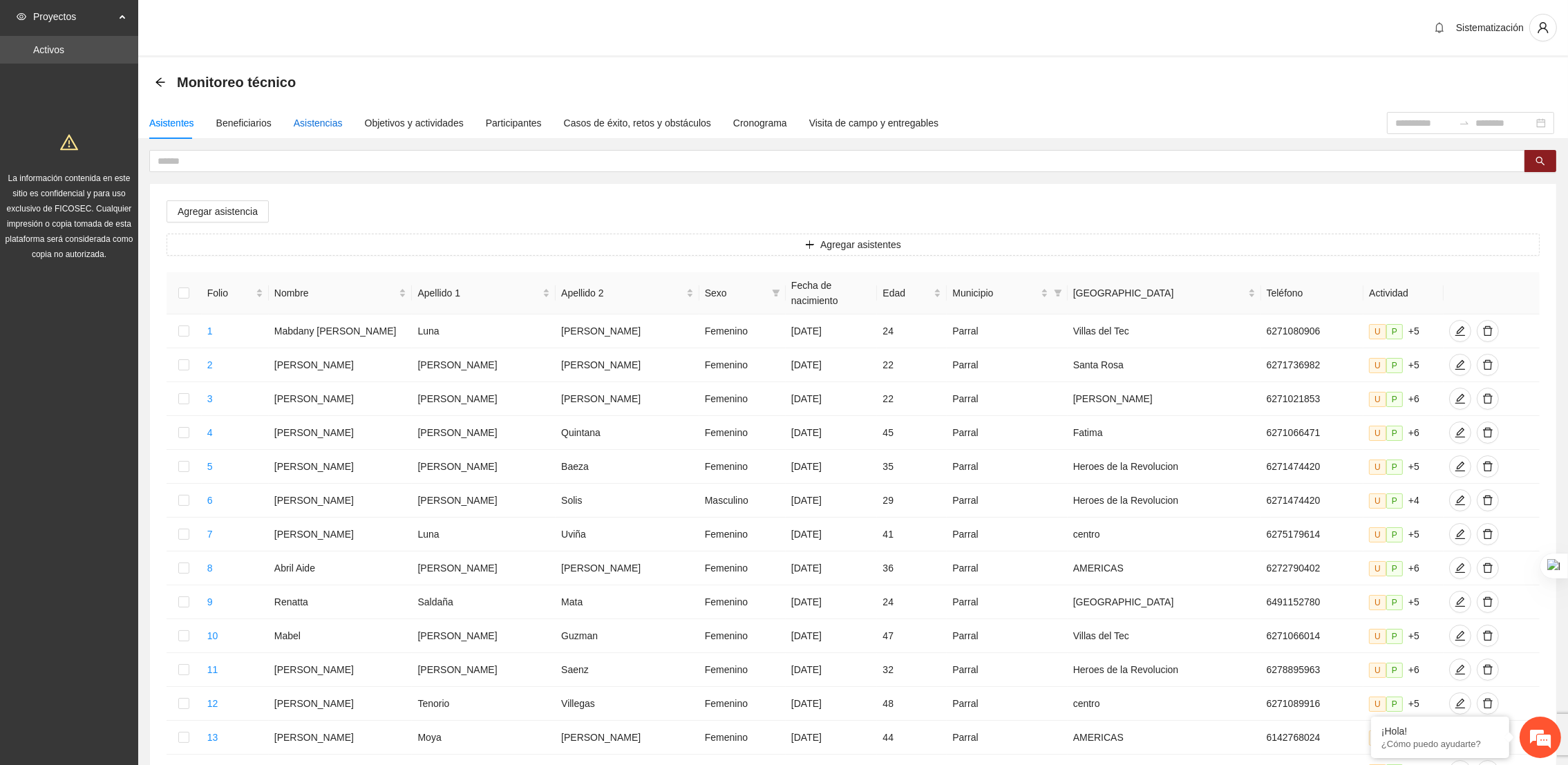
click at [324, 125] on div "Asistencias" at bounding box center [318, 122] width 49 height 15
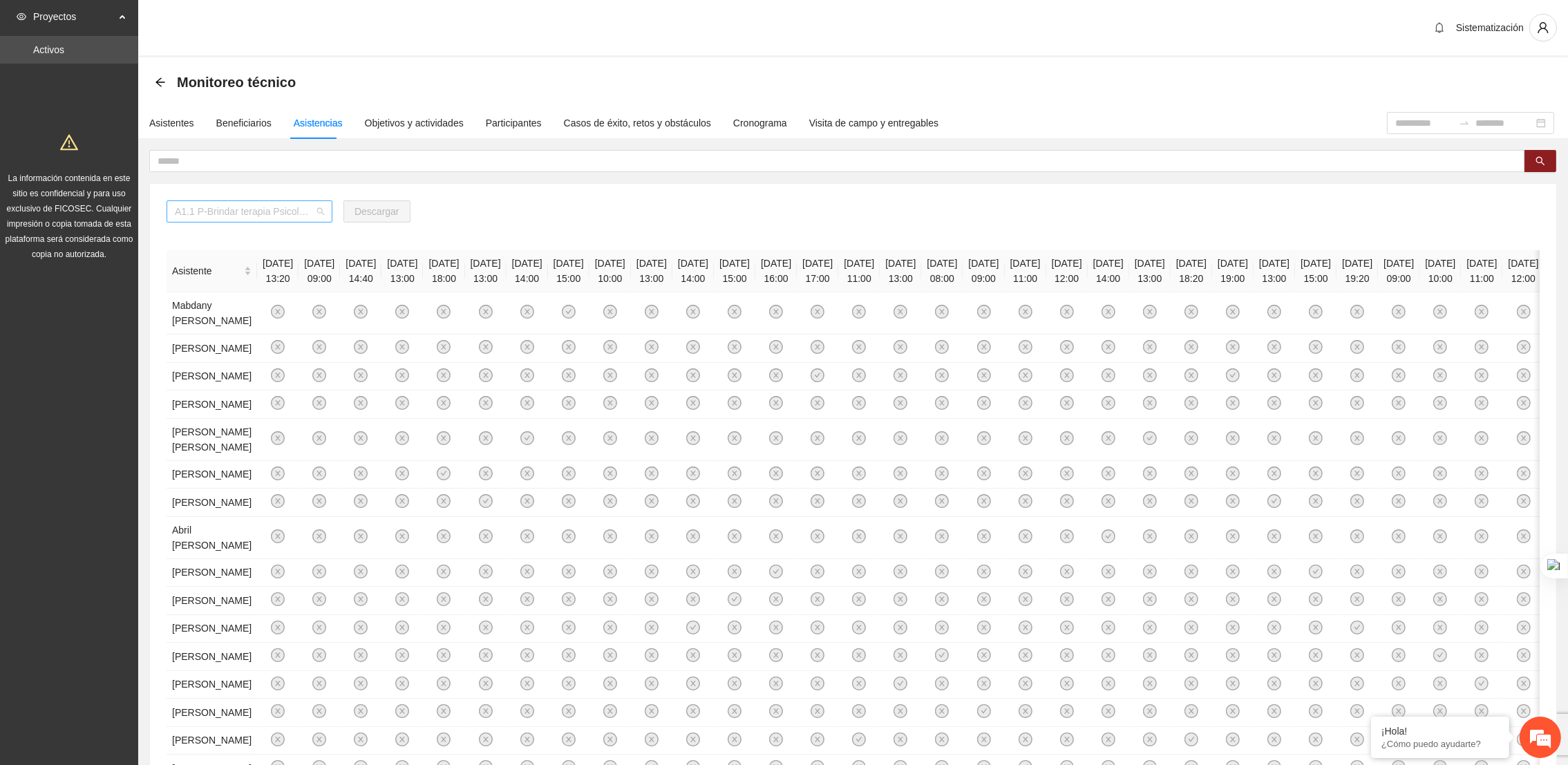
click at [304, 211] on span "A1.1 P-Brindar terapia Psicológica en Parral" at bounding box center [249, 211] width 149 height 21
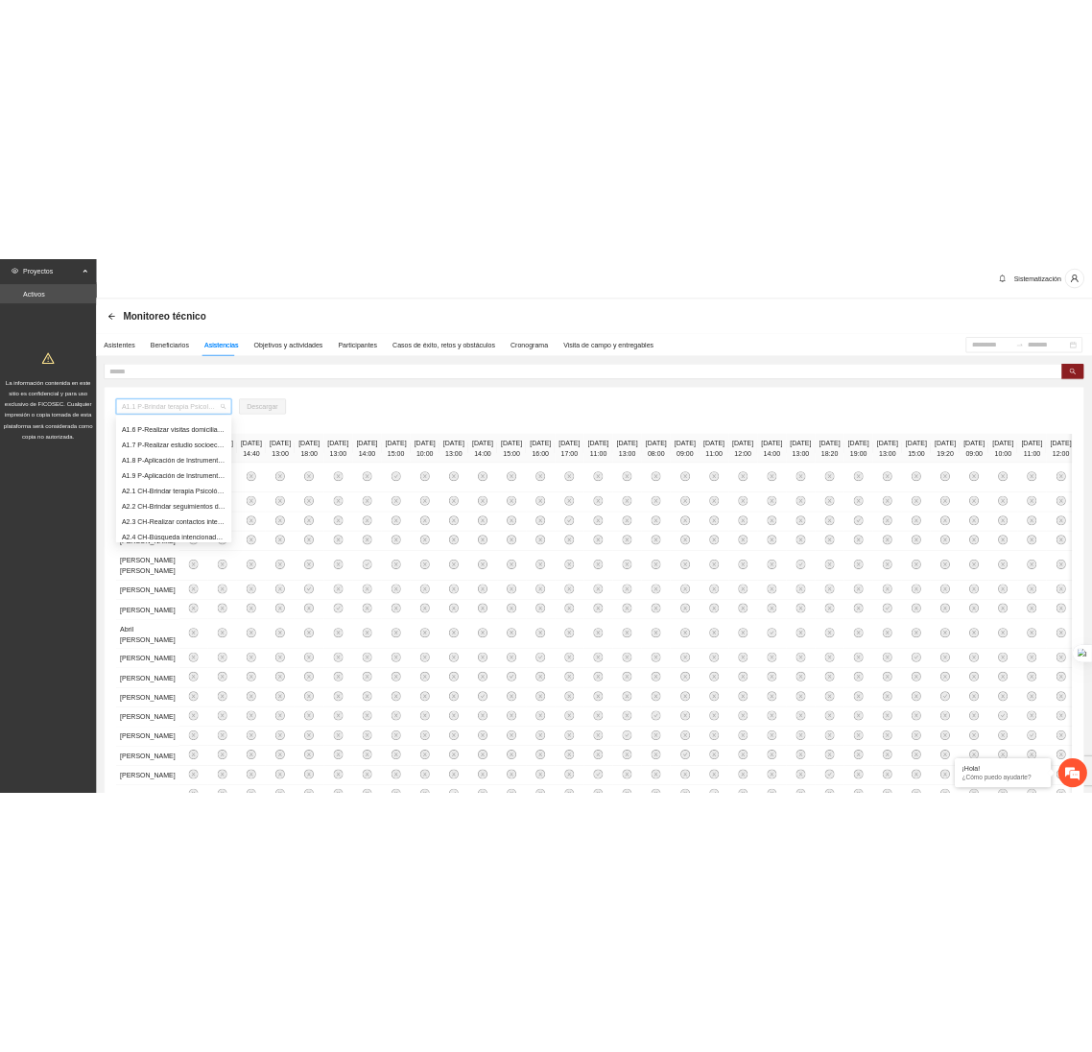
scroll to position [175, 0]
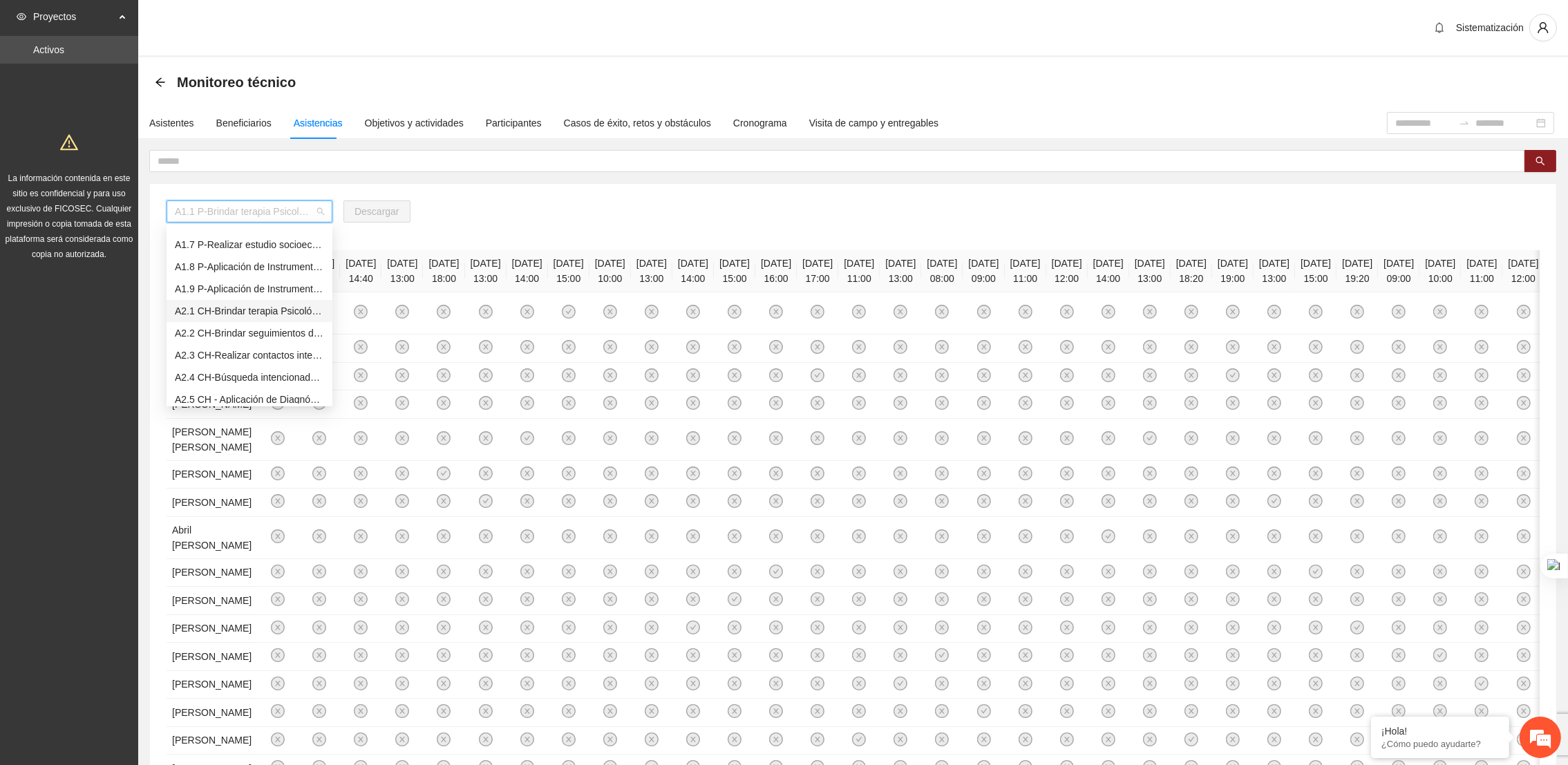
click at [243, 309] on div "A2.1 CH-Brindar terapia Psicológica en [GEOGRAPHIC_DATA]" at bounding box center [249, 310] width 149 height 15
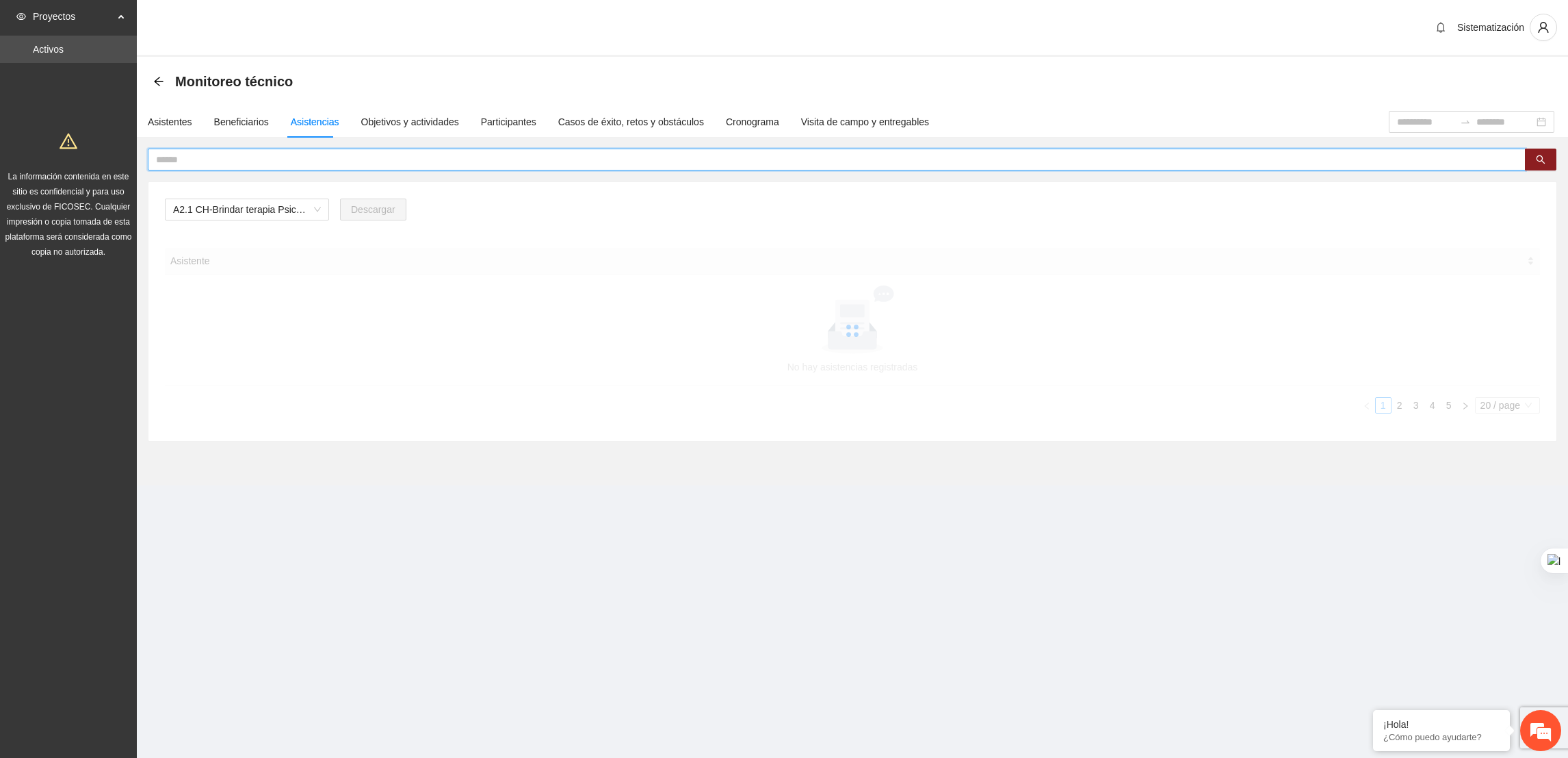
click at [294, 165] on input "text" at bounding box center [831, 159] width 1351 height 15
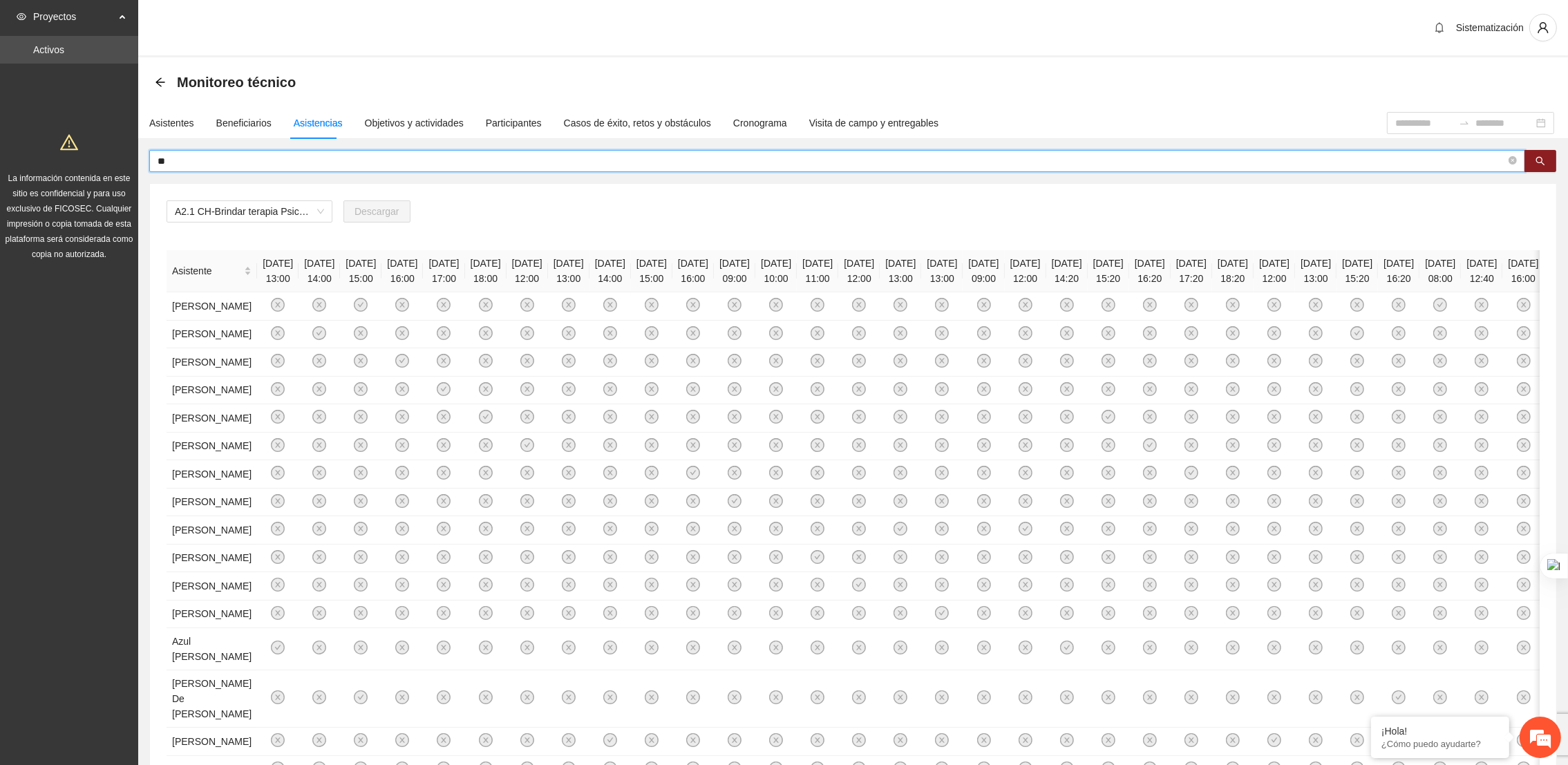
type input "*"
type input "******"
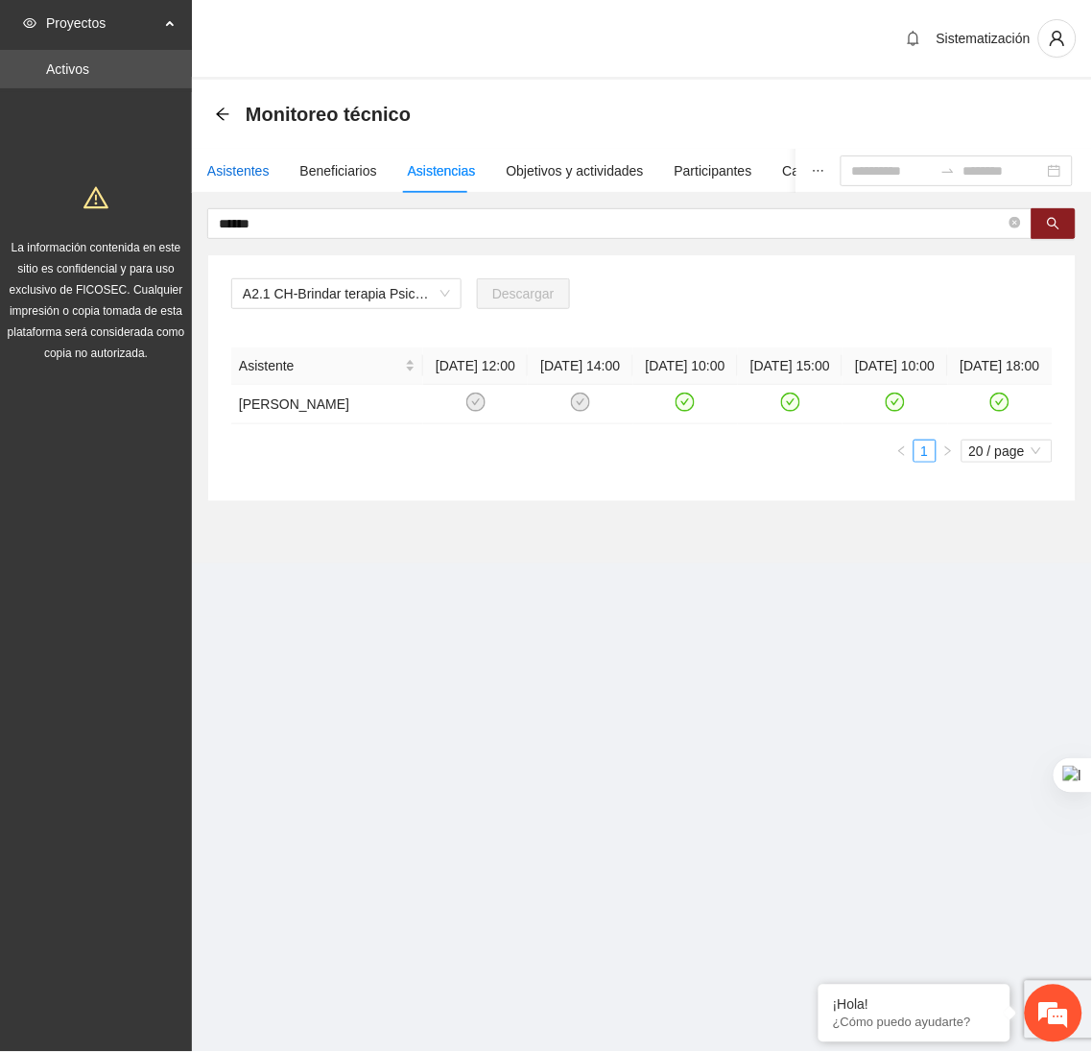
click at [237, 166] on div "Asistentes" at bounding box center [238, 170] width 62 height 21
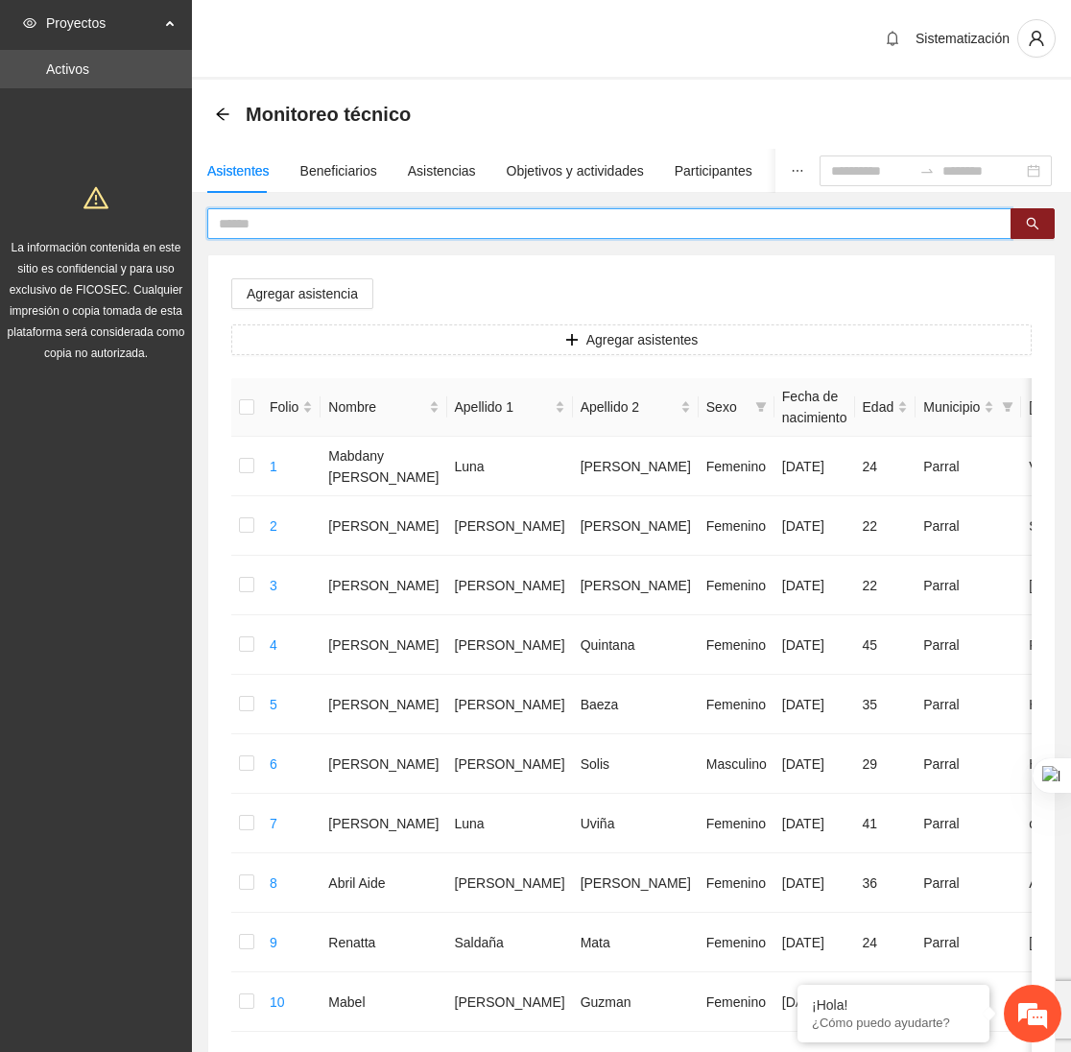
click at [456, 227] on input "text" at bounding box center [602, 223] width 766 height 21
type input "********"
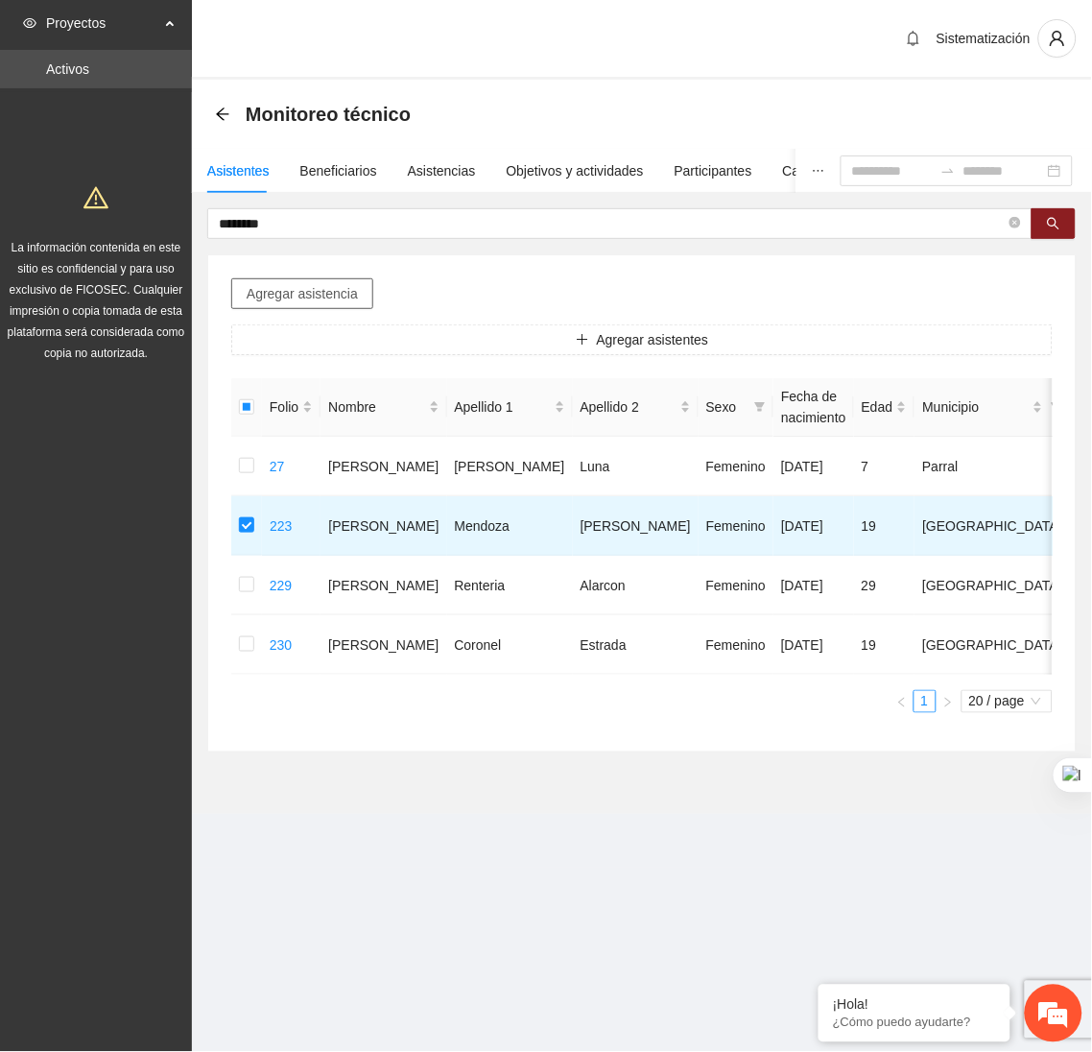
click at [353, 286] on span "Agregar asistencia" at bounding box center [302, 293] width 111 height 21
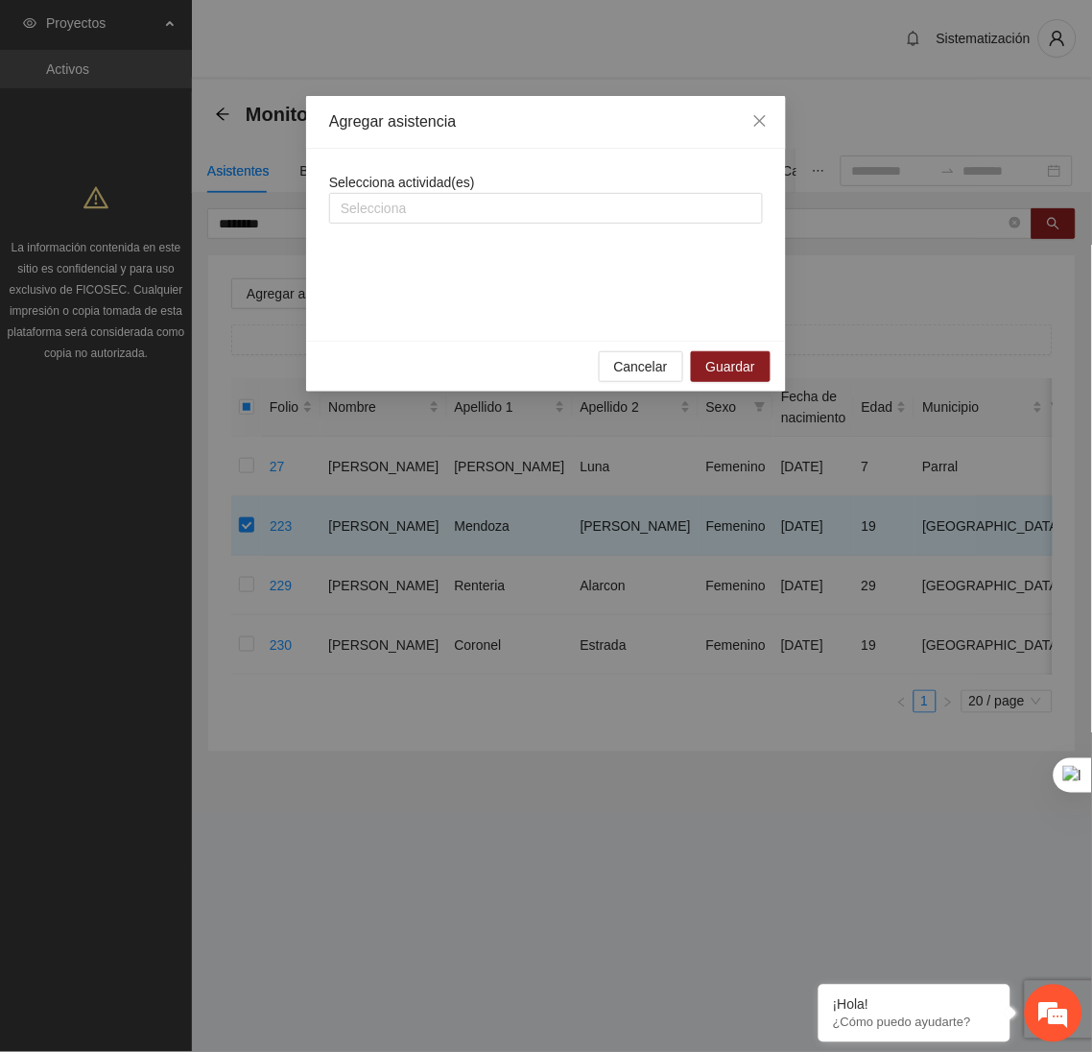
click at [483, 177] on div "Selecciona actividad(es) Selecciona" at bounding box center [546, 198] width 434 height 52
click at [471, 200] on div at bounding box center [546, 208] width 424 height 23
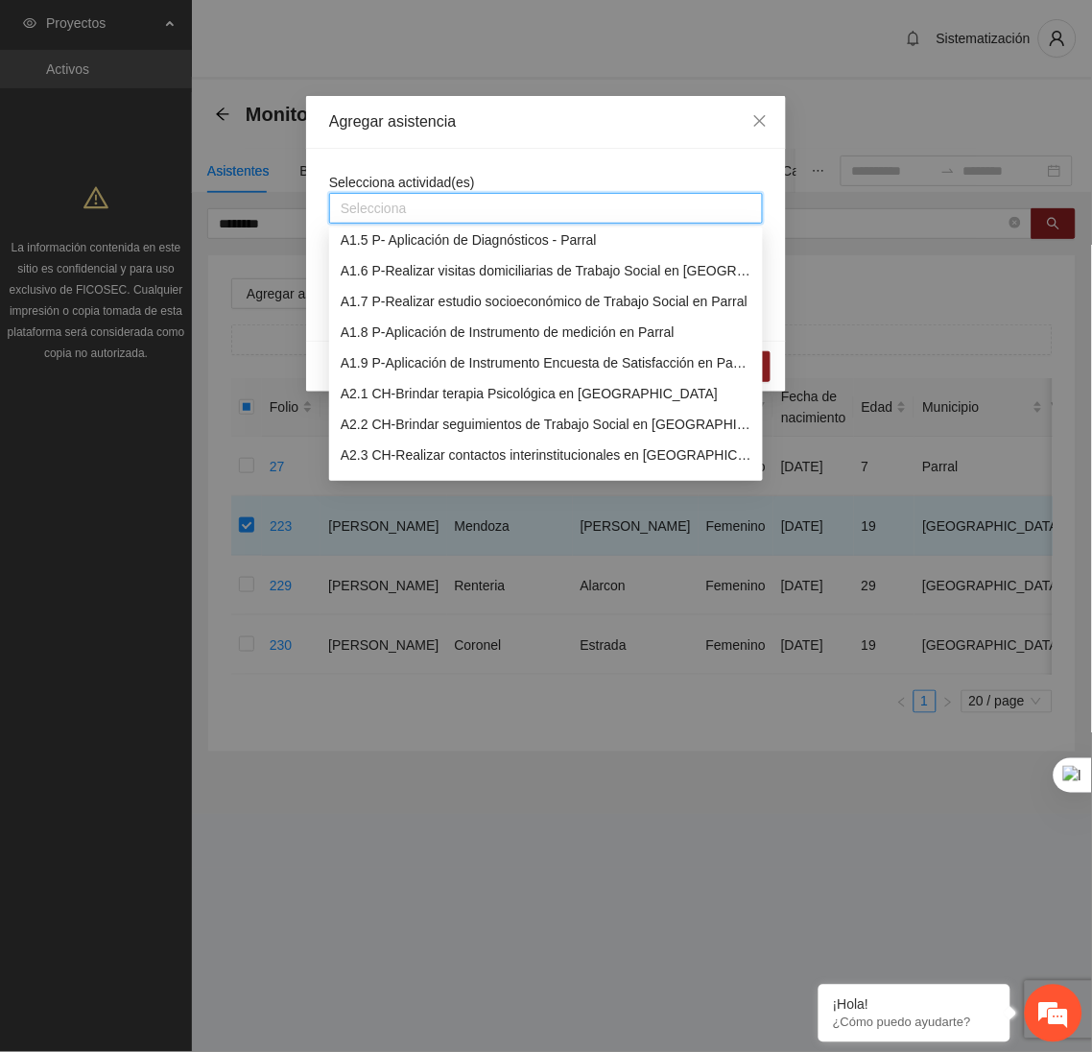
scroll to position [156, 0]
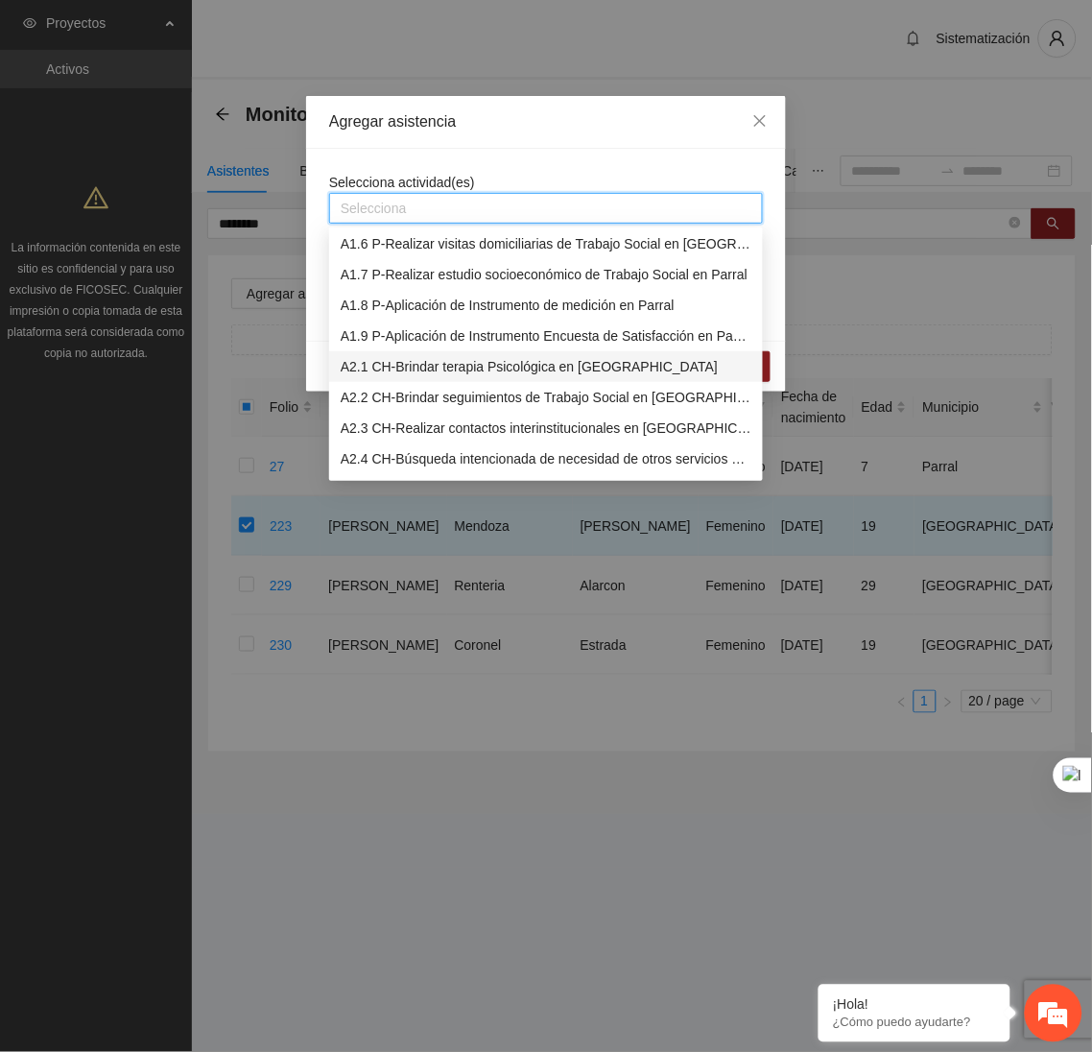
click at [382, 357] on div "A2.1 CH-Brindar terapia Psicológica en [GEOGRAPHIC_DATA]" at bounding box center [546, 366] width 411 height 21
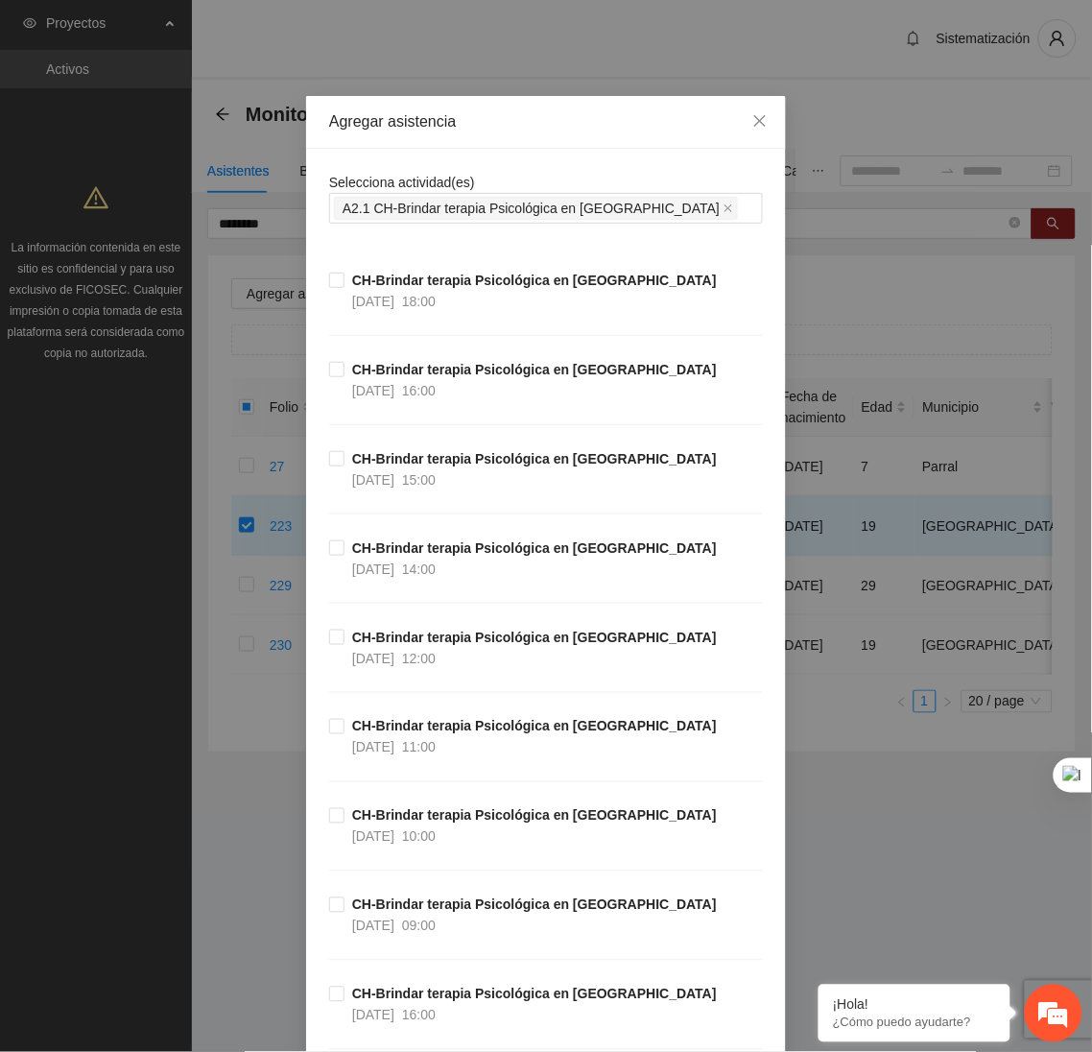
click at [551, 91] on div "Agregar asistencia Selecciona actividad(es) A2.1 CH-Brindar terapia Psicológica…" at bounding box center [546, 526] width 1092 height 1052
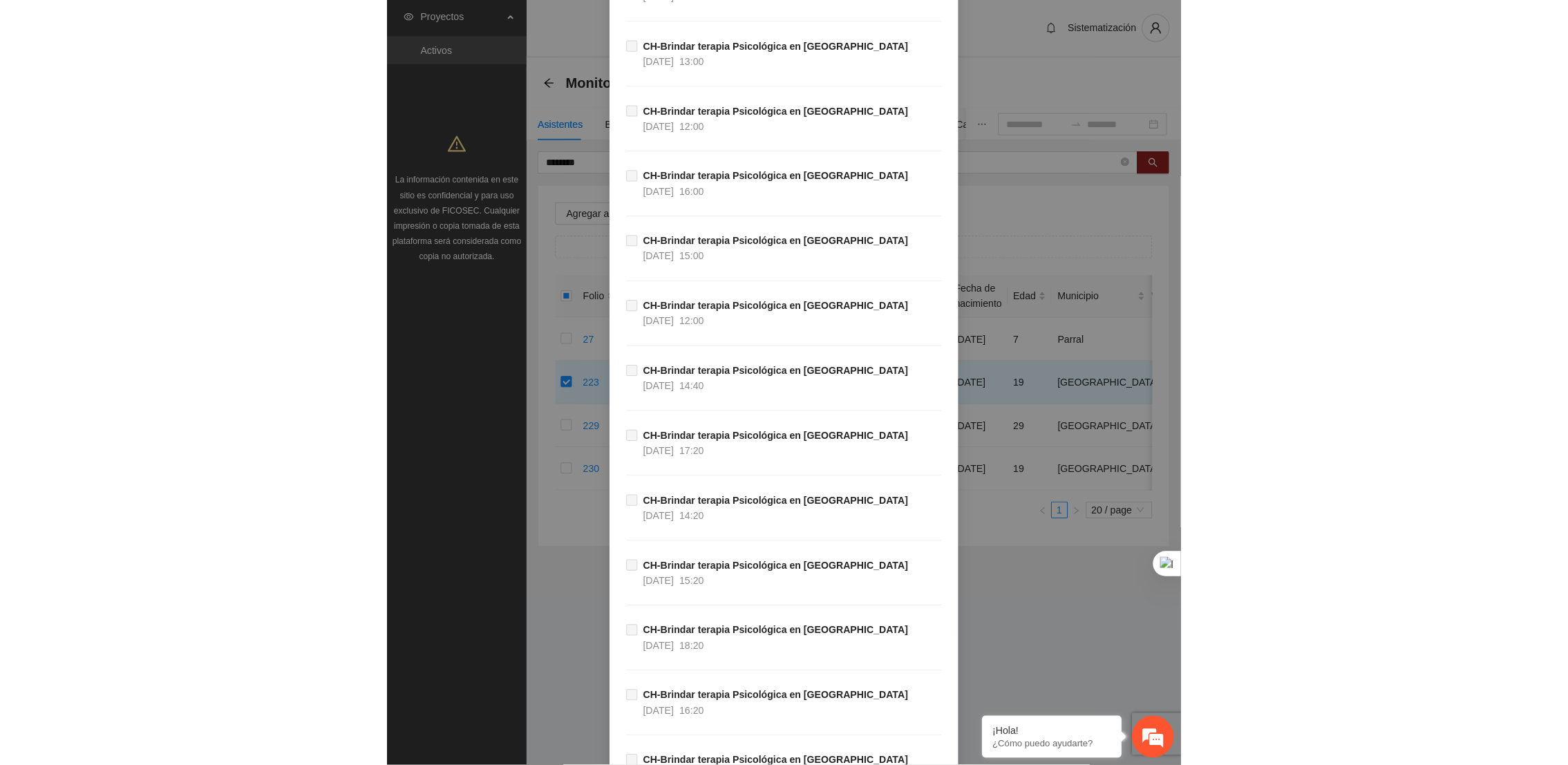
scroll to position [43634, 0]
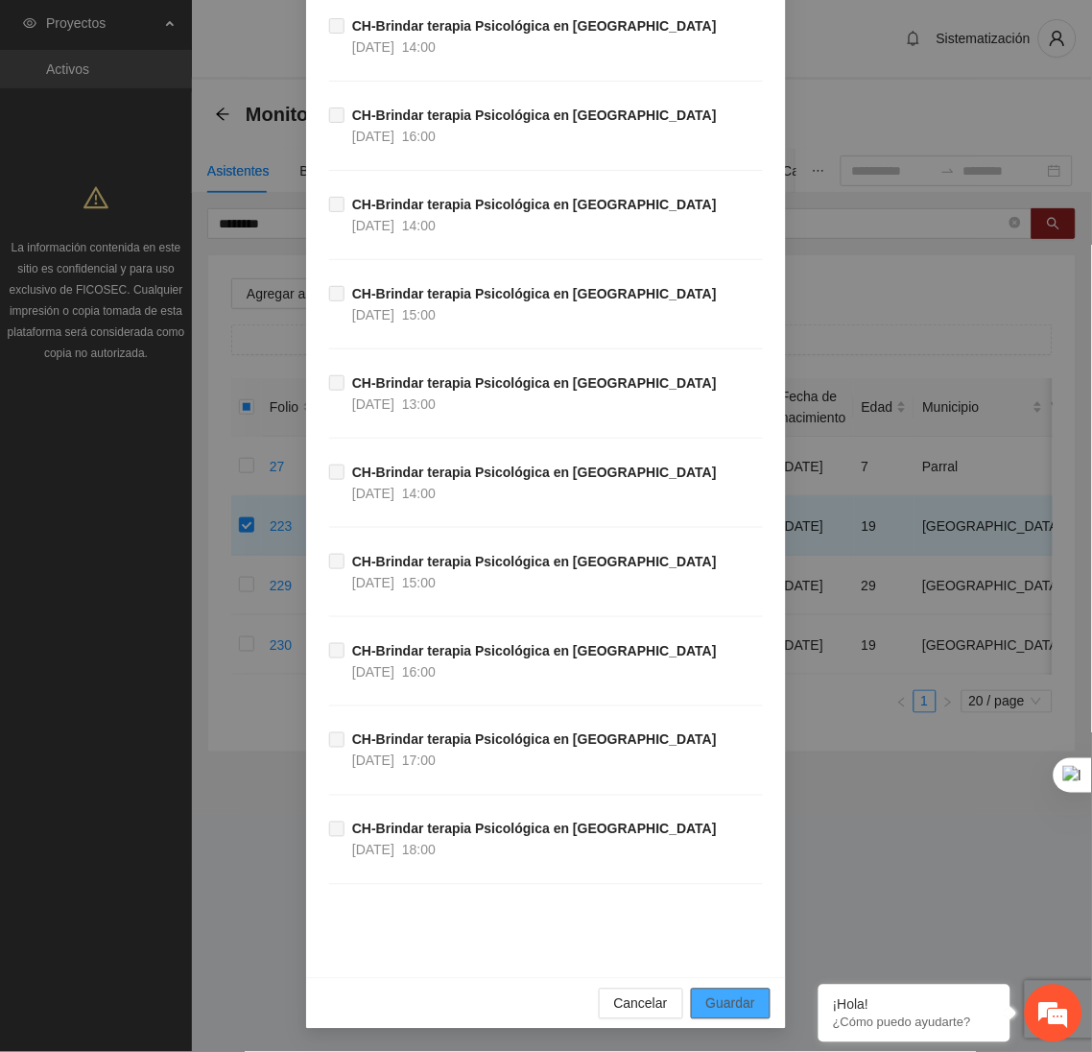
click at [710, 1010] on span "Guardar" at bounding box center [730, 1003] width 49 height 21
